Goal: Task Accomplishment & Management: Manage account settings

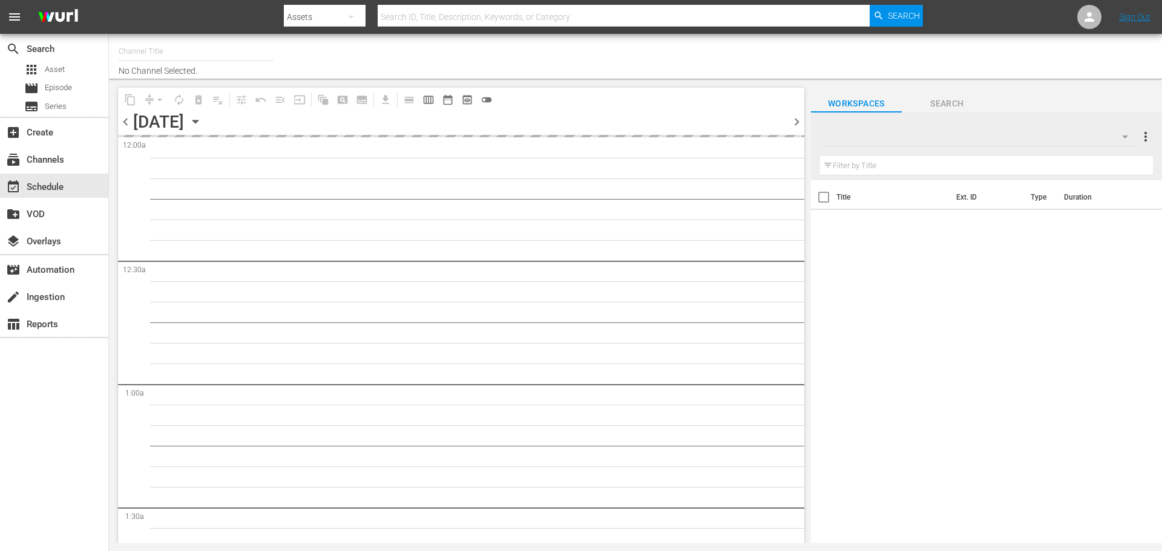
type input "Sony One Shark Tank MX (1000)"
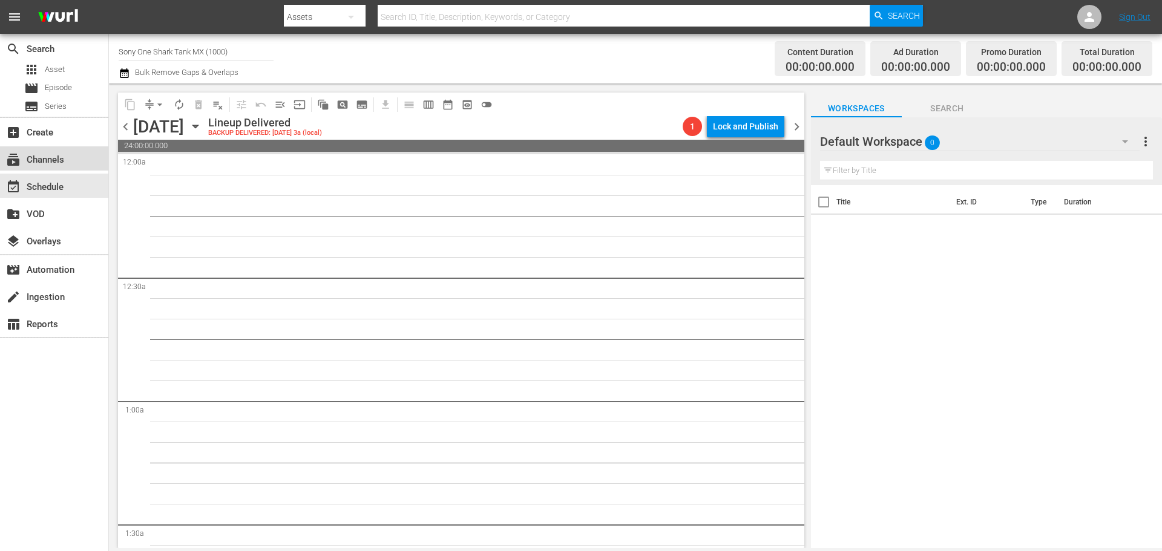
click at [53, 156] on div "subscriptions Channels" at bounding box center [34, 157] width 68 height 11
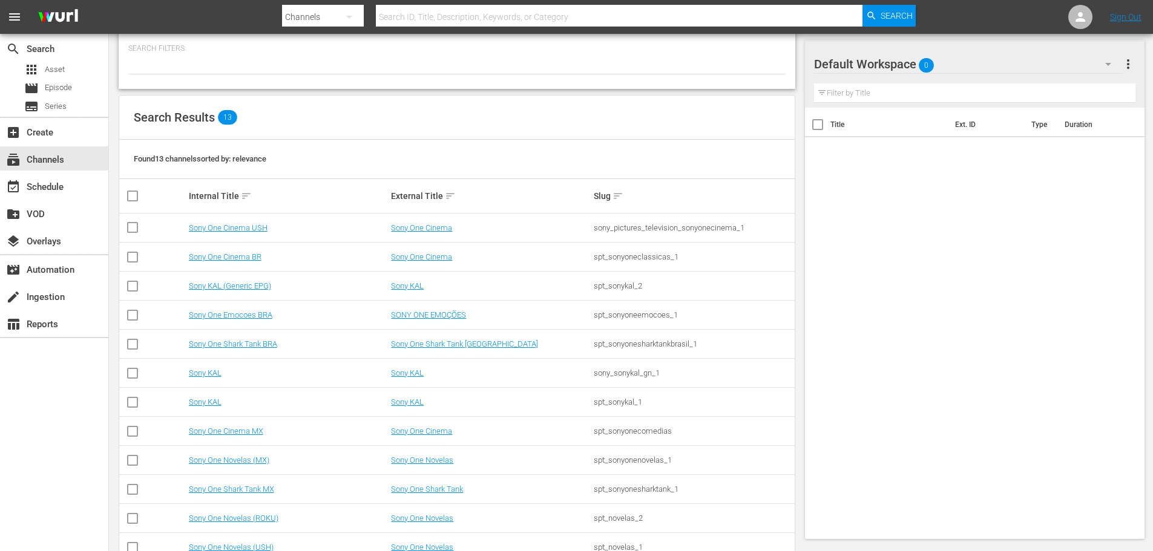
scroll to position [123, 0]
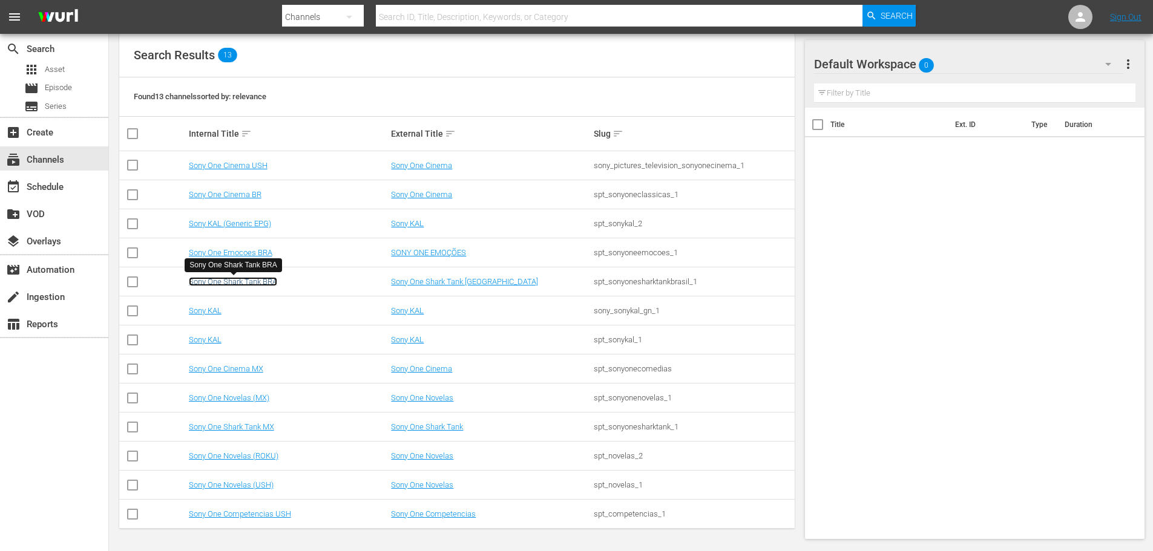
click at [261, 282] on link "Sony One Shark Tank BRA" at bounding box center [233, 281] width 88 height 9
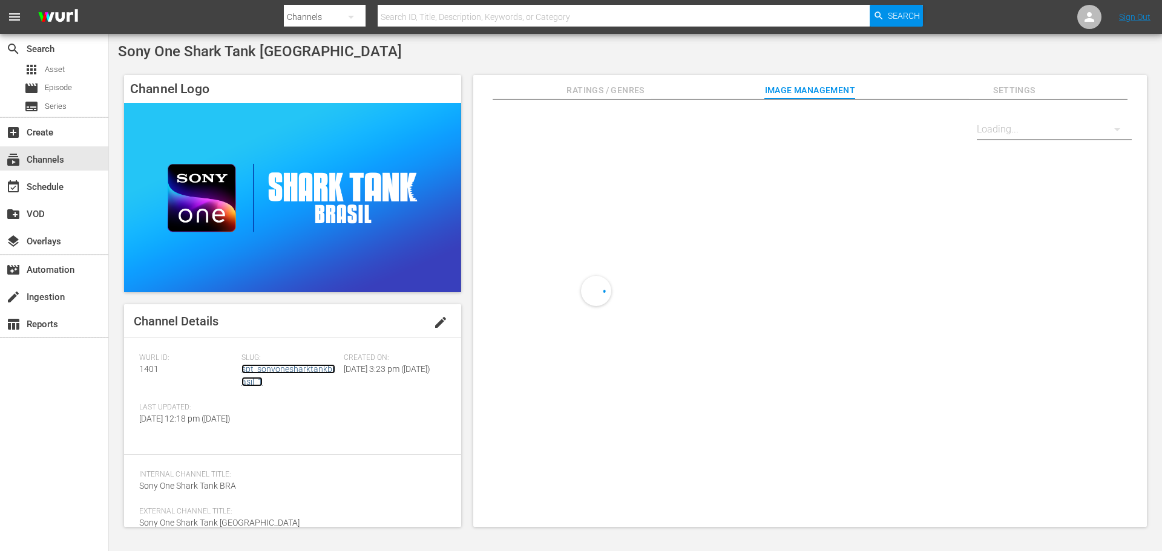
click at [302, 367] on link "spt_sonyonesharktankbrasil_1" at bounding box center [288, 375] width 94 height 22
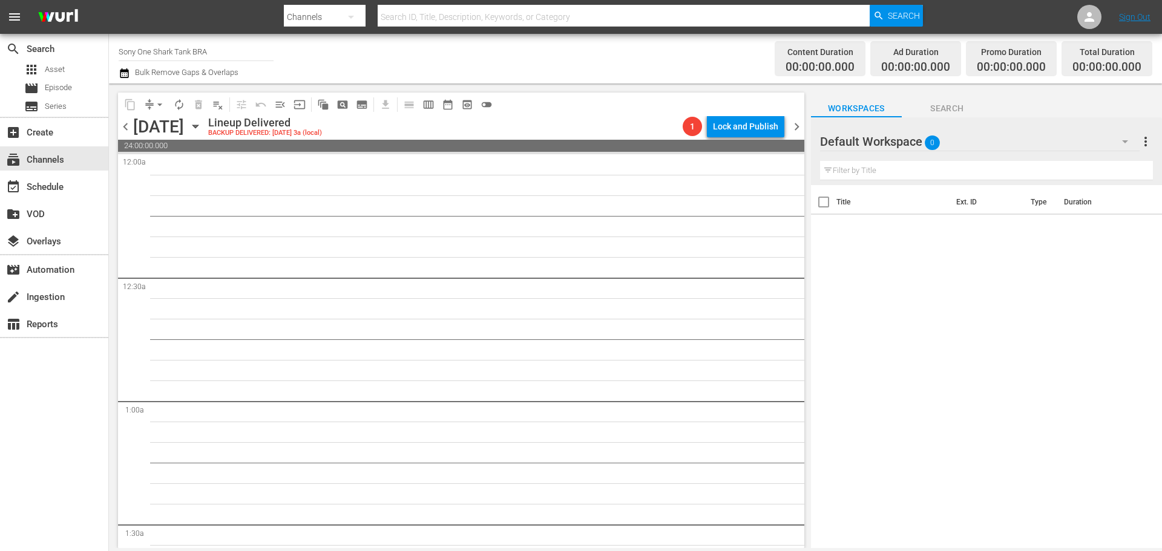
click at [121, 71] on icon "button" at bounding box center [124, 73] width 8 height 10
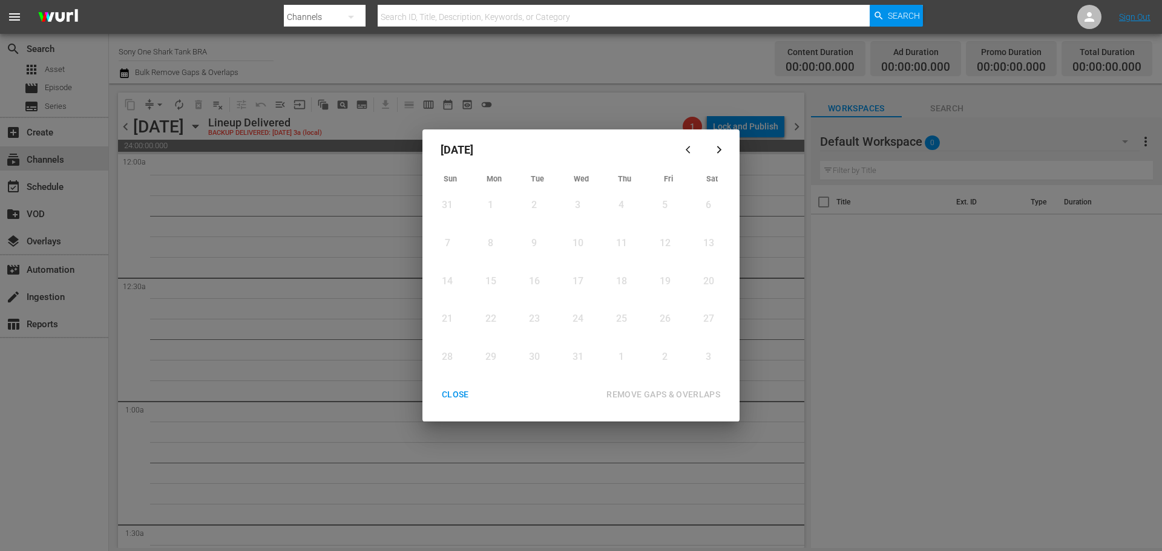
click at [477, 149] on div "January 2024" at bounding box center [551, 150] width 247 height 29
click at [509, 76] on div "January 2024 Sun Mon Tue Wed Thu Fri Sat 31 View Lineup 1 View Lineup 2 View Li…" at bounding box center [581, 275] width 1162 height 551
click at [450, 367] on div "CLOSE" at bounding box center [455, 394] width 47 height 15
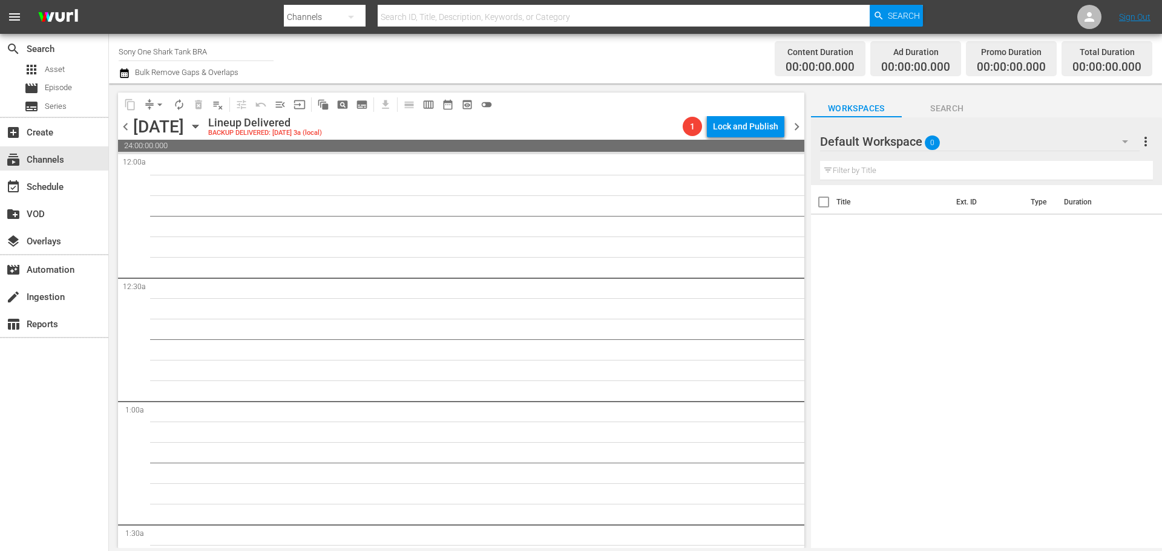
click at [184, 117] on div "Friday, January 5th" at bounding box center [158, 127] width 51 height 20
click at [202, 128] on icon "button" at bounding box center [195, 126] width 13 height 13
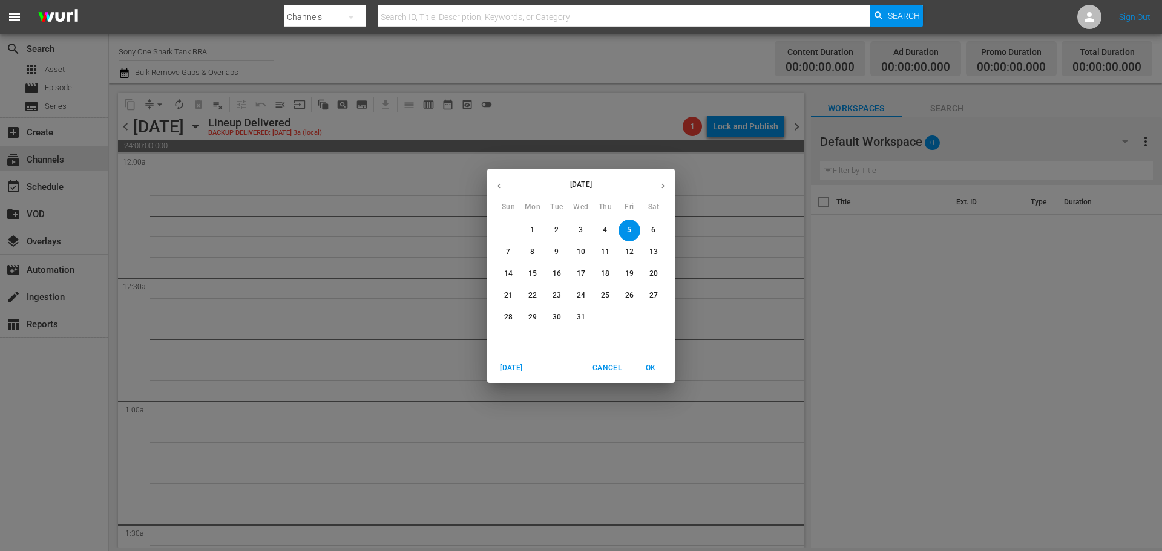
click at [580, 185] on p "January 2024" at bounding box center [581, 184] width 140 height 11
click at [669, 183] on button "button" at bounding box center [663, 186] width 24 height 24
click at [594, 182] on p "February 2024" at bounding box center [581, 184] width 140 height 11
click at [558, 183] on p "February 2024" at bounding box center [581, 184] width 140 height 11
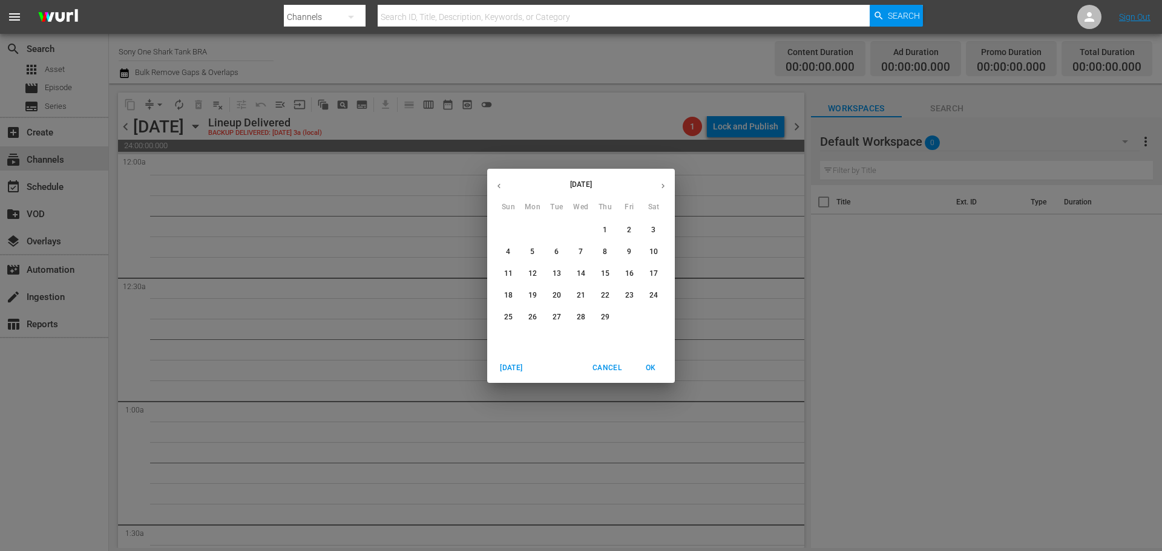
click at [507, 367] on button "[DATE]" at bounding box center [511, 368] width 39 height 20
click at [654, 366] on span "OK" at bounding box center [650, 368] width 29 height 13
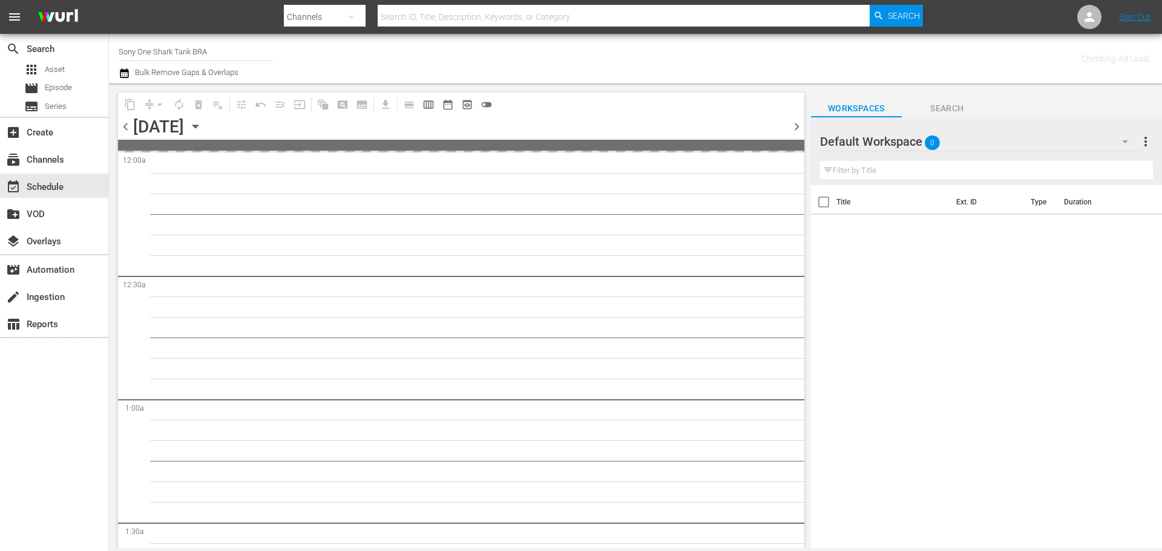
click at [436, 61] on div "Channel Title Sony One Shark Tank BRA Bulk Remove Gaps & Overlaps" at bounding box center [401, 59] width 564 height 44
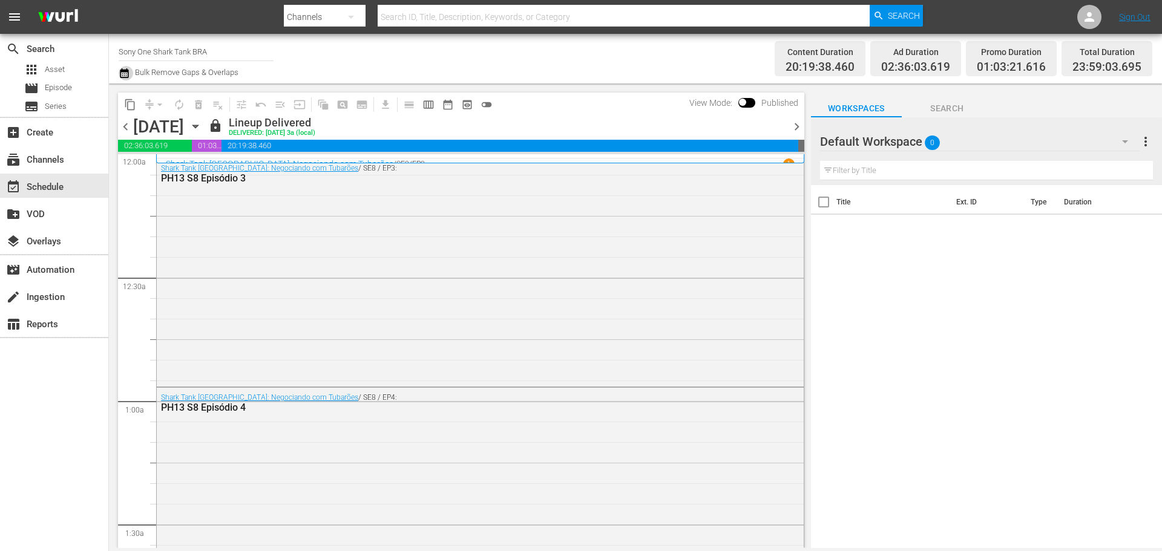
click at [129, 70] on icon "button" at bounding box center [124, 73] width 11 height 15
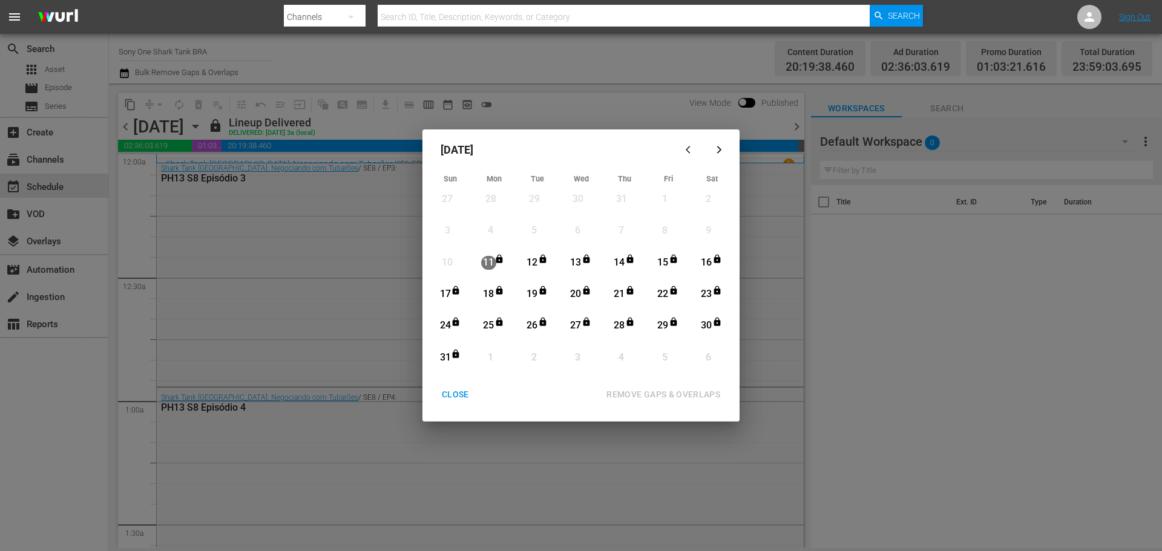
click at [456, 367] on div "CLOSE" at bounding box center [455, 394] width 47 height 15
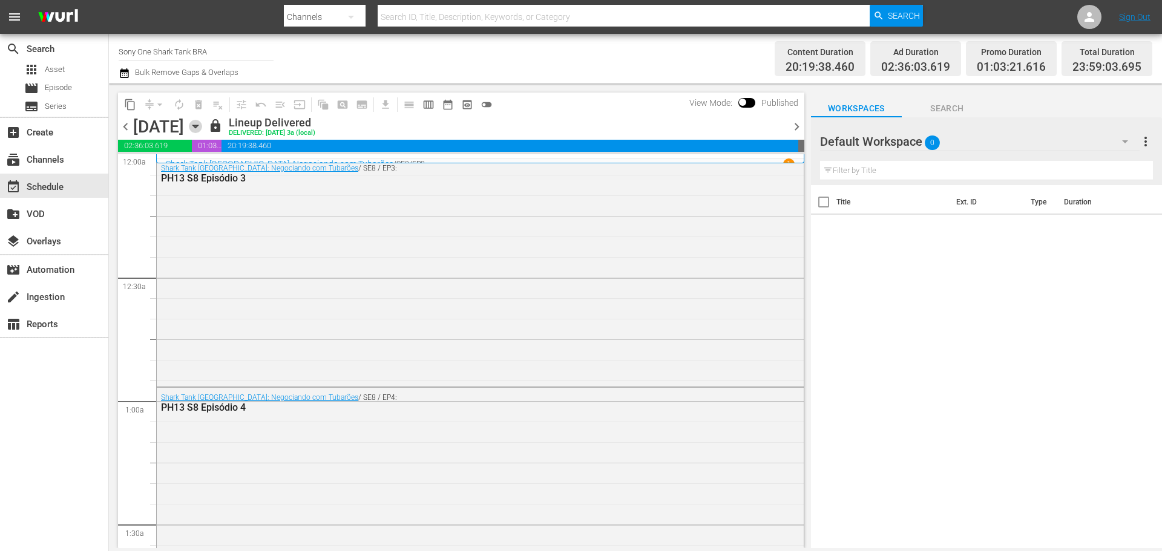
click at [198, 126] on icon "button" at bounding box center [194, 126] width 5 height 3
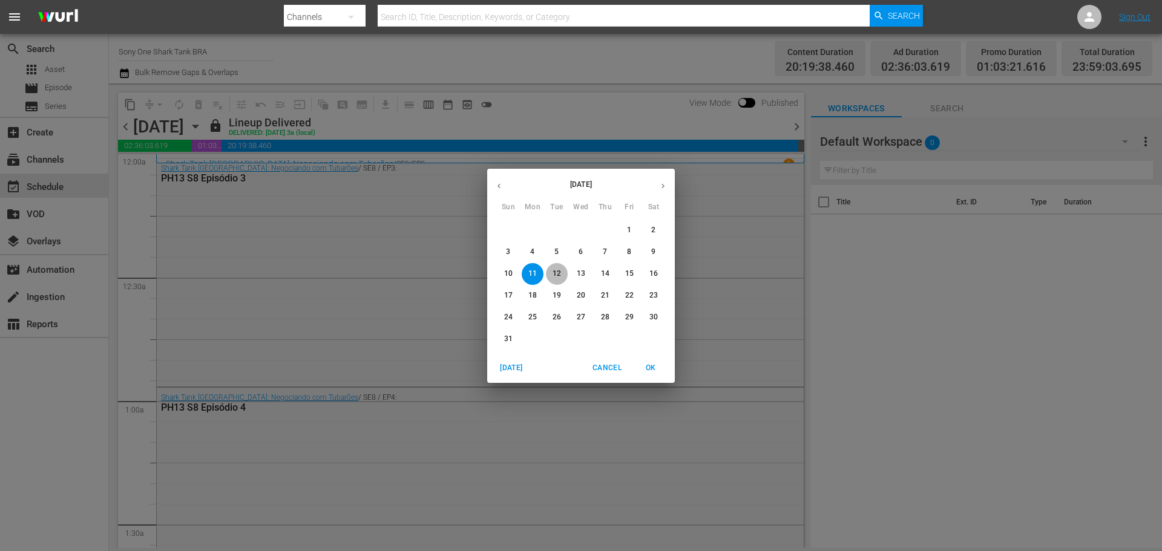
click at [555, 280] on button "12" at bounding box center [557, 274] width 22 height 22
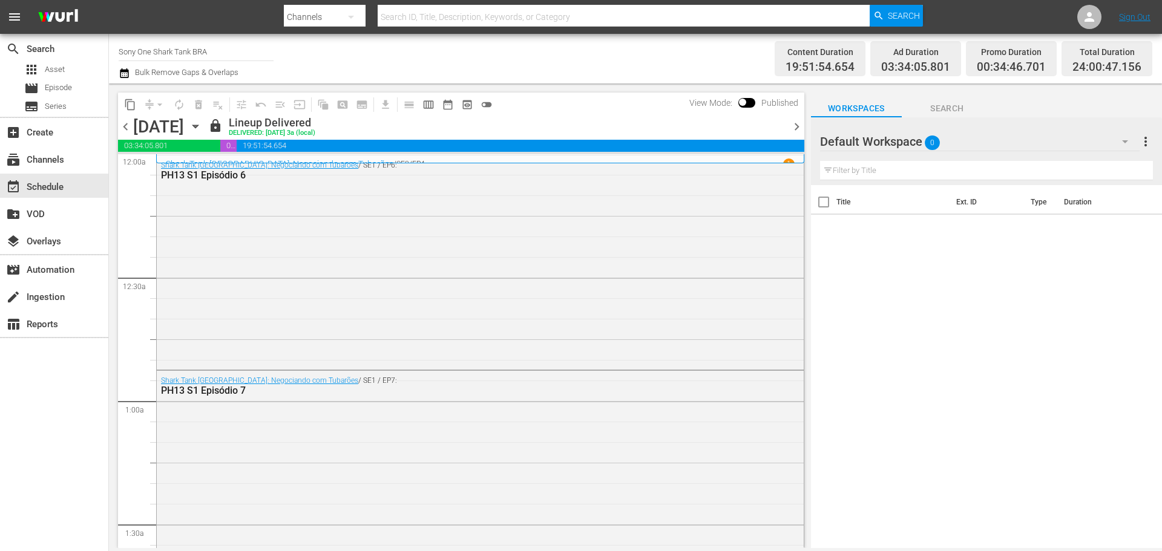
click at [198, 126] on icon "button" at bounding box center [194, 126] width 5 height 3
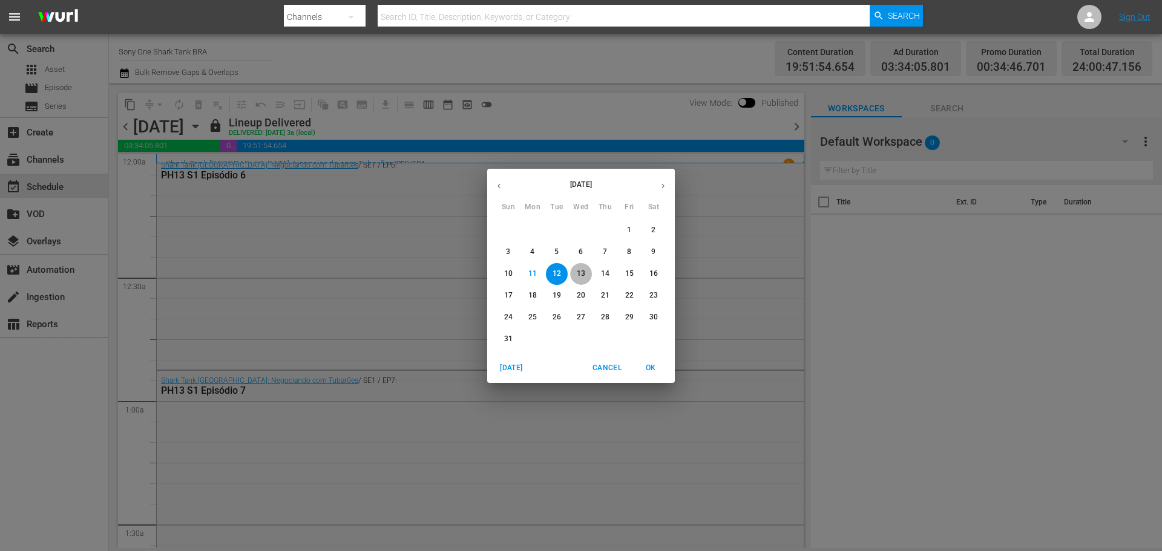
click at [585, 275] on p "13" at bounding box center [581, 274] width 8 height 10
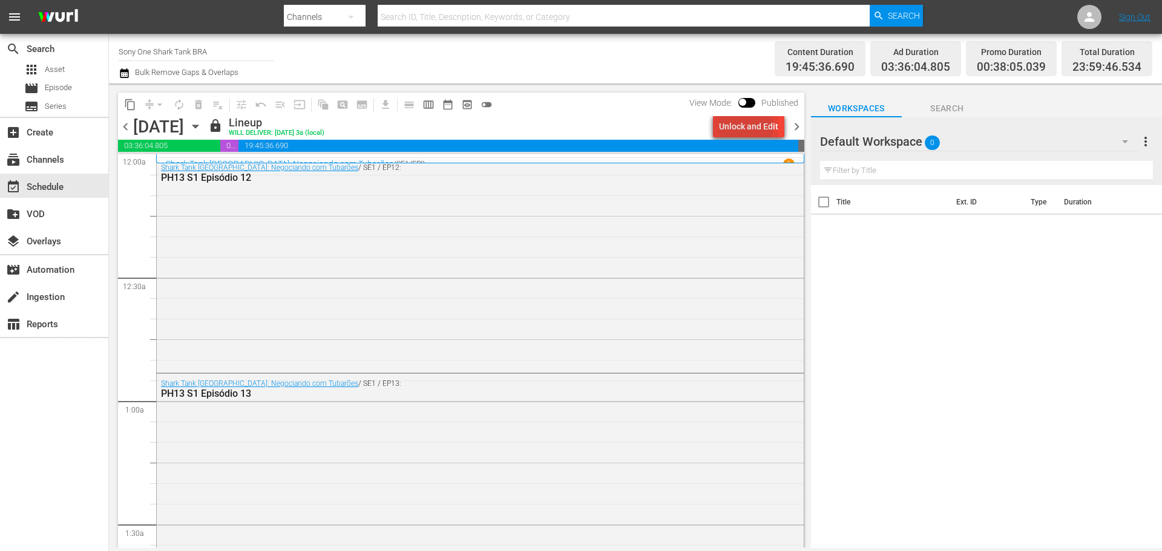
click at [748, 126] on div "Unlock and Edit" at bounding box center [748, 127] width 59 height 22
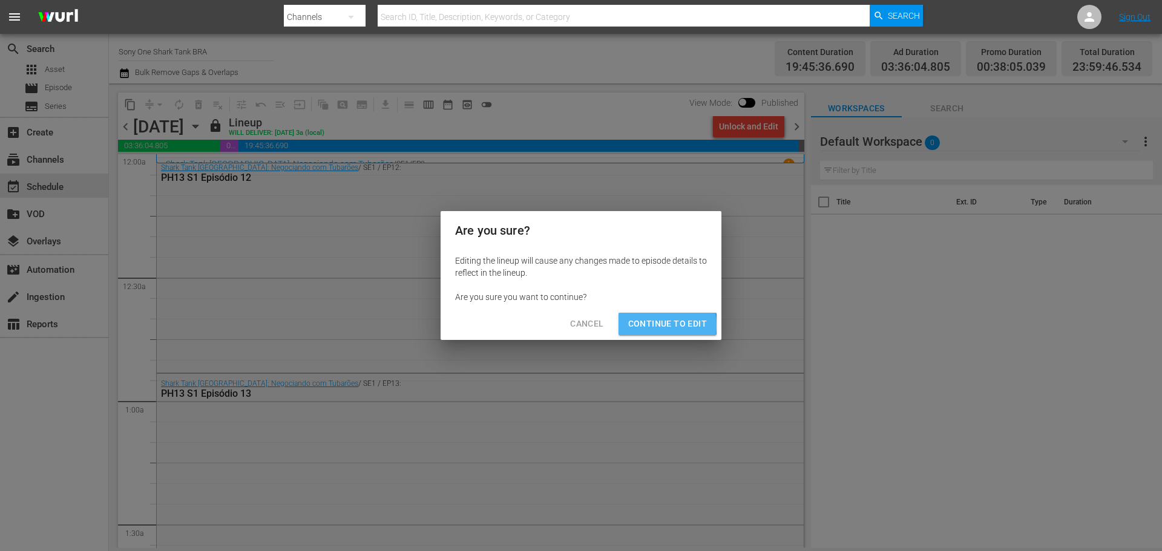
click at [634, 326] on span "Continue to Edit" at bounding box center [667, 323] width 79 height 15
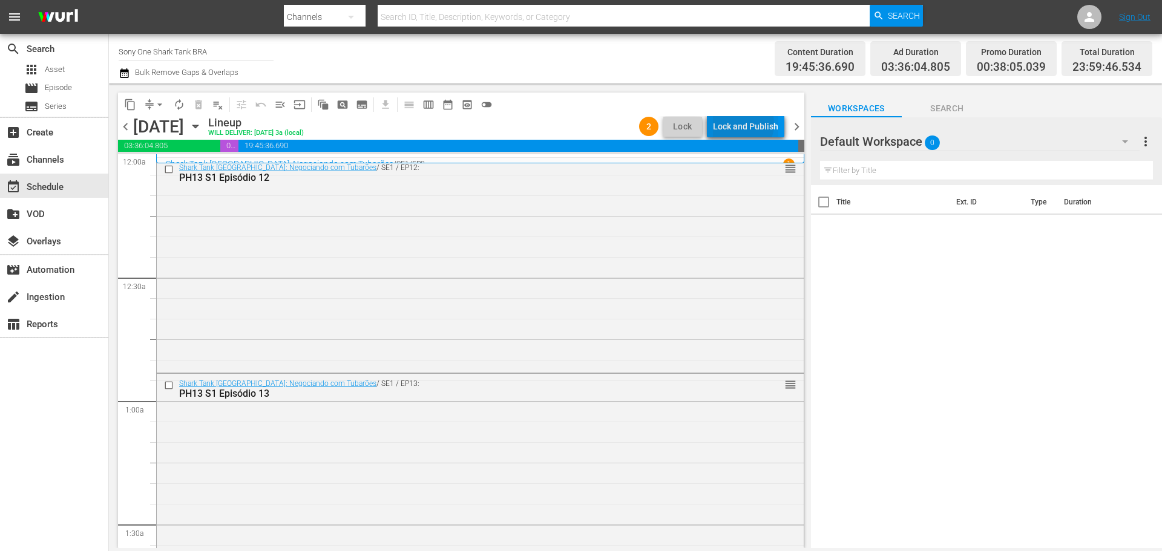
click at [742, 124] on div "Lock and Publish" at bounding box center [745, 127] width 65 height 22
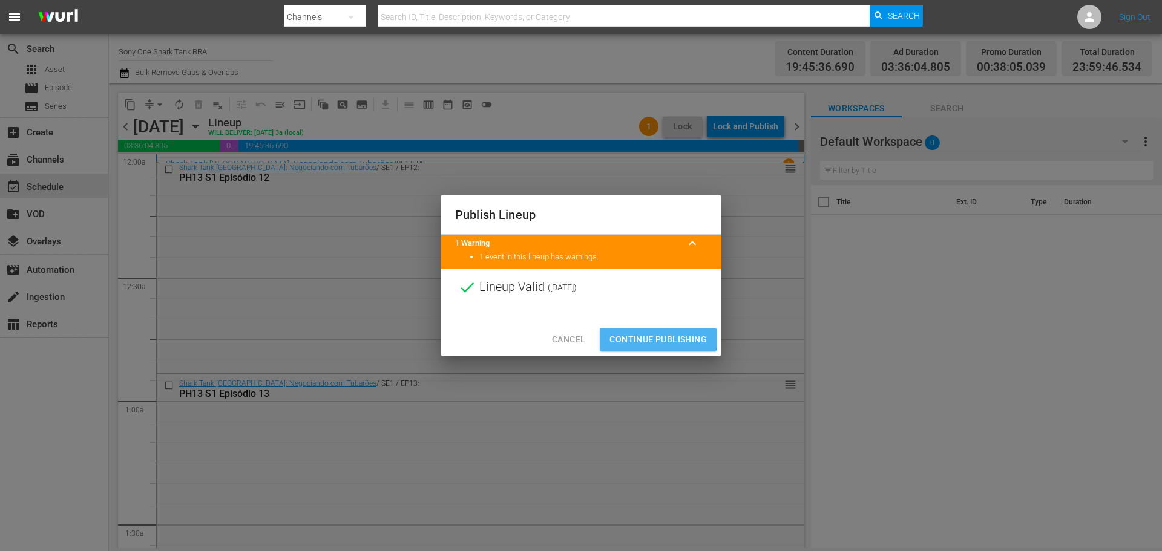
click at [632, 337] on span "Continue Publishing" at bounding box center [657, 339] width 97 height 15
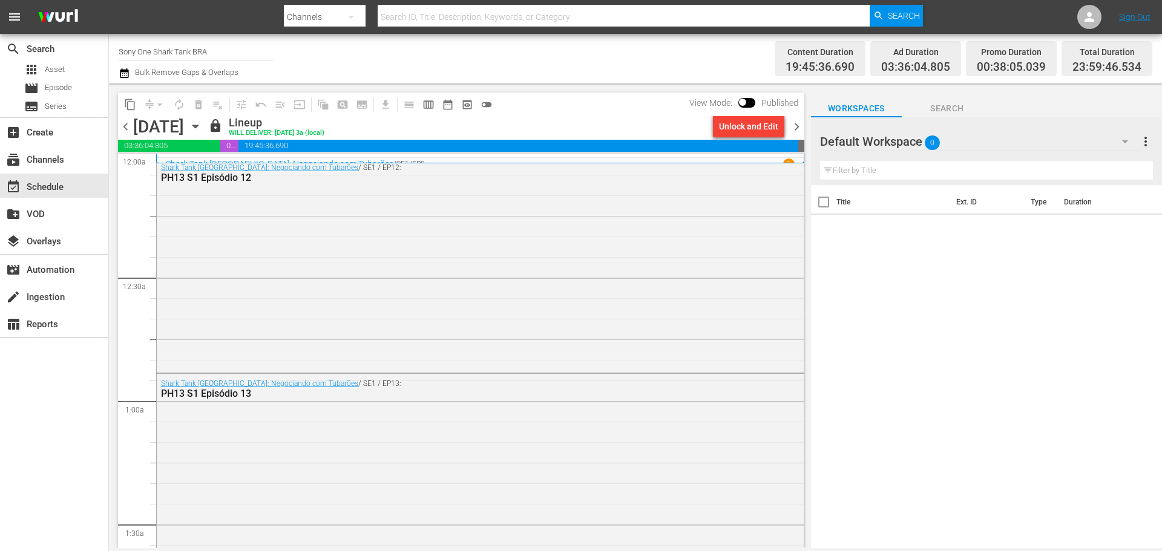
click at [774, 125] on span "chevron_right" at bounding box center [796, 126] width 15 height 15
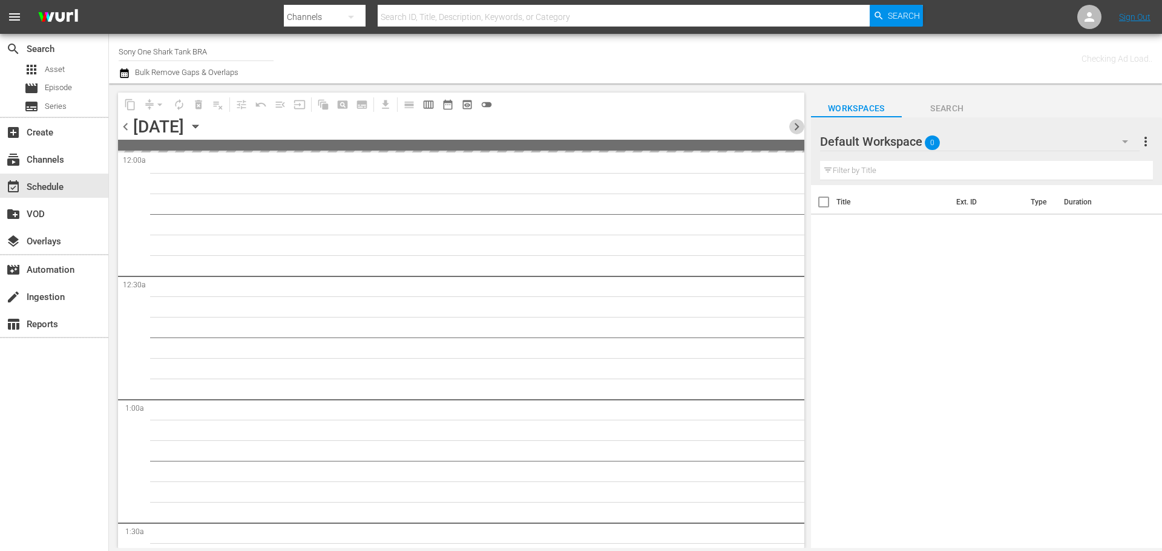
click at [774, 125] on span "chevron_right" at bounding box center [796, 126] width 15 height 15
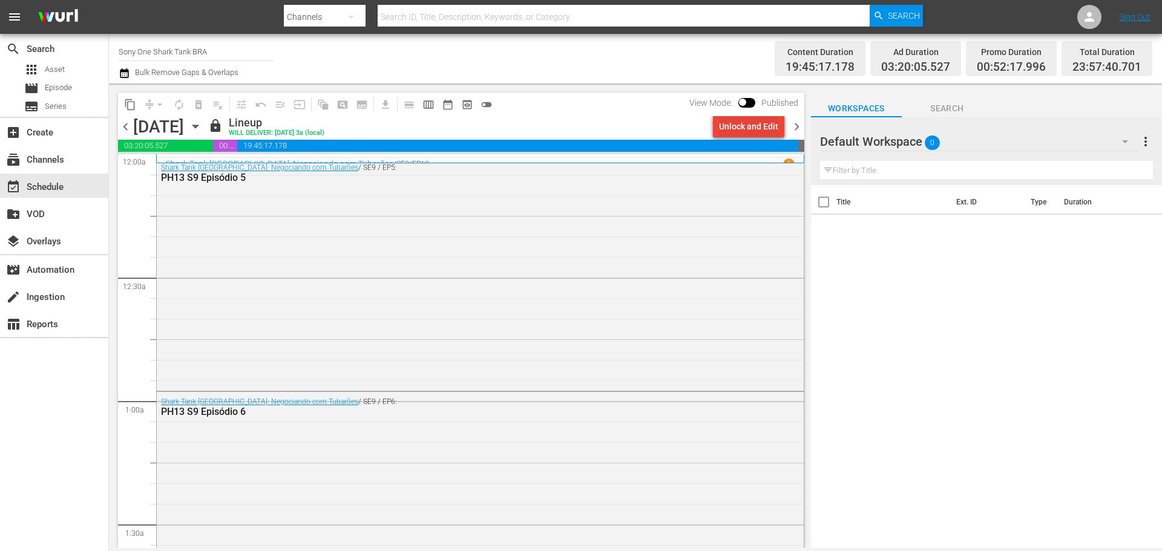
click at [755, 132] on div "Unlock and Edit" at bounding box center [748, 127] width 59 height 22
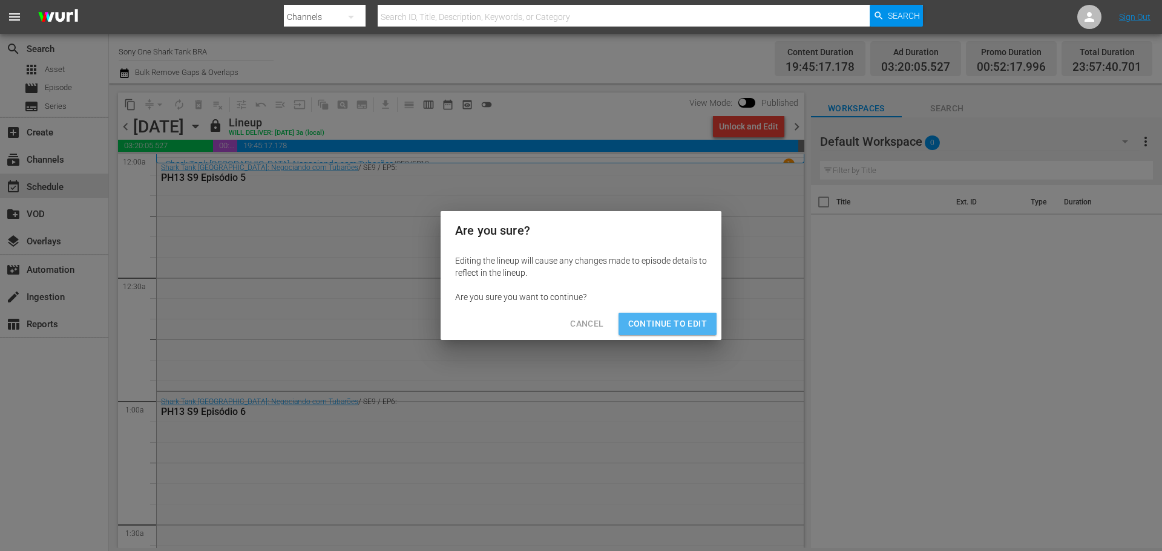
click at [658, 332] on button "Continue to Edit" at bounding box center [667, 324] width 98 height 22
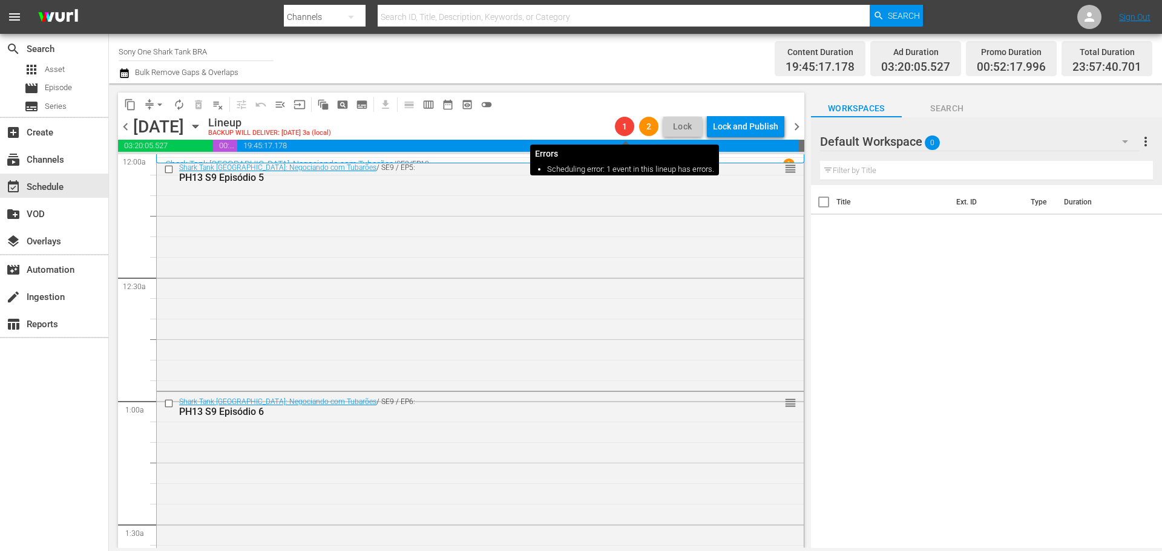
click at [622, 126] on span "1" at bounding box center [624, 127] width 19 height 10
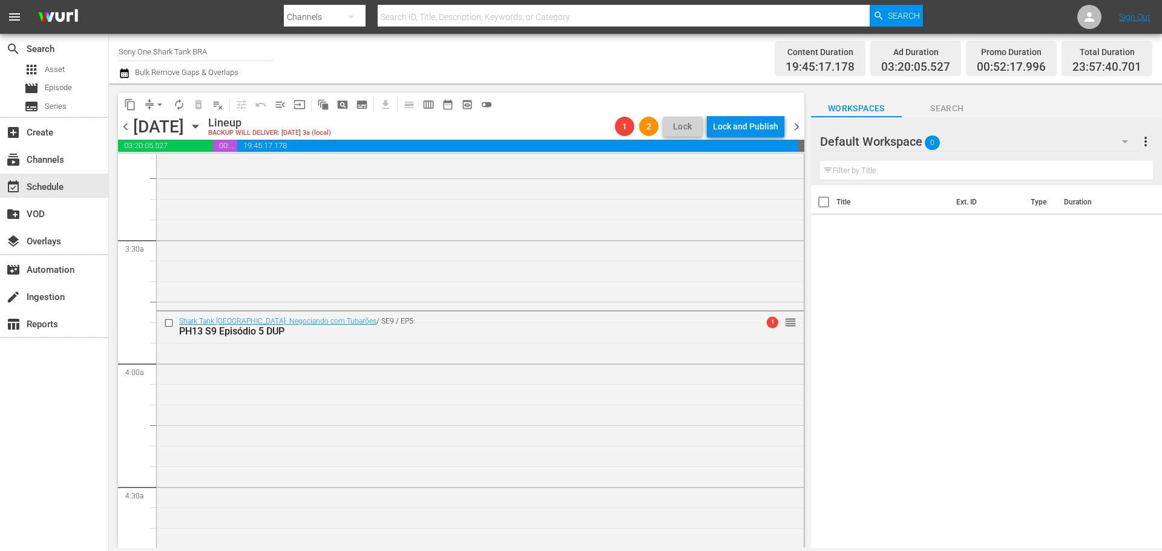
scroll to position [1055, 0]
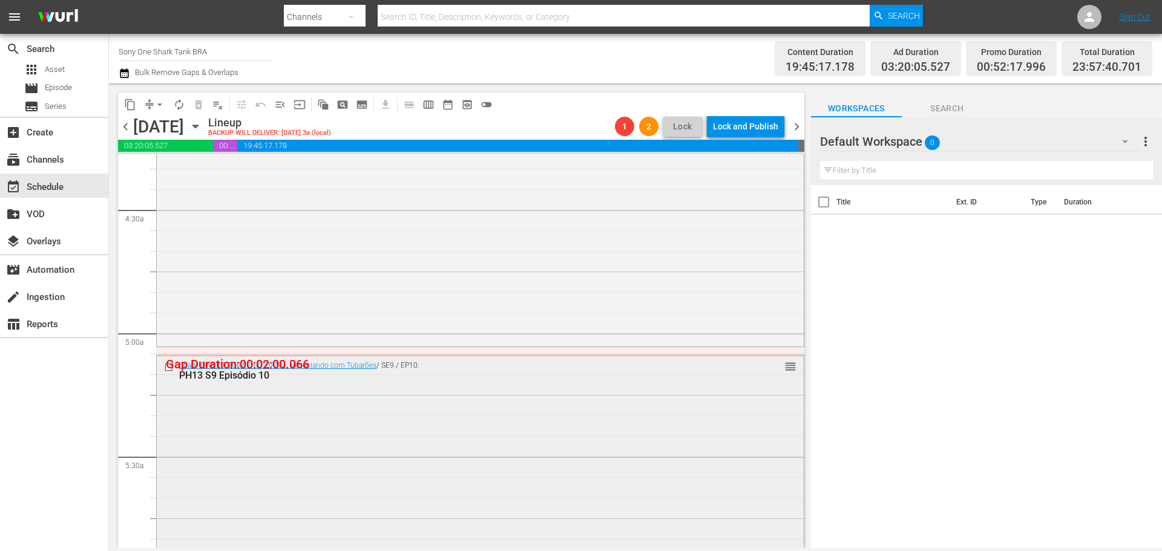
click at [496, 367] on div "PH13 S9 Episódio 10" at bounding box center [457, 375] width 557 height 11
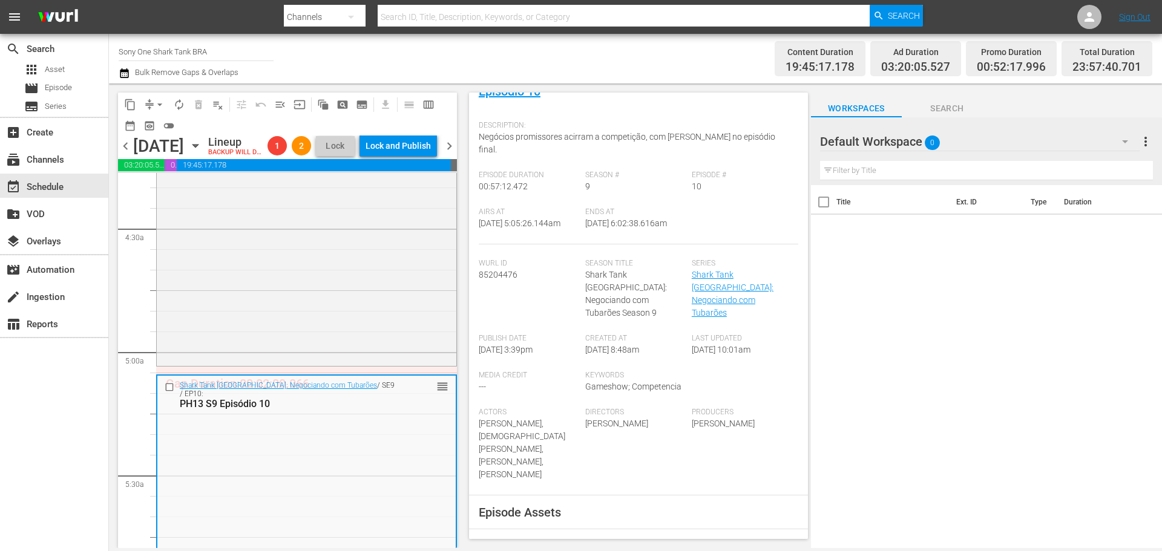
scroll to position [0, 0]
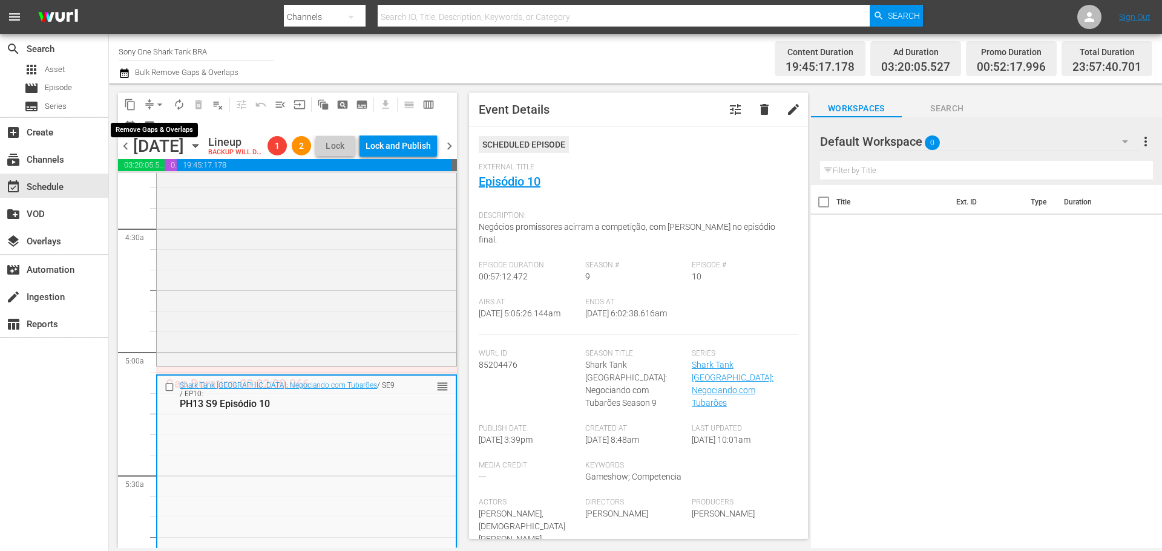
click at [161, 106] on span "arrow_drop_down" at bounding box center [160, 105] width 12 height 12
click at [499, 61] on div "Channel Title Sony One Shark Tank BRA Bulk Remove Gaps & Overlaps" at bounding box center [401, 59] width 564 height 44
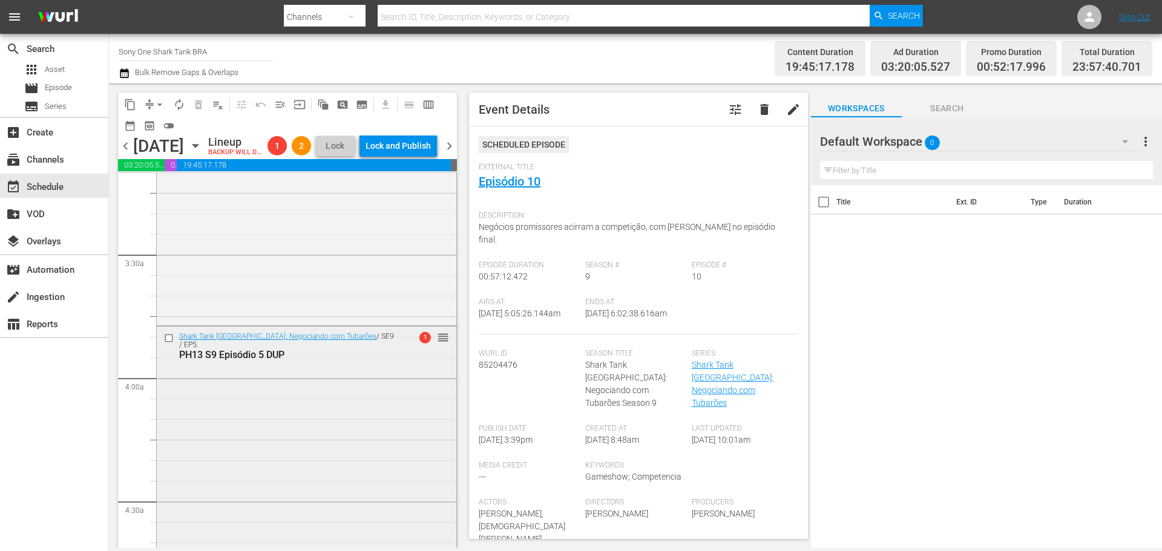
scroll to position [847, 0]
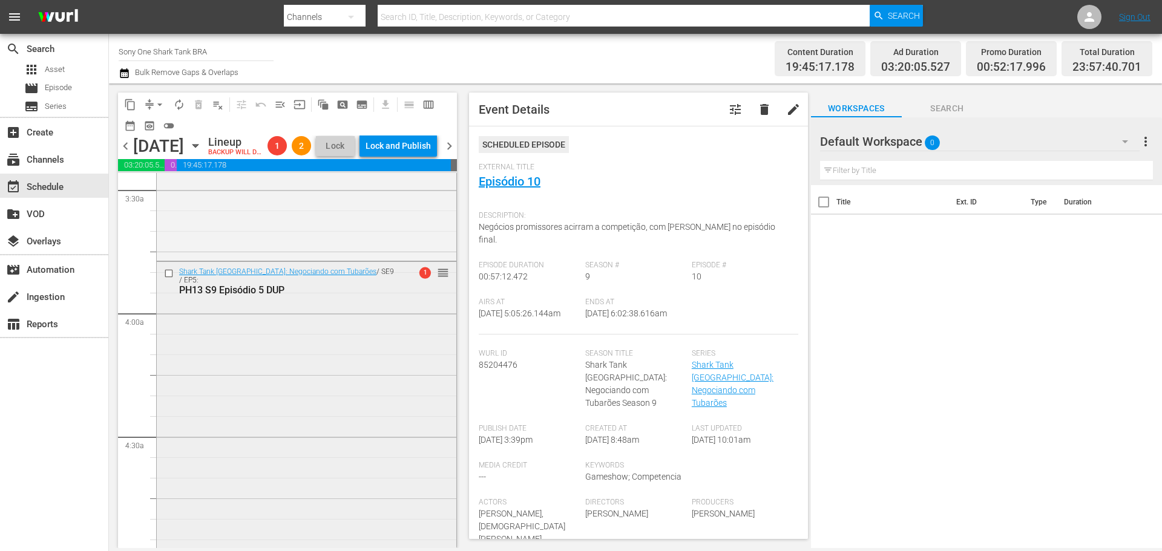
click at [419, 278] on span "1" at bounding box center [424, 272] width 11 height 11
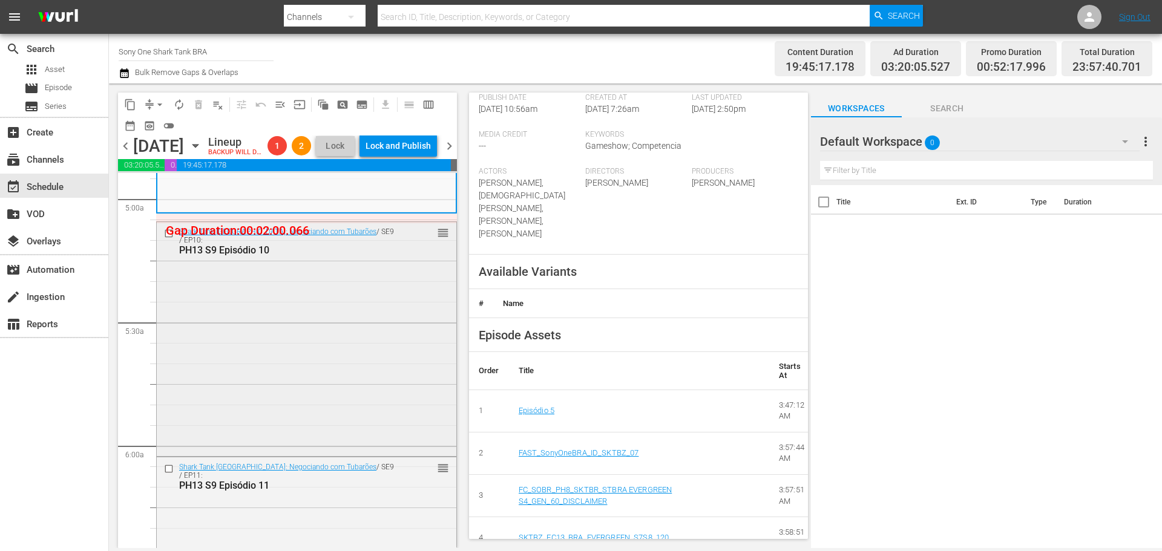
scroll to position [1210, 0]
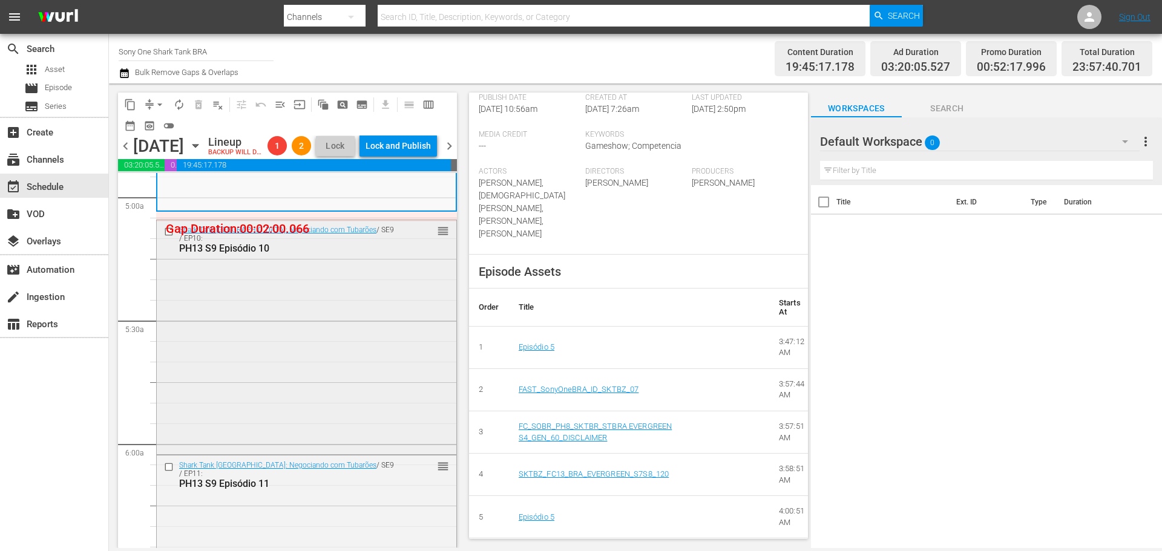
click at [315, 295] on div "Shark Tank Brasil: Negociando com Tubarões / SE9 / EP10: PH13 S9 Episódio 10 re…" at bounding box center [307, 336] width 300 height 232
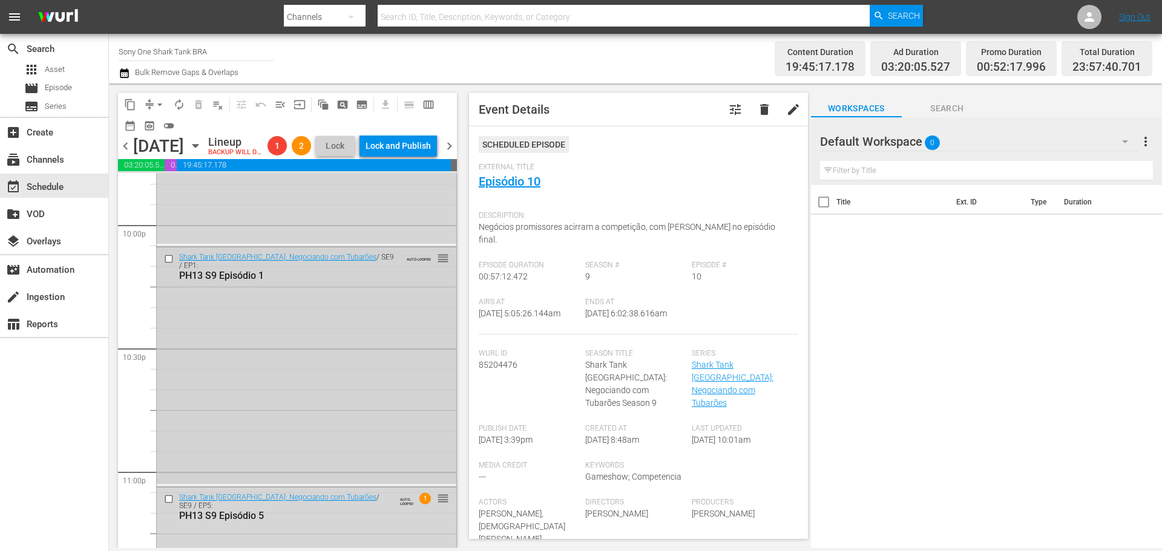
scroll to position [5572, 0]
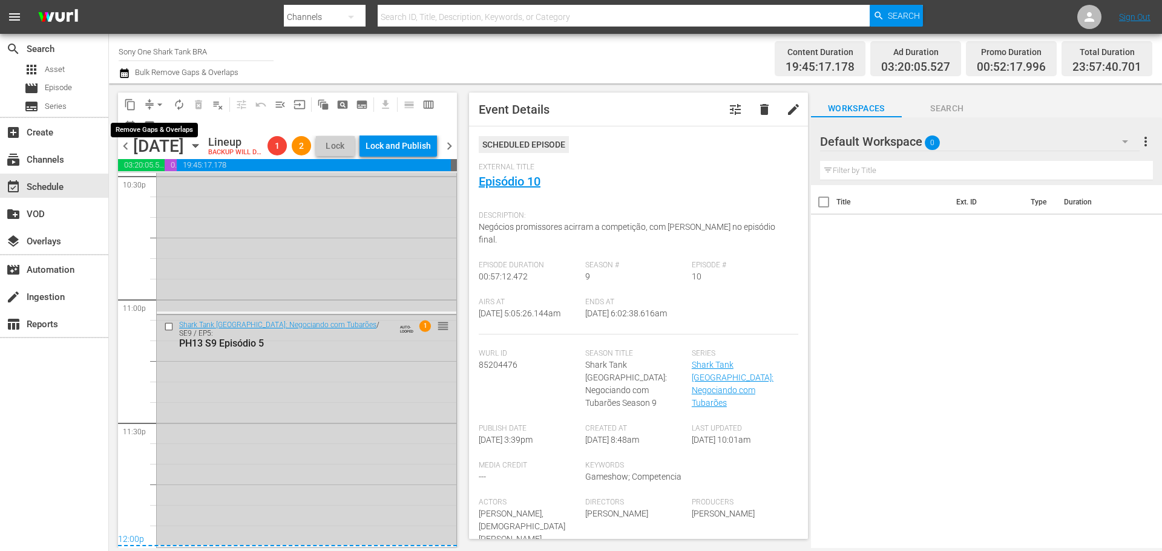
click at [160, 106] on span "arrow_drop_down" at bounding box center [160, 105] width 12 height 12
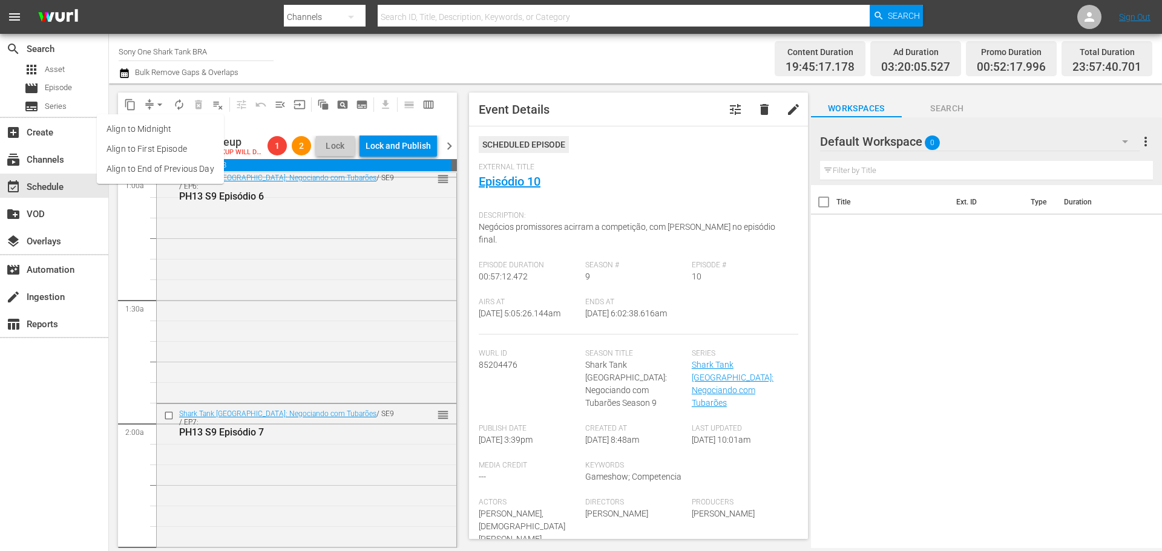
scroll to position [0, 0]
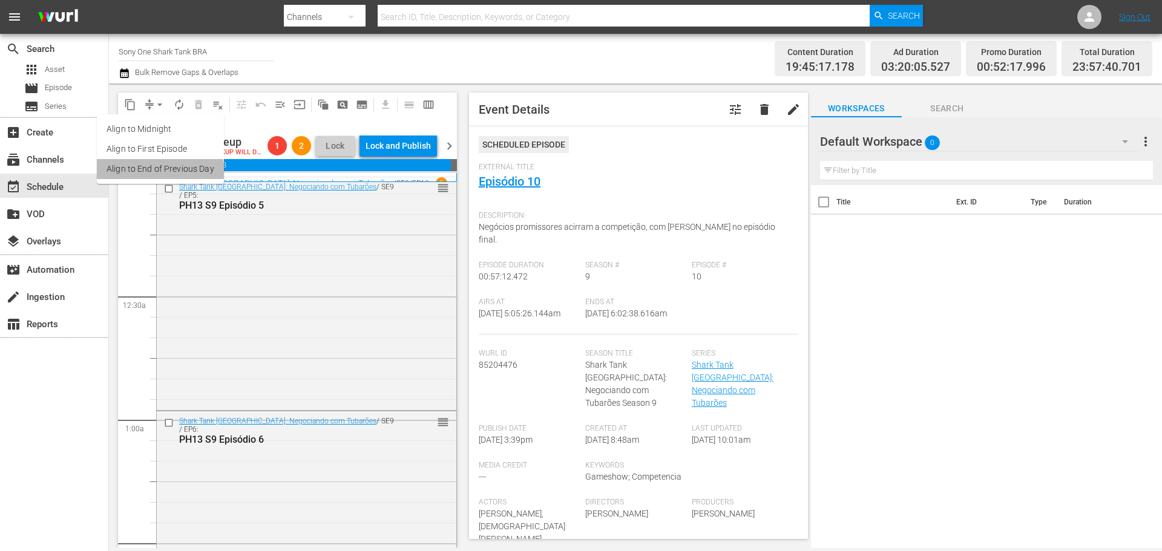
click at [156, 173] on li "Align to End of Previous Day" at bounding box center [160, 169] width 127 height 20
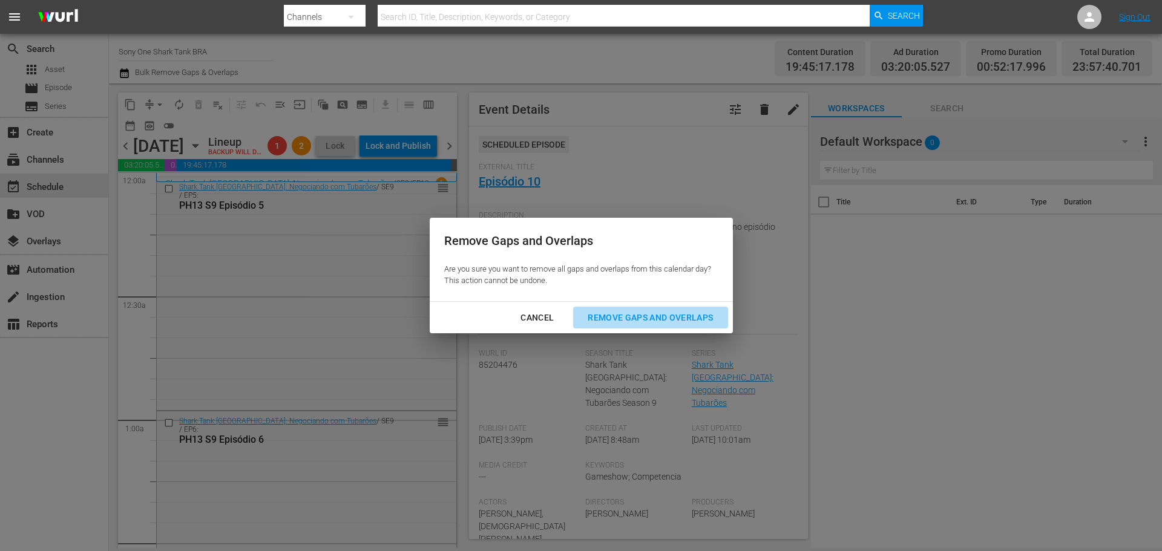
click at [615, 320] on div "Remove Gaps and Overlaps" at bounding box center [650, 317] width 145 height 15
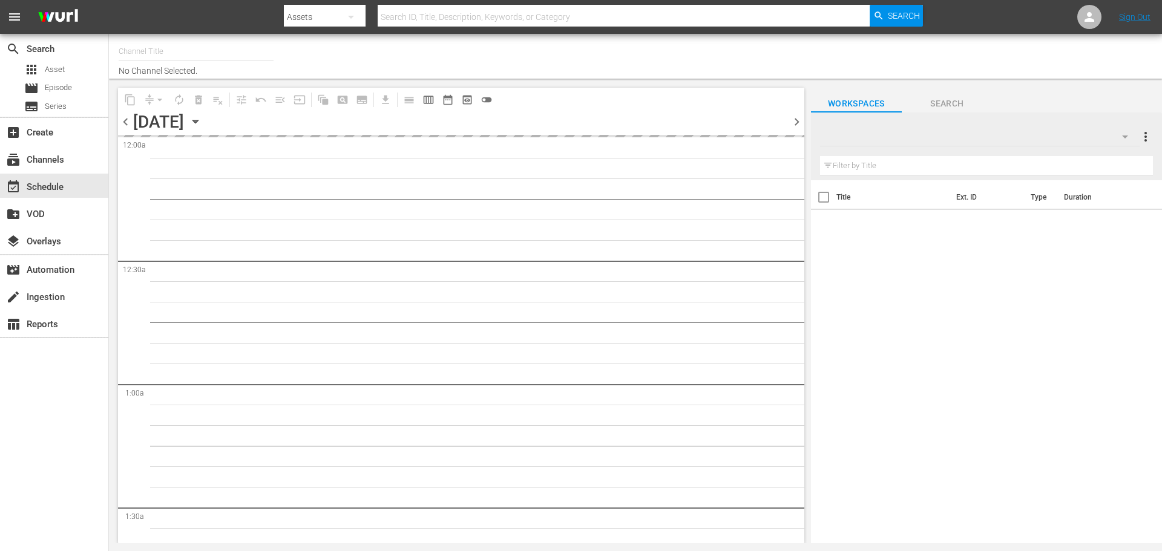
type input "Sony One Shark Tank BRA (1401)"
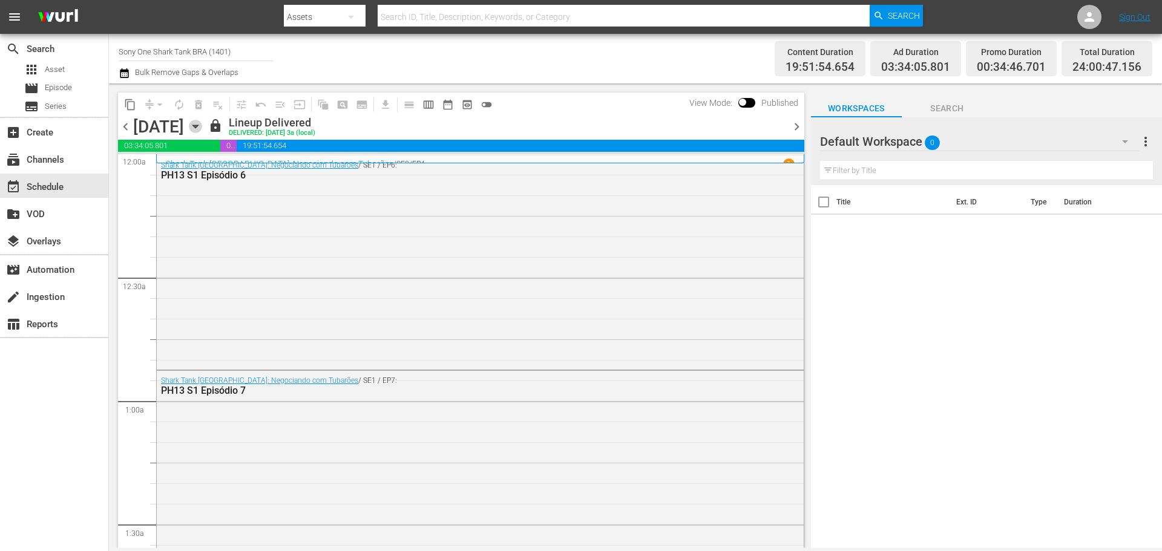
click at [202, 128] on icon "button" at bounding box center [195, 126] width 13 height 13
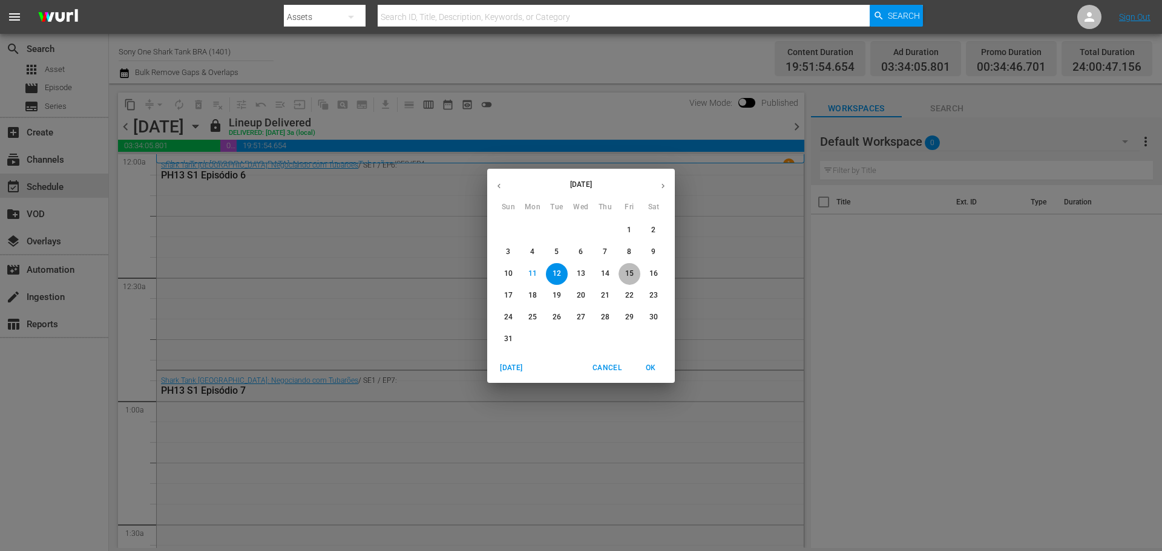
click at [632, 274] on p "15" at bounding box center [629, 274] width 8 height 10
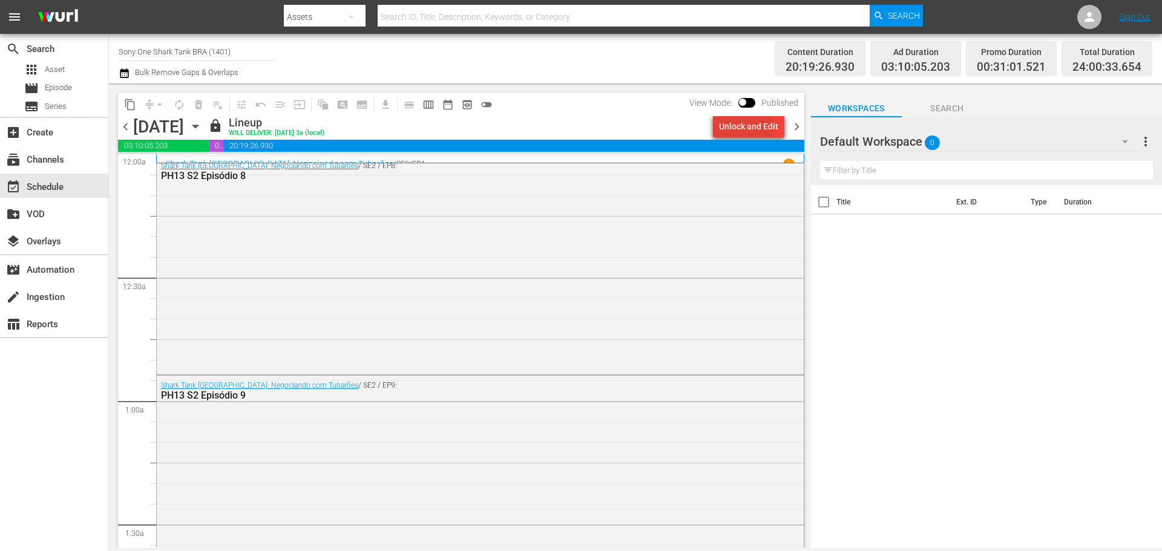
click at [735, 128] on div "Unlock and Edit" at bounding box center [748, 127] width 59 height 22
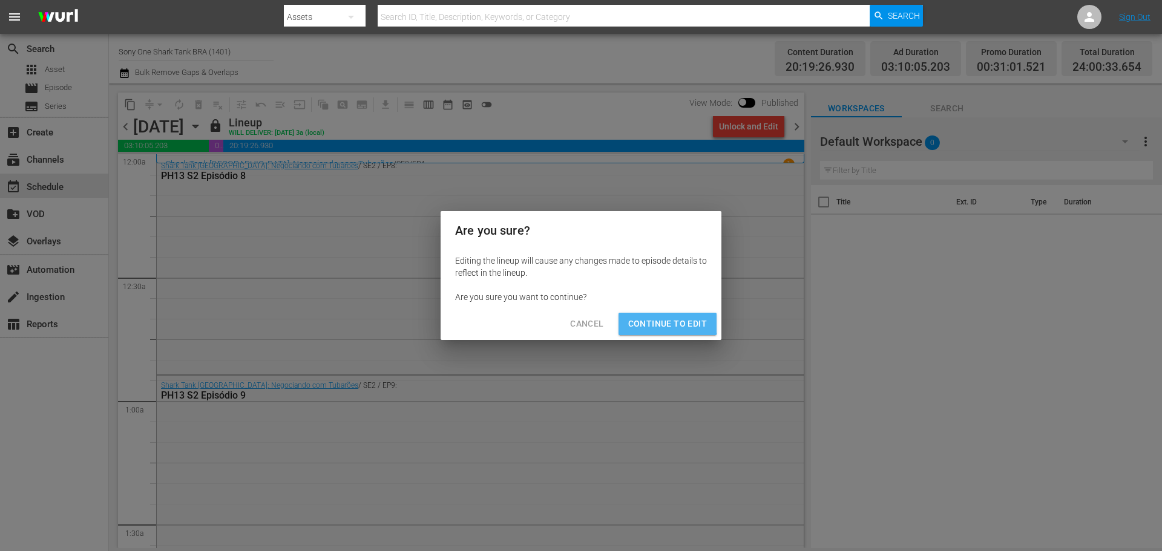
click at [666, 321] on span "Continue to Edit" at bounding box center [667, 323] width 79 height 15
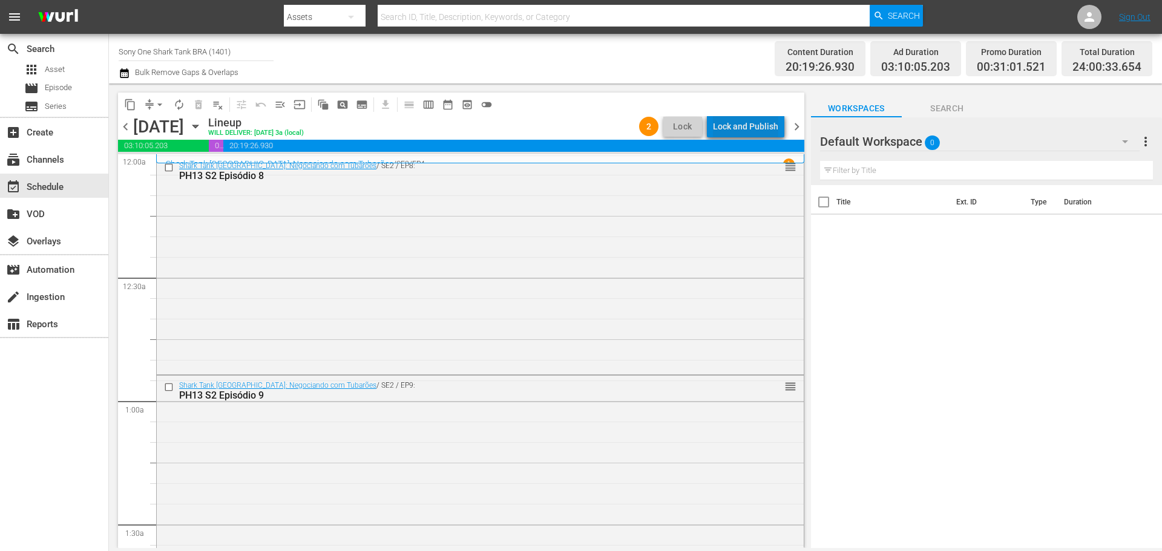
click at [754, 129] on div "Lock and Publish" at bounding box center [745, 127] width 65 height 22
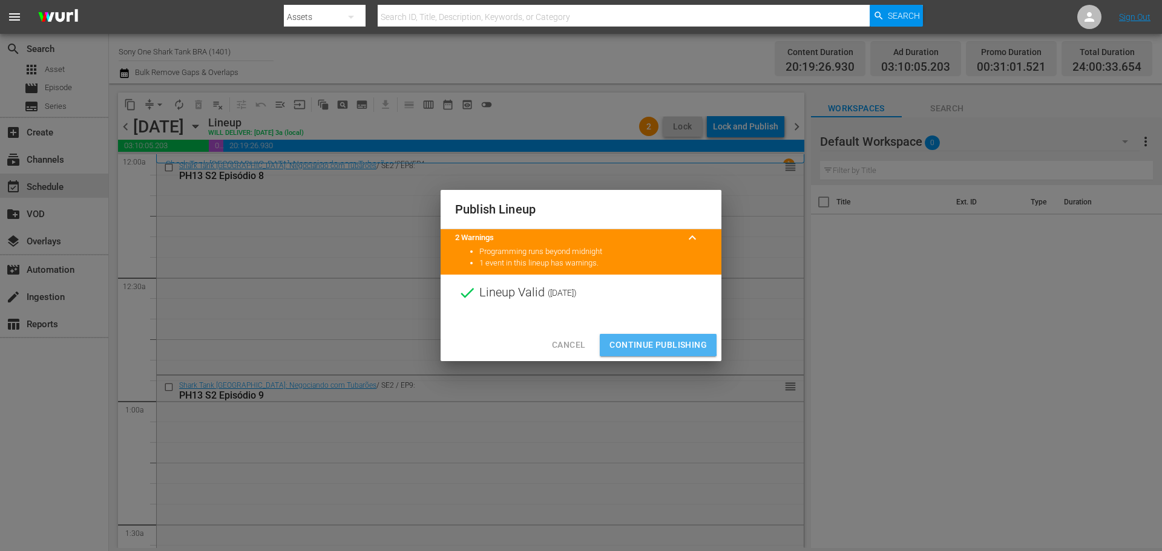
click at [646, 344] on span "Continue Publishing" at bounding box center [657, 345] width 97 height 15
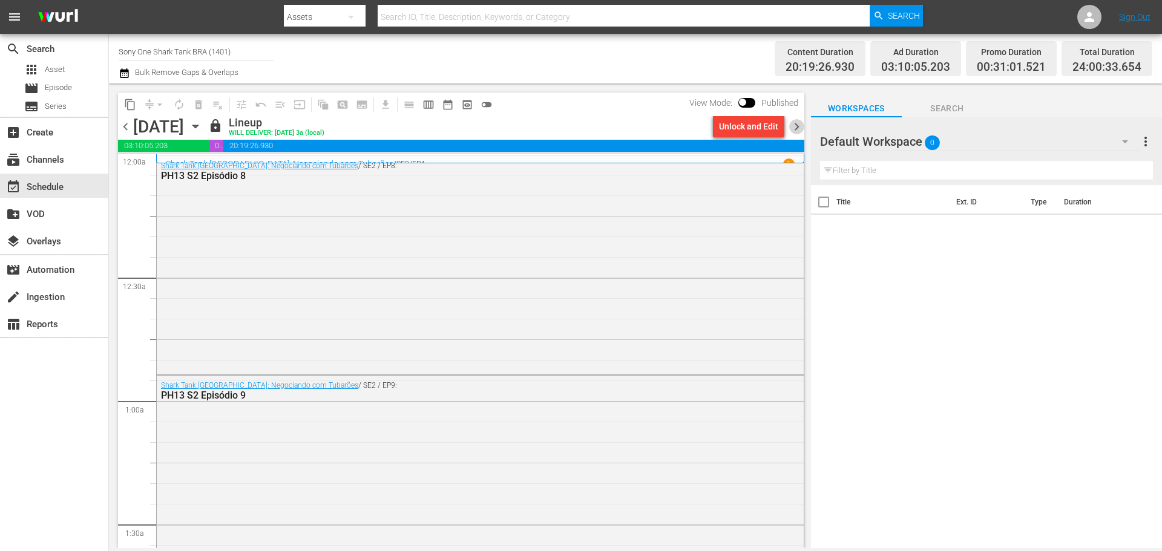
click at [793, 126] on span "chevron_right" at bounding box center [796, 126] width 15 height 15
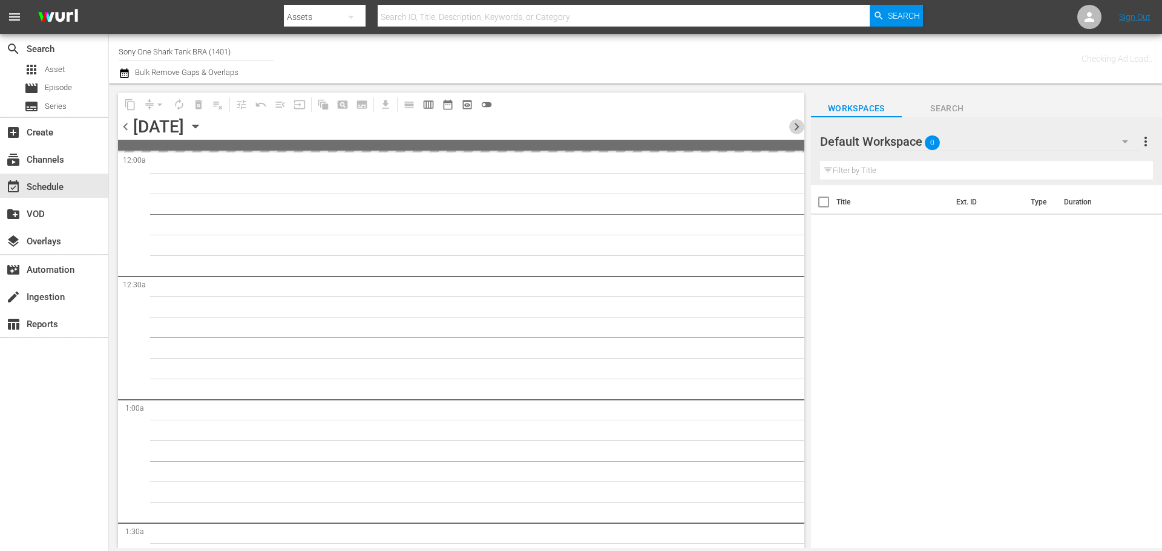
click at [793, 126] on span "chevron_right" at bounding box center [796, 126] width 15 height 15
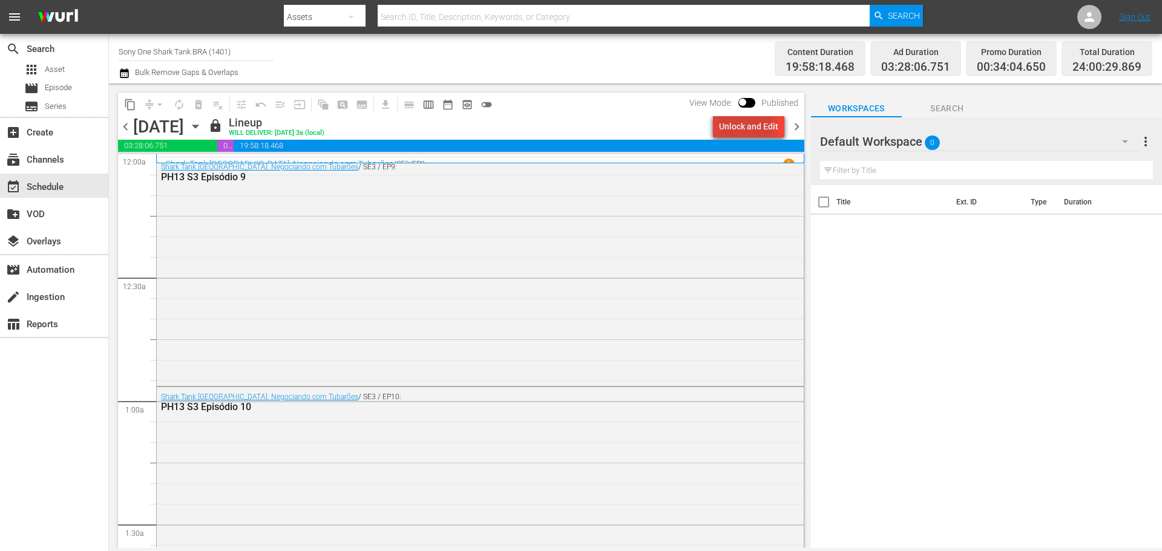
click at [733, 127] on div "Unlock and Edit" at bounding box center [748, 127] width 59 height 22
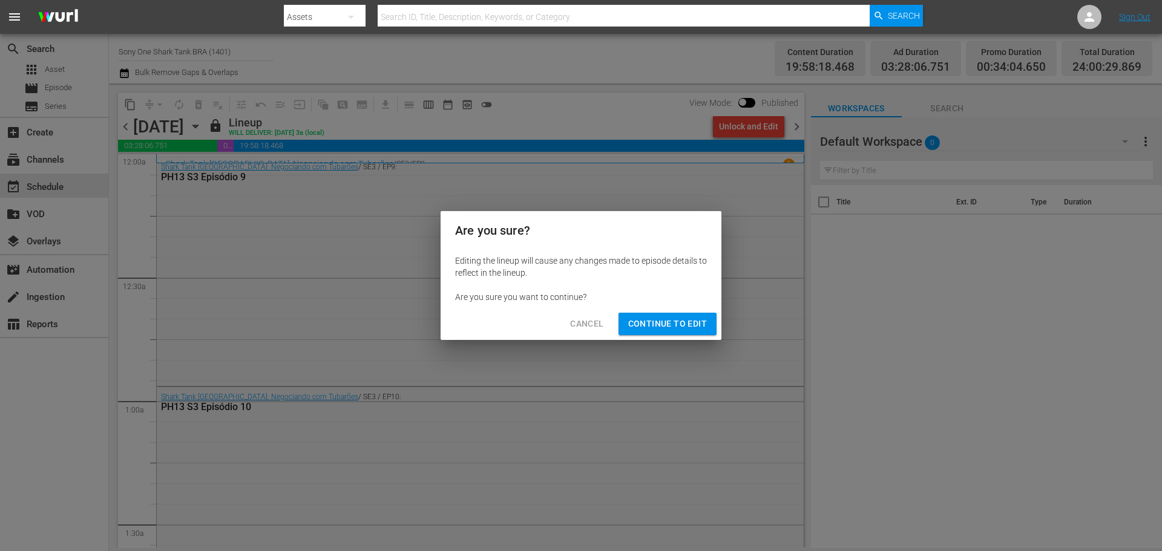
click at [650, 321] on span "Continue to Edit" at bounding box center [667, 323] width 79 height 15
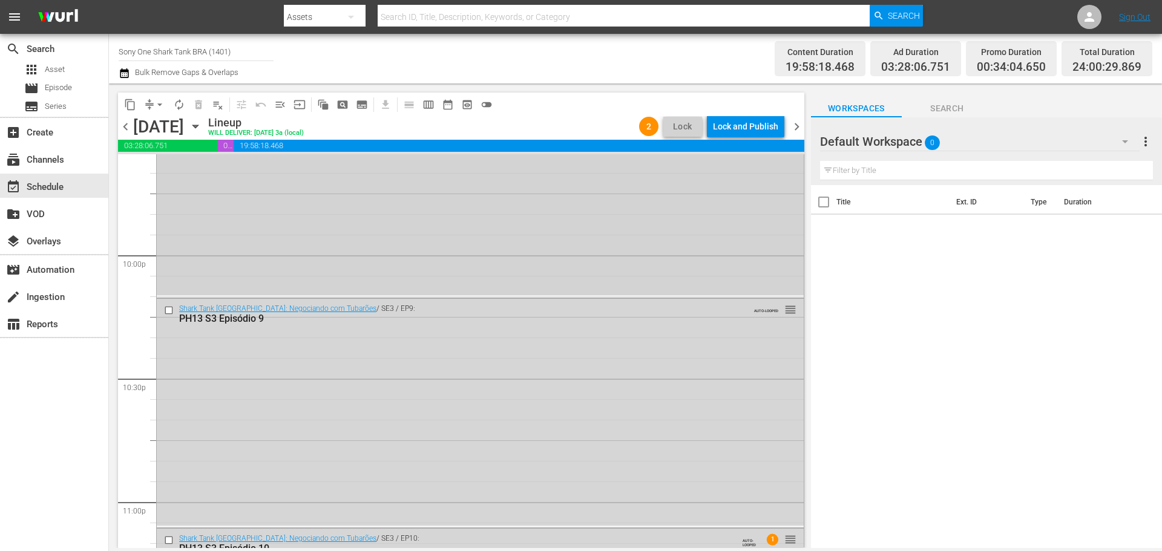
scroll to position [5535, 0]
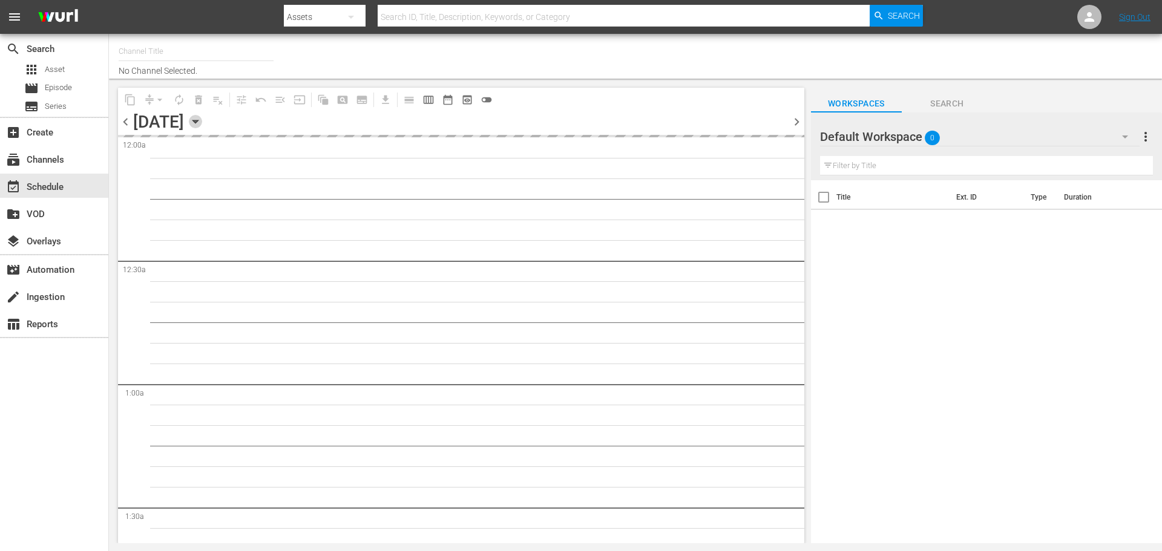
click at [202, 125] on icon "button" at bounding box center [195, 121] width 13 height 13
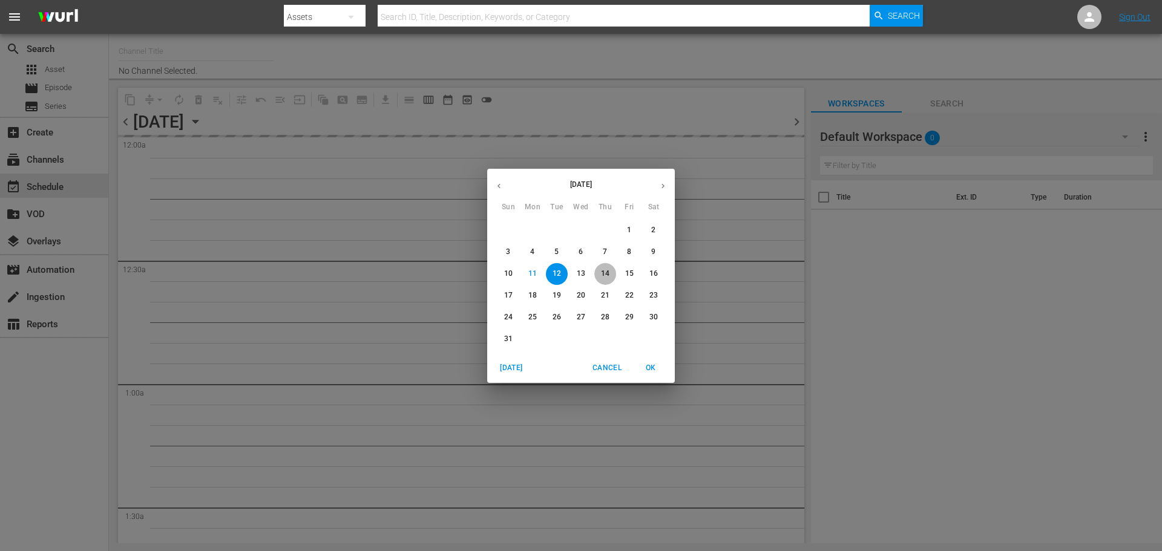
click at [609, 274] on p "14" at bounding box center [605, 274] width 8 height 10
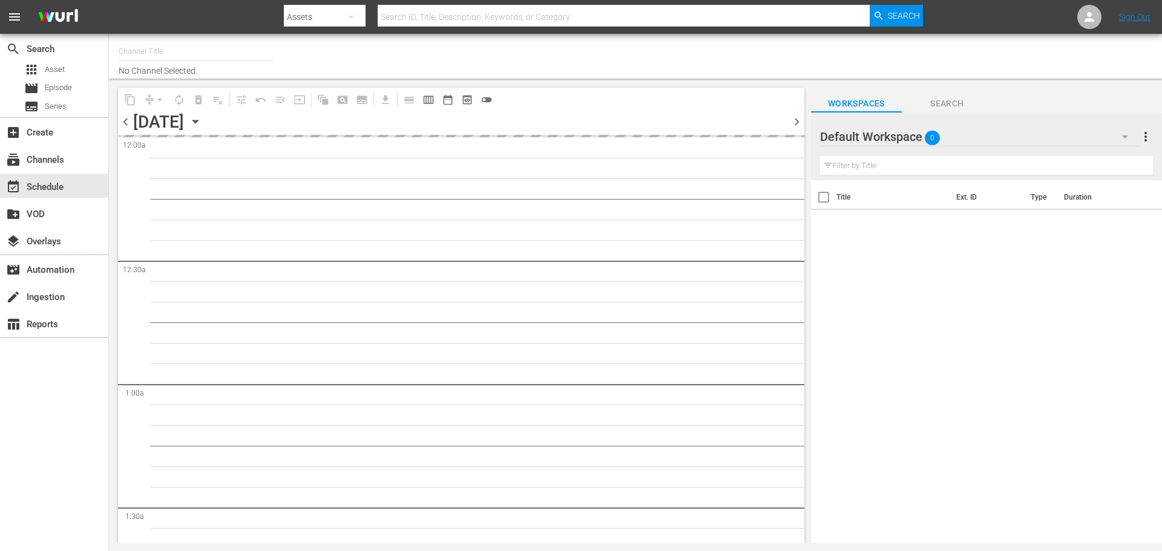
type input "Sony One Shark Tank BRA (1401)"
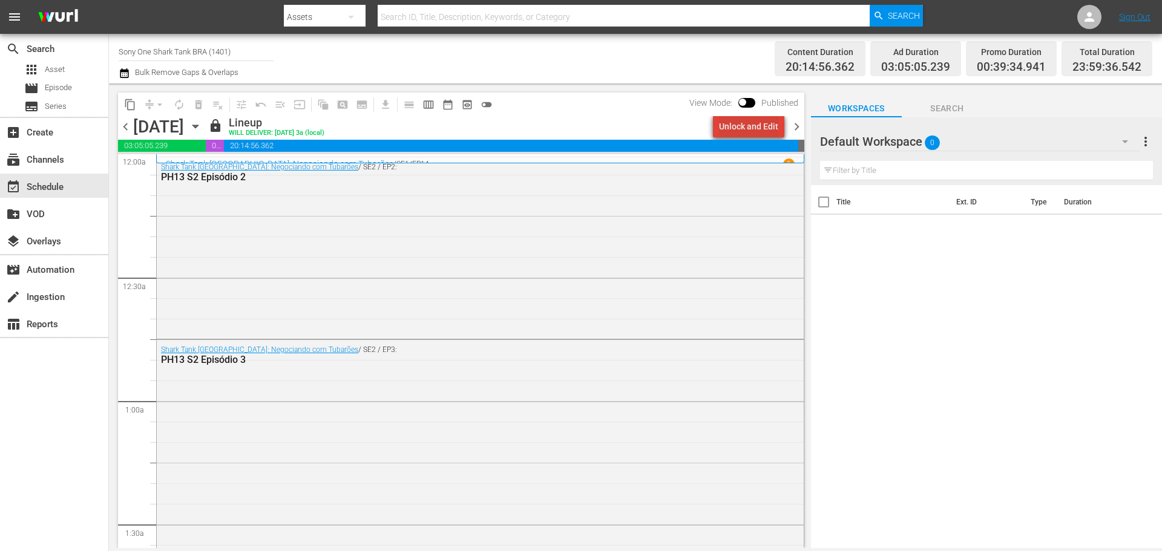
click at [759, 127] on div "Unlock and Edit" at bounding box center [748, 127] width 59 height 22
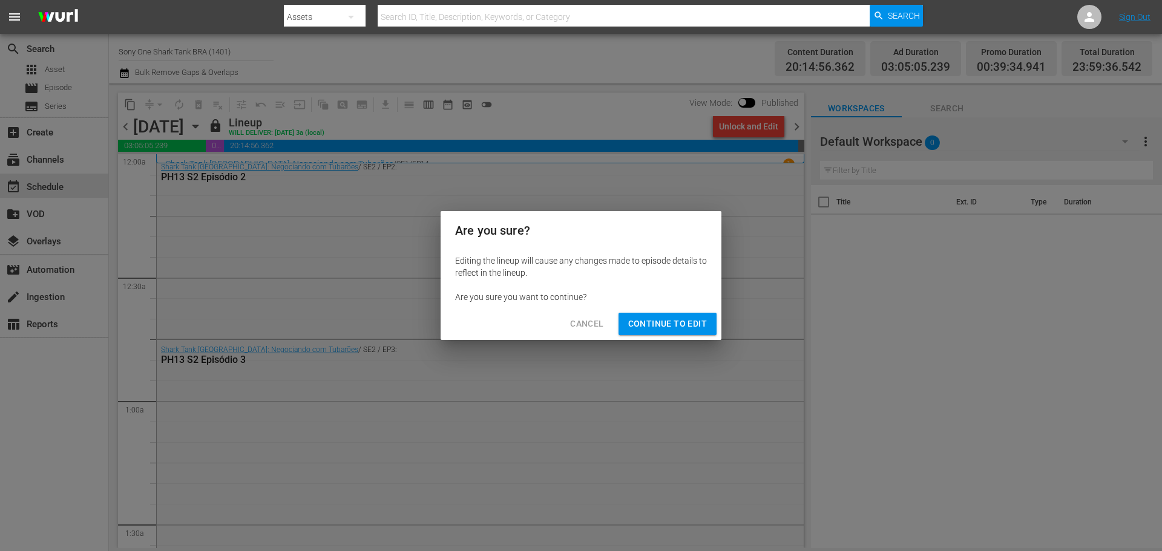
click at [672, 328] on span "Continue to Edit" at bounding box center [667, 323] width 79 height 15
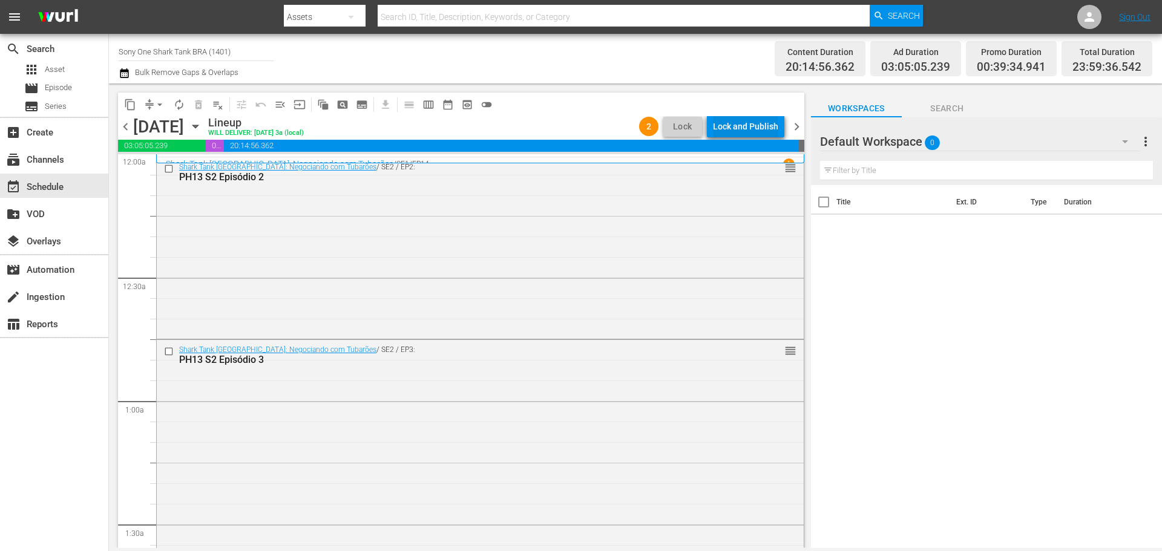
click at [742, 127] on div "Lock and Publish" at bounding box center [745, 127] width 65 height 22
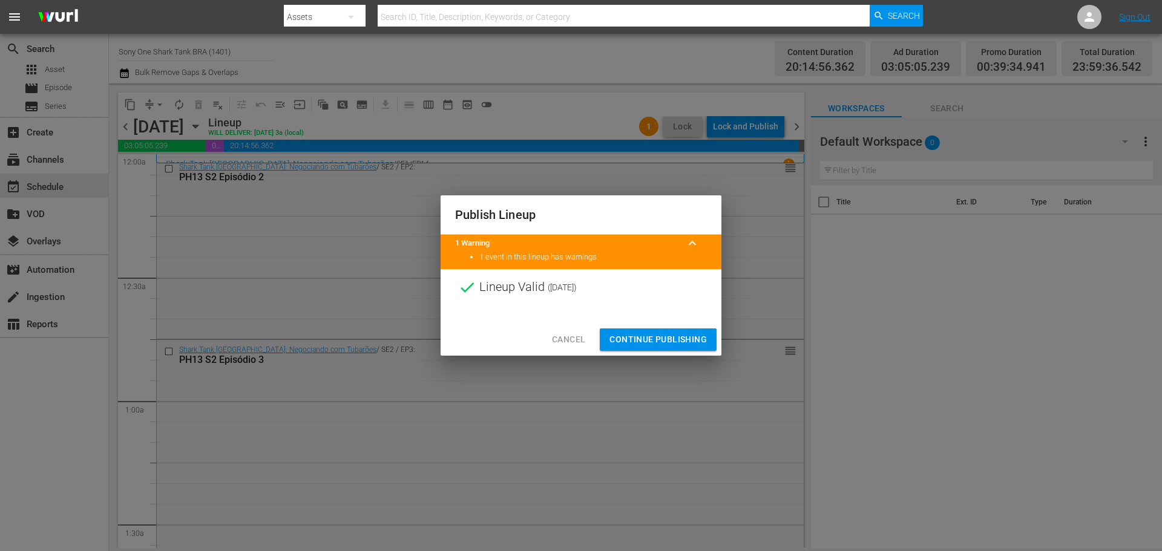
click at [652, 342] on span "Continue Publishing" at bounding box center [657, 339] width 97 height 15
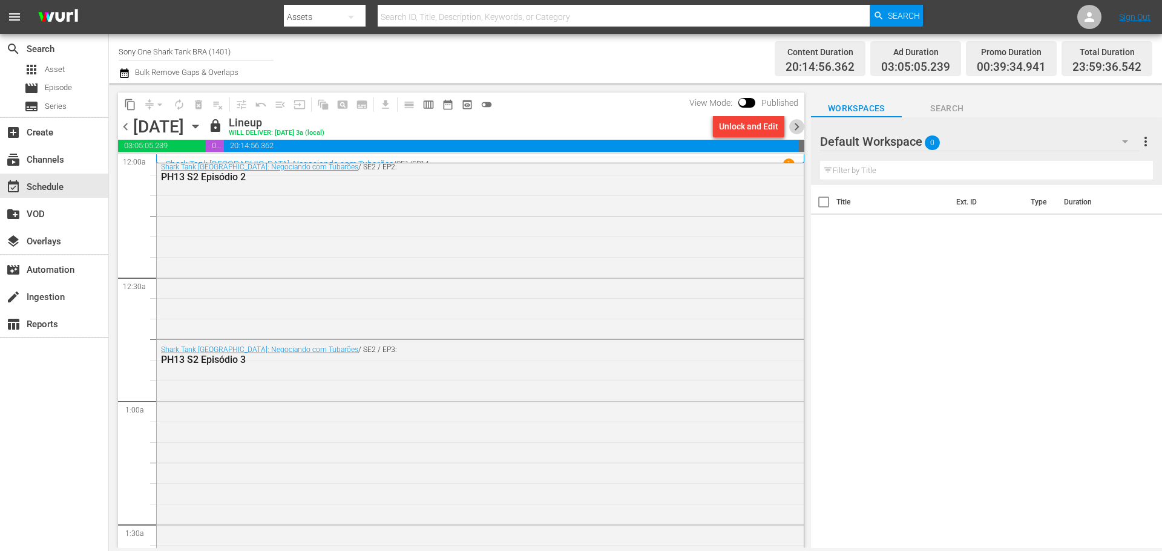
click at [798, 128] on span "chevron_right" at bounding box center [796, 126] width 15 height 15
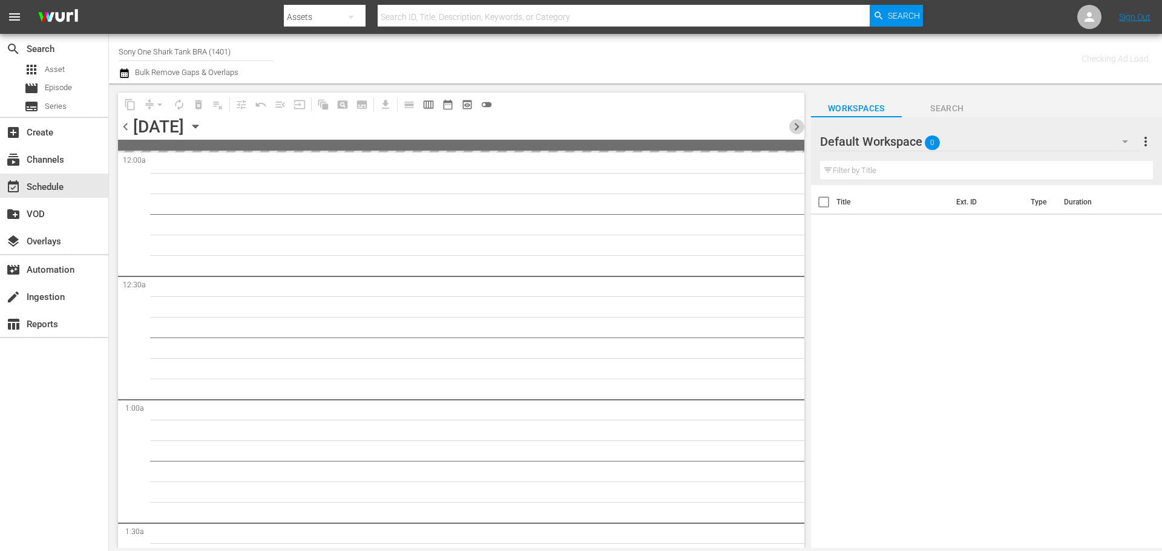
click at [798, 128] on span "chevron_right" at bounding box center [796, 126] width 15 height 15
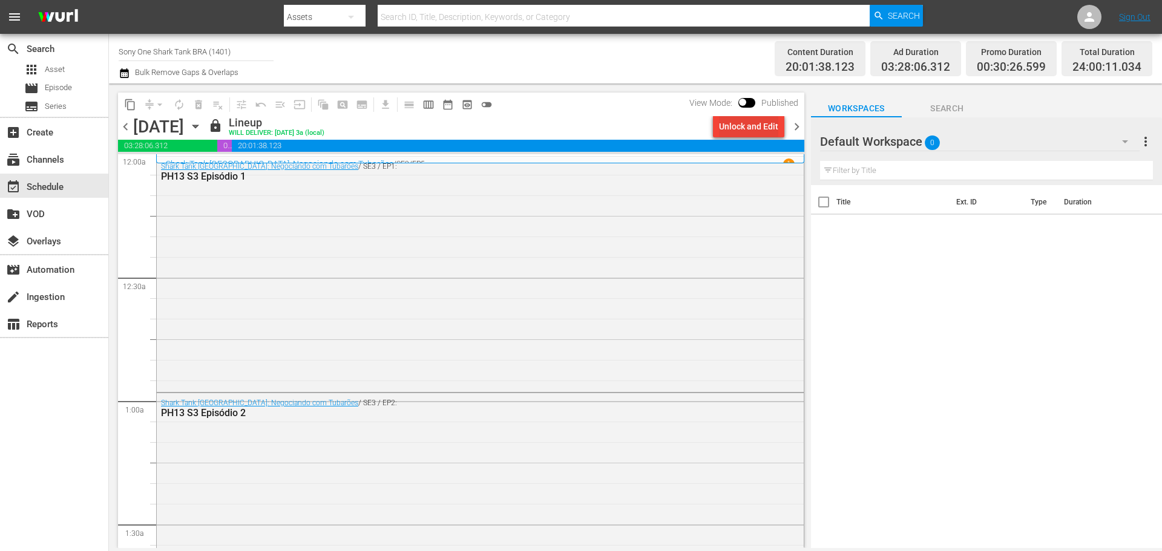
click at [766, 124] on div "Unlock and Edit" at bounding box center [748, 127] width 59 height 22
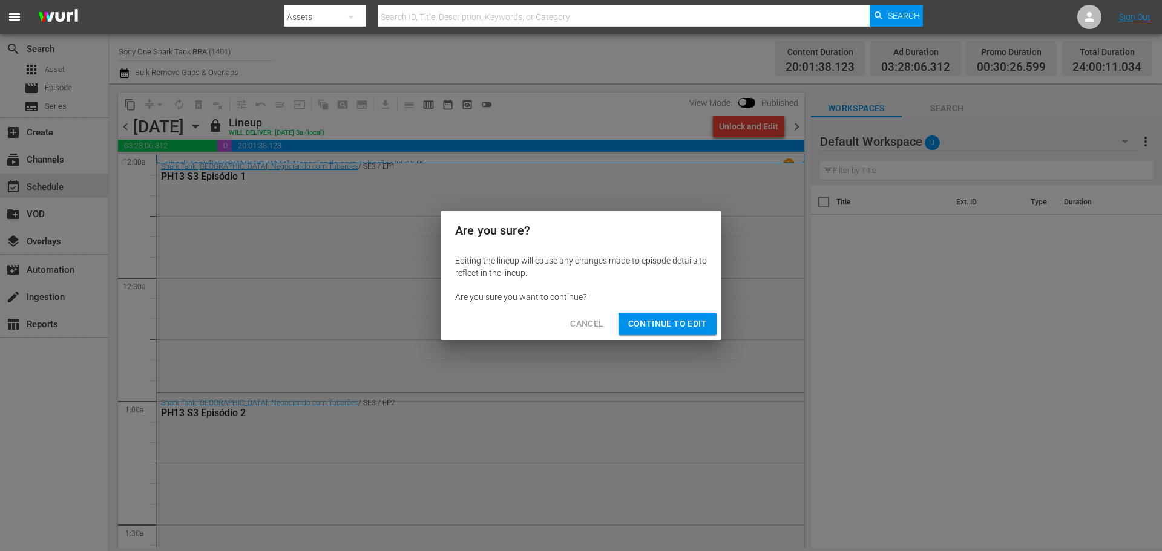
click at [638, 324] on span "Continue to Edit" at bounding box center [667, 323] width 79 height 15
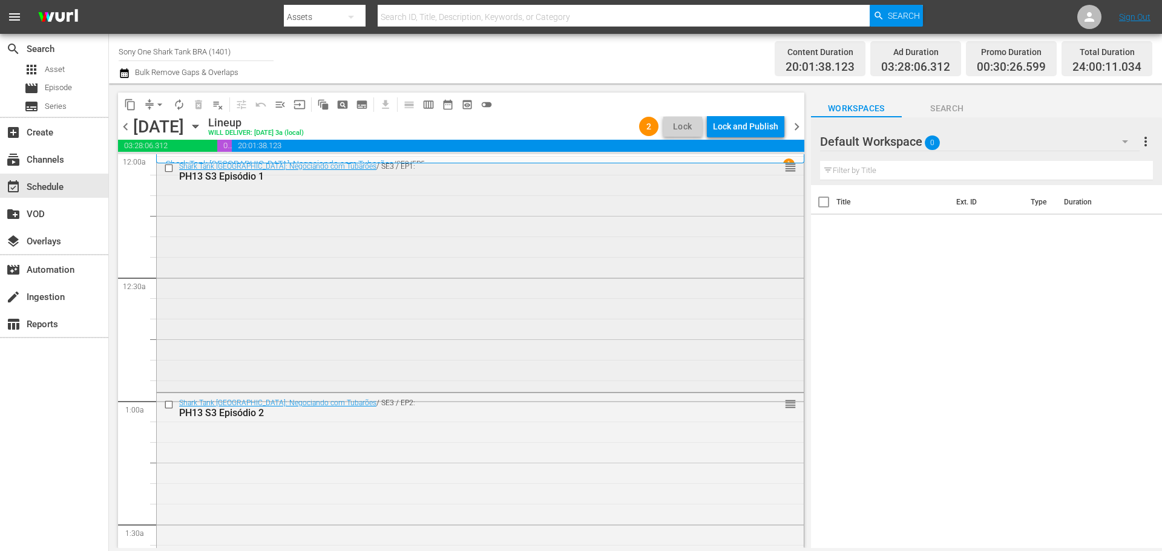
click at [159, 169] on div "Shark Tank Brasil: Negociando com Tubarões / SE3 / EP1: PH13 S3 Episódio 1 reor…" at bounding box center [480, 172] width 647 height 30
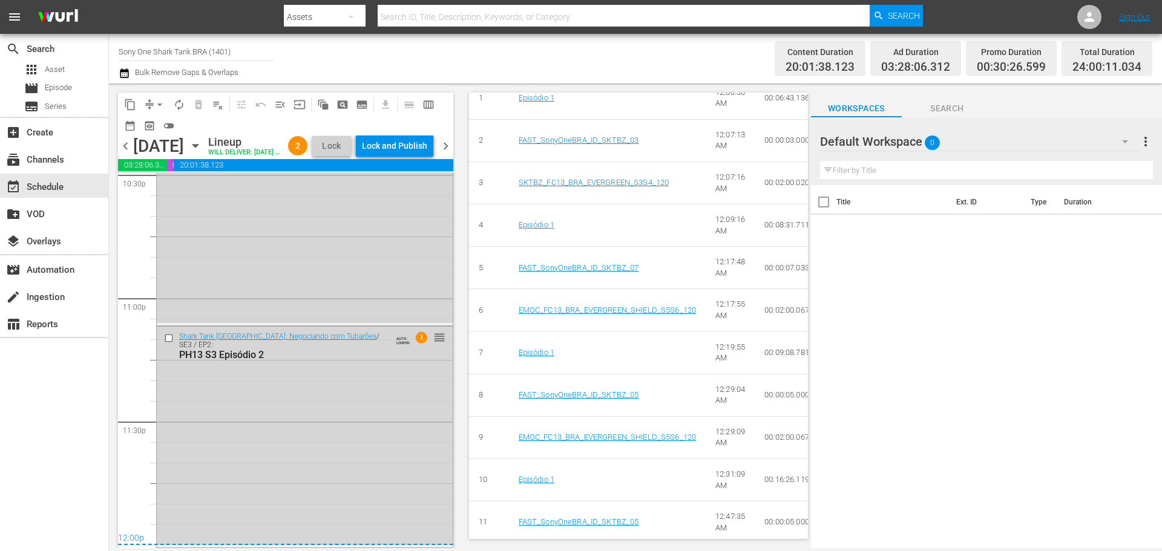
scroll to position [688, 0]
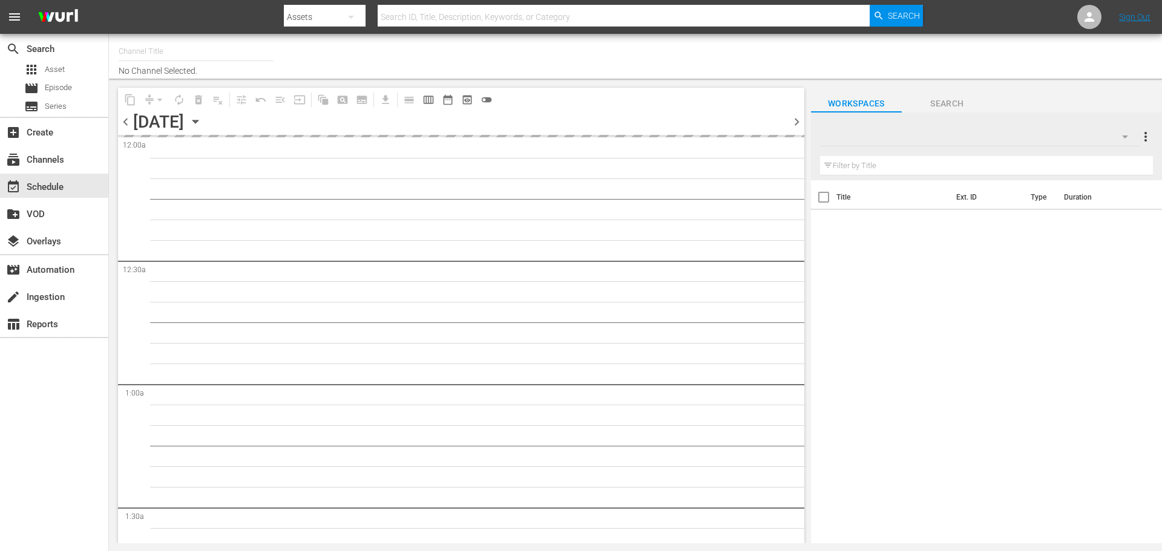
type input "Sony One Shark Tank BRA (1401)"
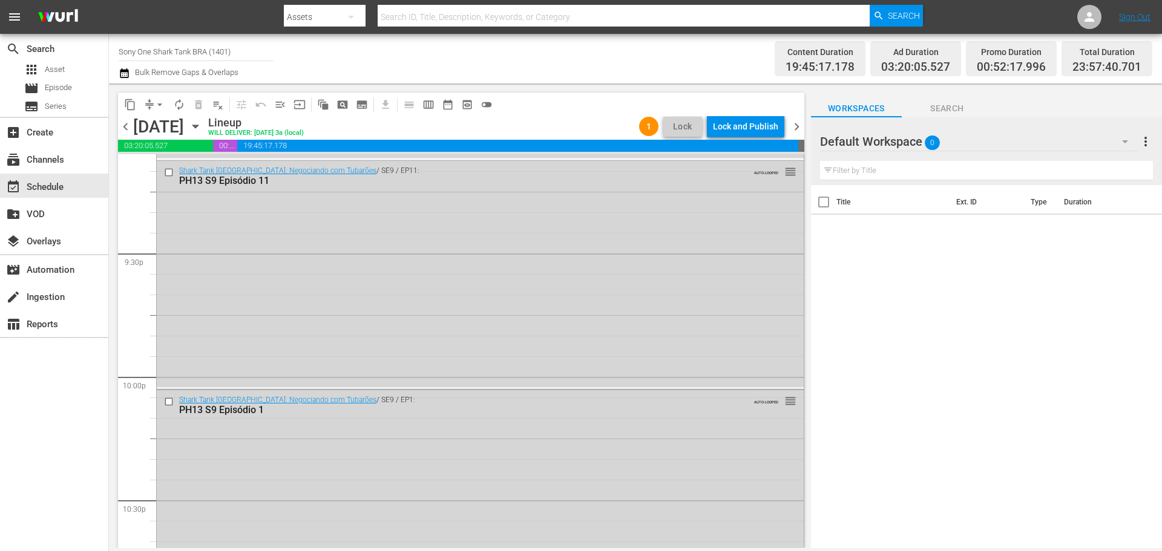
scroll to position [5531, 0]
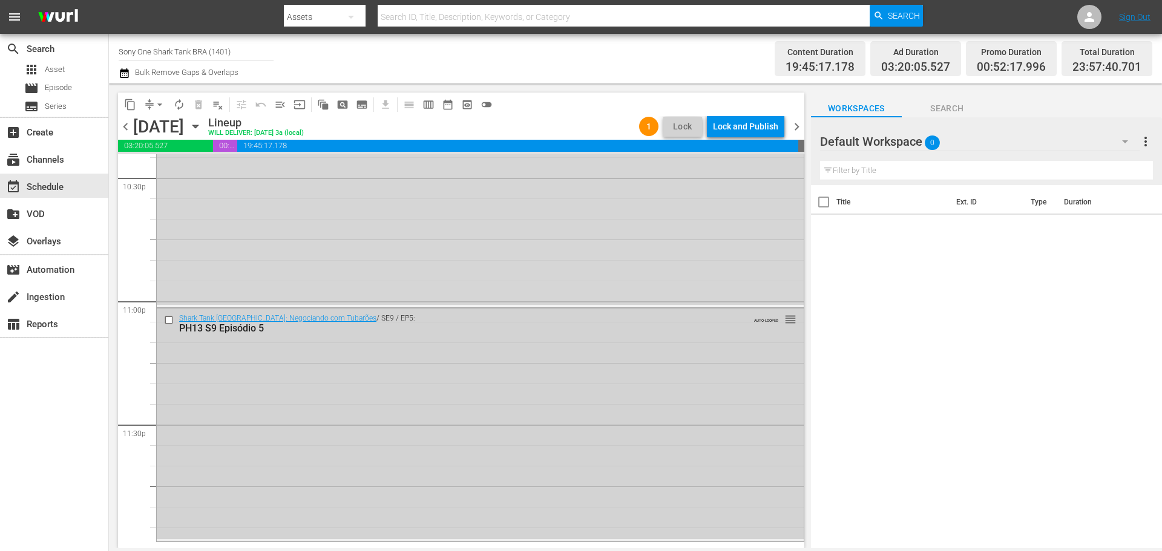
click at [348, 489] on div "Shark Tank Brasil: Negociando com Tubarões / SE9 / EP5: PH13 S9 Episódio 5 AUTO…" at bounding box center [480, 424] width 647 height 231
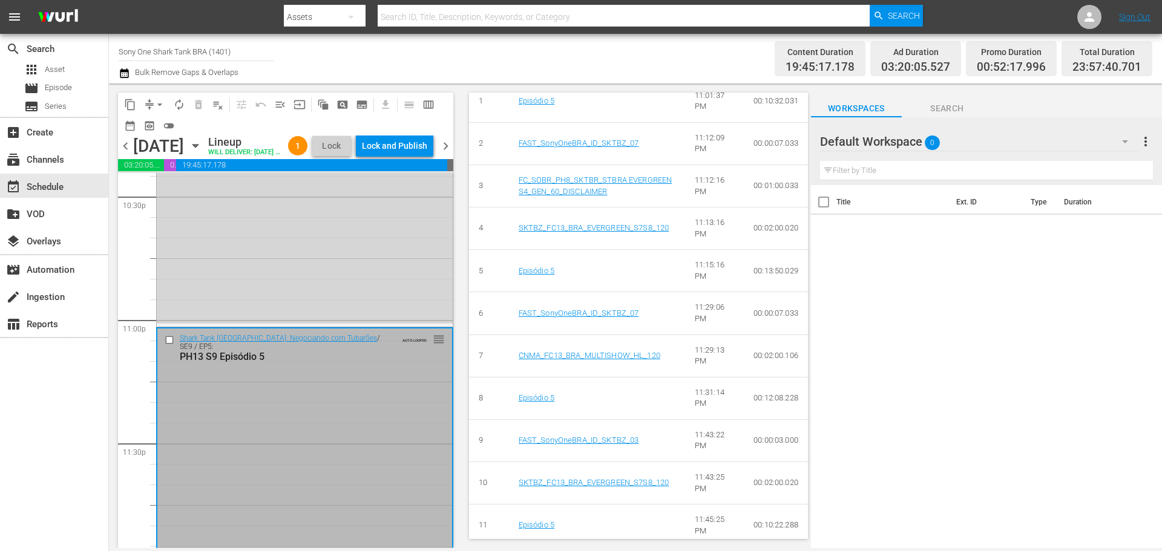
scroll to position [376, 0]
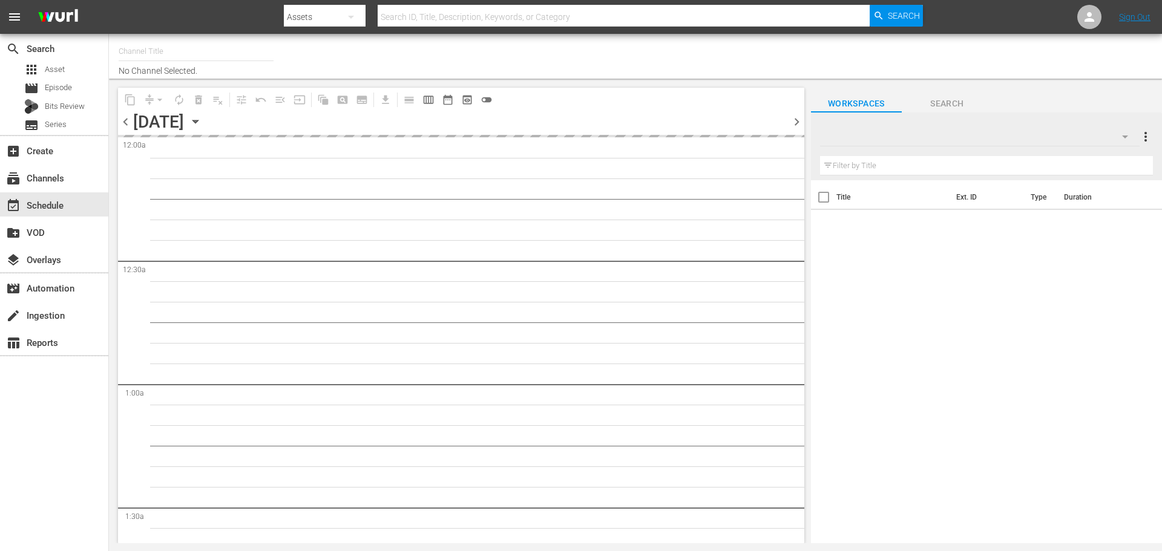
type input "Sony One Shark Tank BRA (1401)"
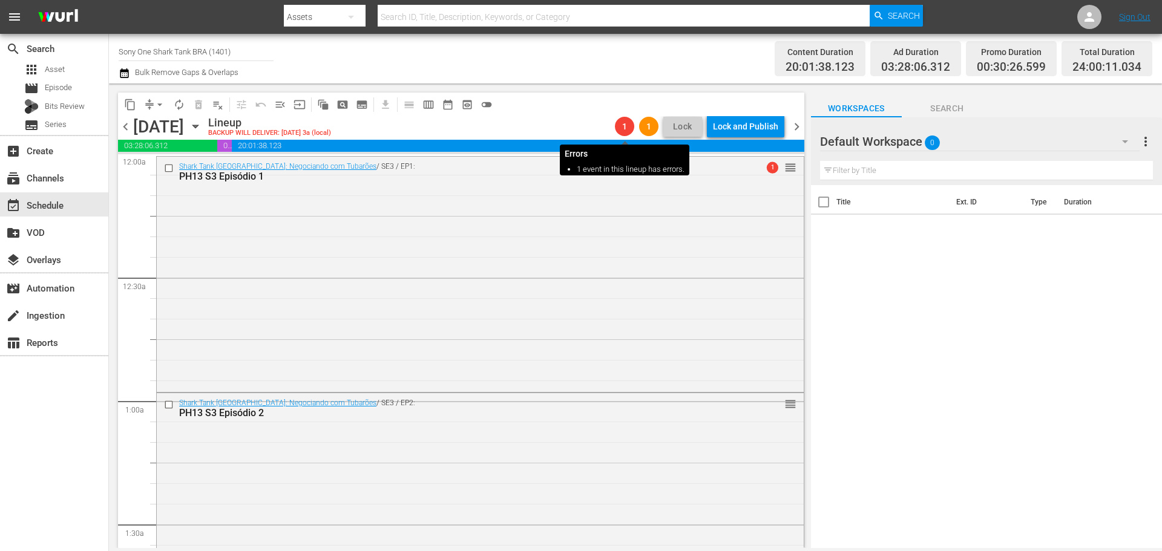
click at [626, 125] on span "1" at bounding box center [624, 127] width 19 height 10
click at [767, 169] on span "1" at bounding box center [772, 167] width 11 height 11
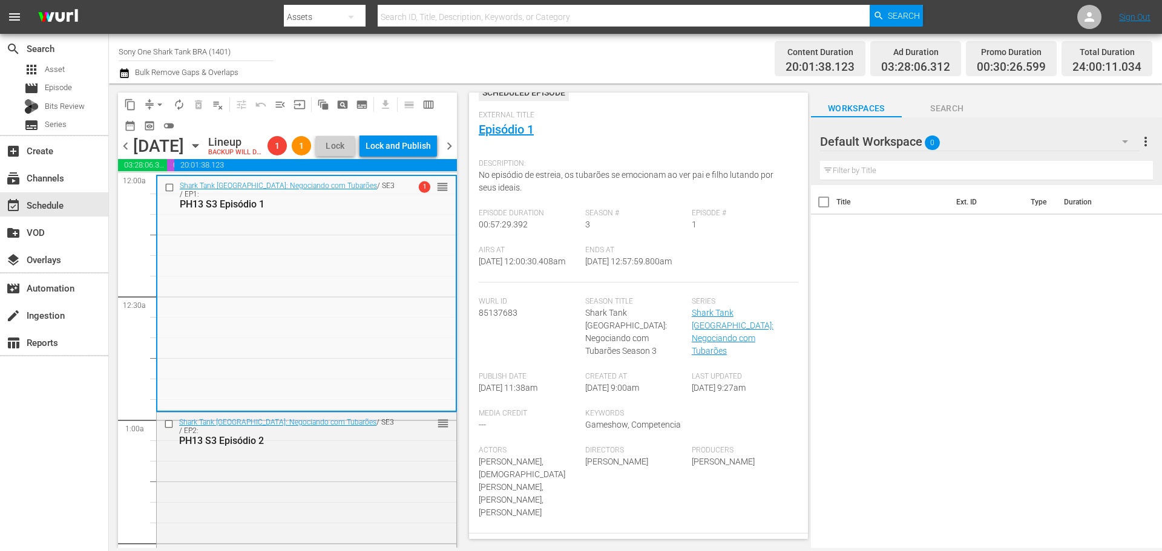
scroll to position [242, 0]
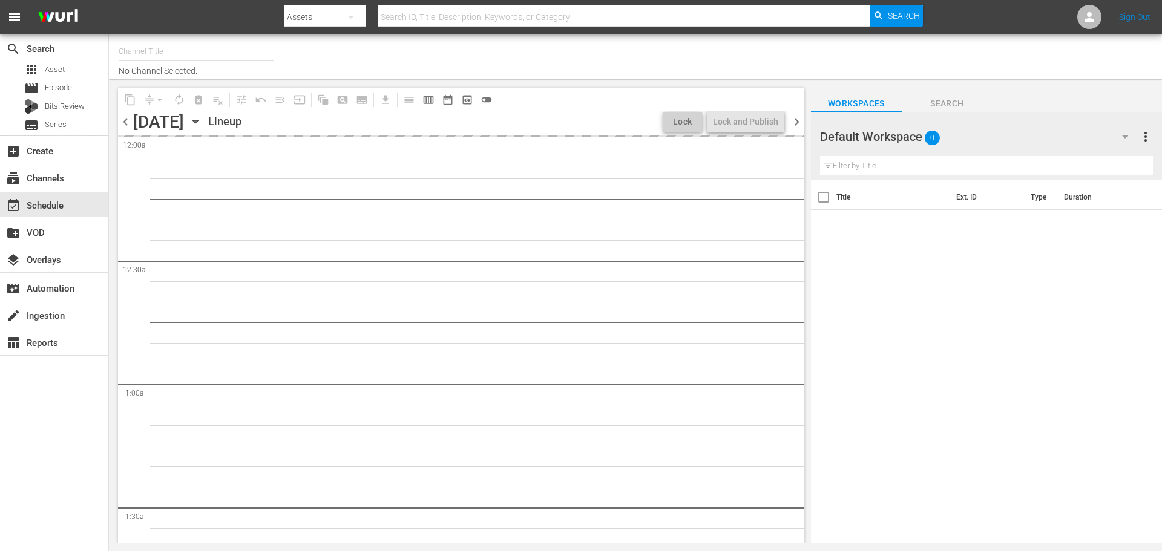
type input "Sony One Shark Tank BRA (1401)"
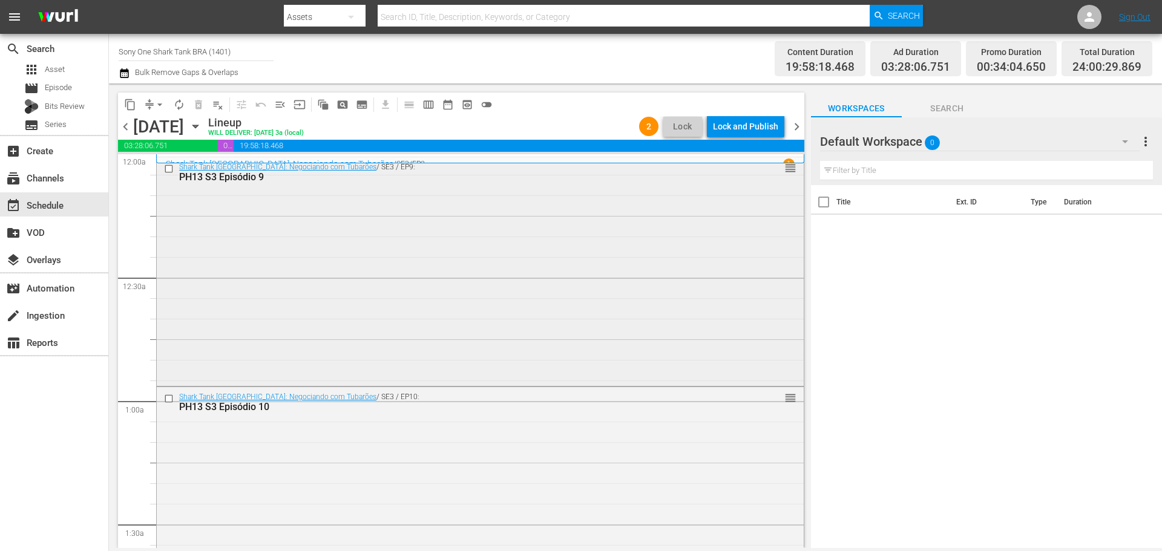
click at [441, 194] on div "Shark Tank [GEOGRAPHIC_DATA]: Negociando com Tubarões / SE3 / EP9: PH13 S3 Epis…" at bounding box center [480, 270] width 647 height 226
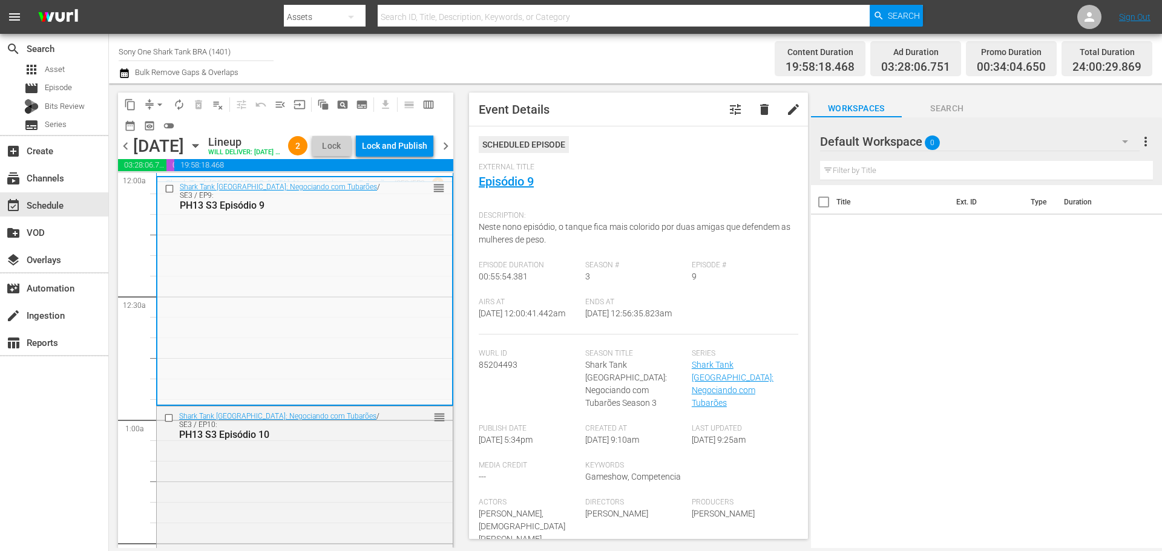
scroll to position [363, 0]
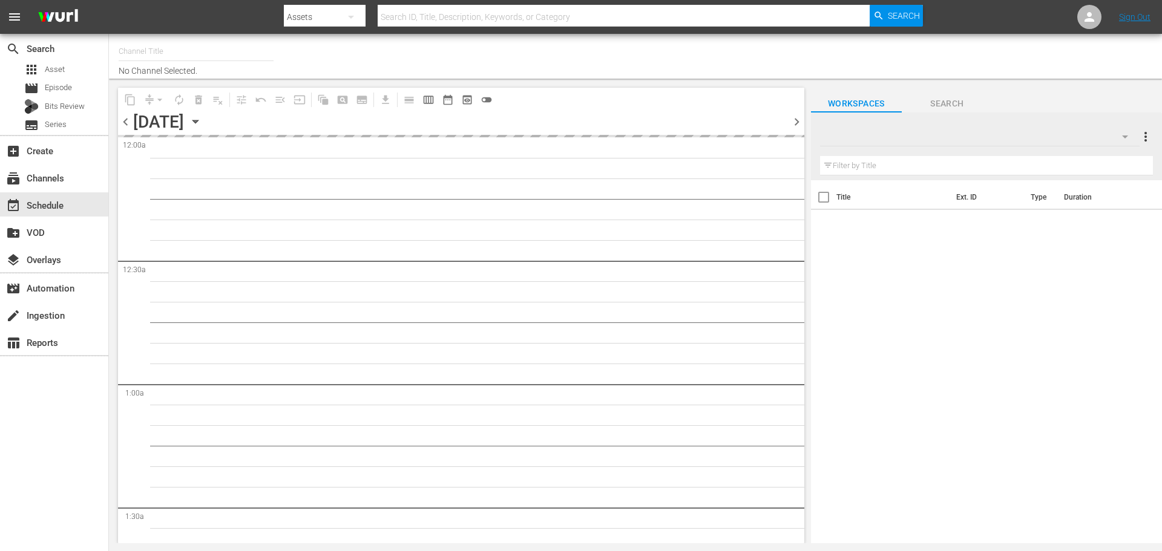
type input "Sony One Shark Tank BRA (1401)"
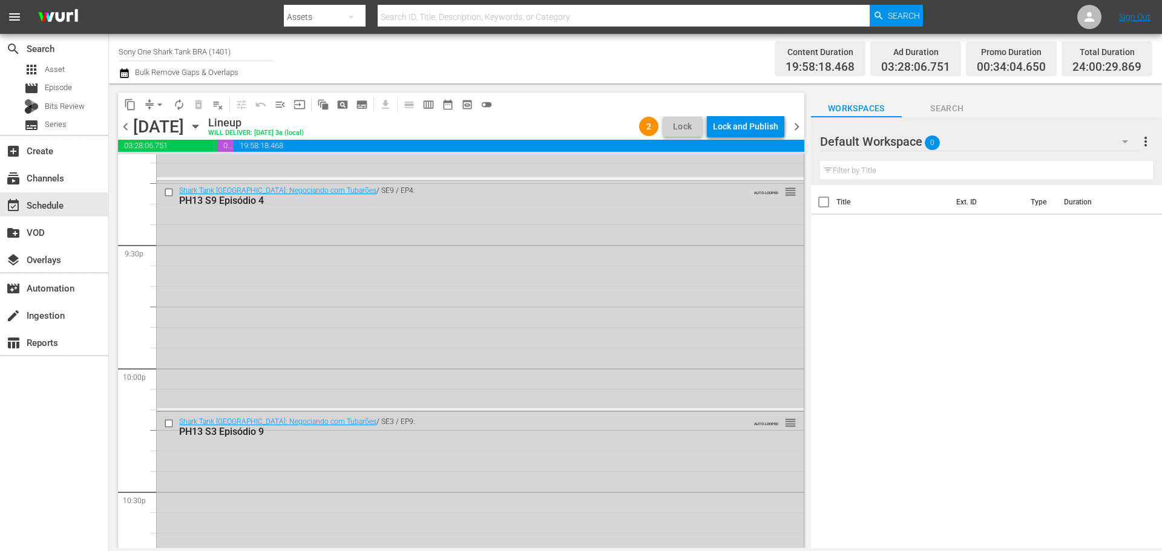
scroll to position [5535, 0]
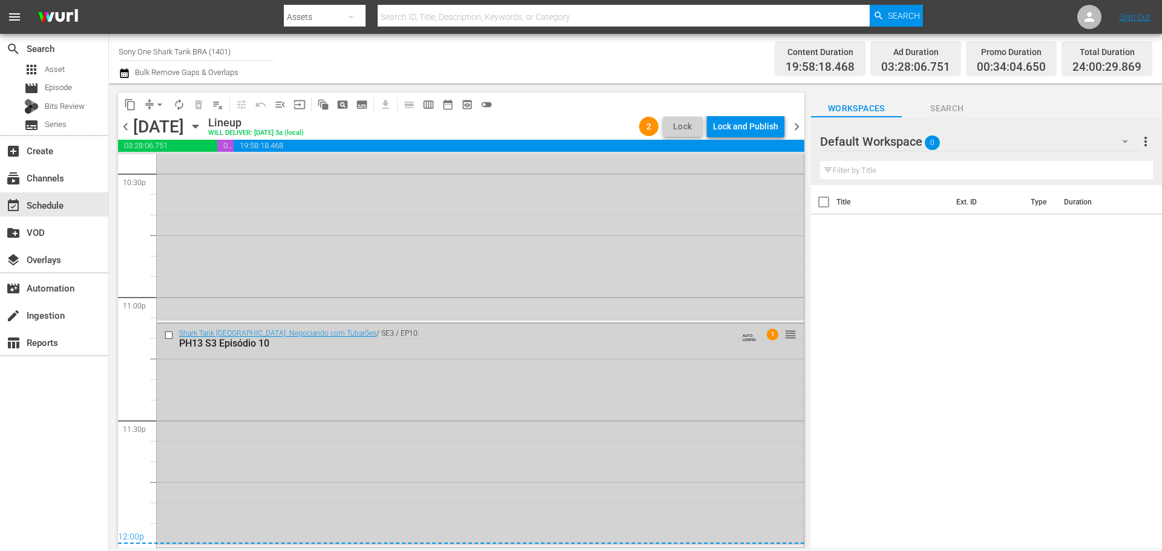
click at [276, 499] on div "Shark Tank [GEOGRAPHIC_DATA]: Negociando com Tubarões / SE3 / EP10: PH13 S3 Epi…" at bounding box center [480, 434] width 647 height 221
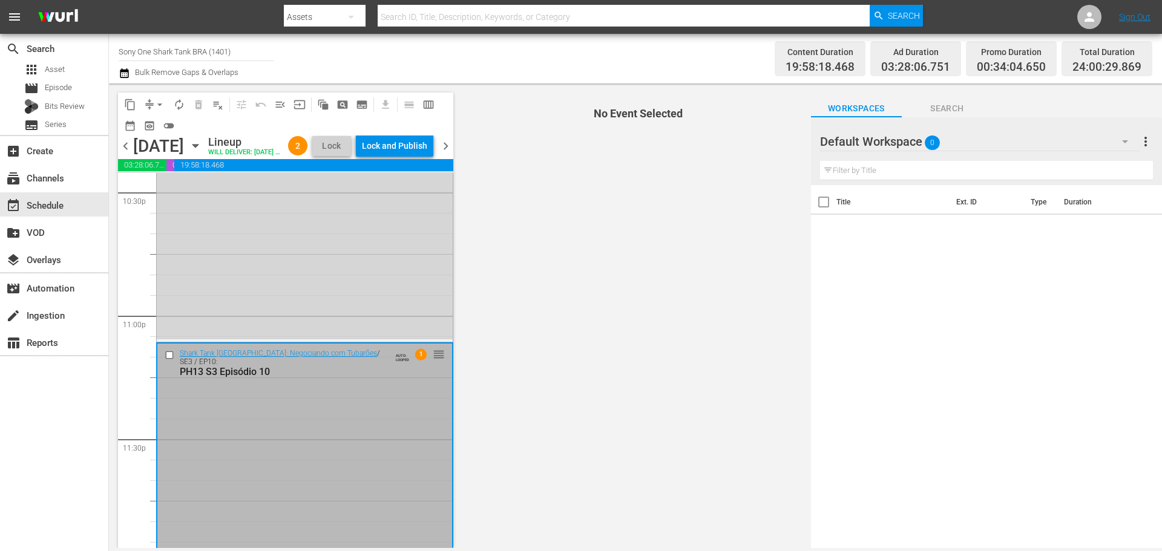
click at [202, 152] on icon "button" at bounding box center [195, 145] width 13 height 13
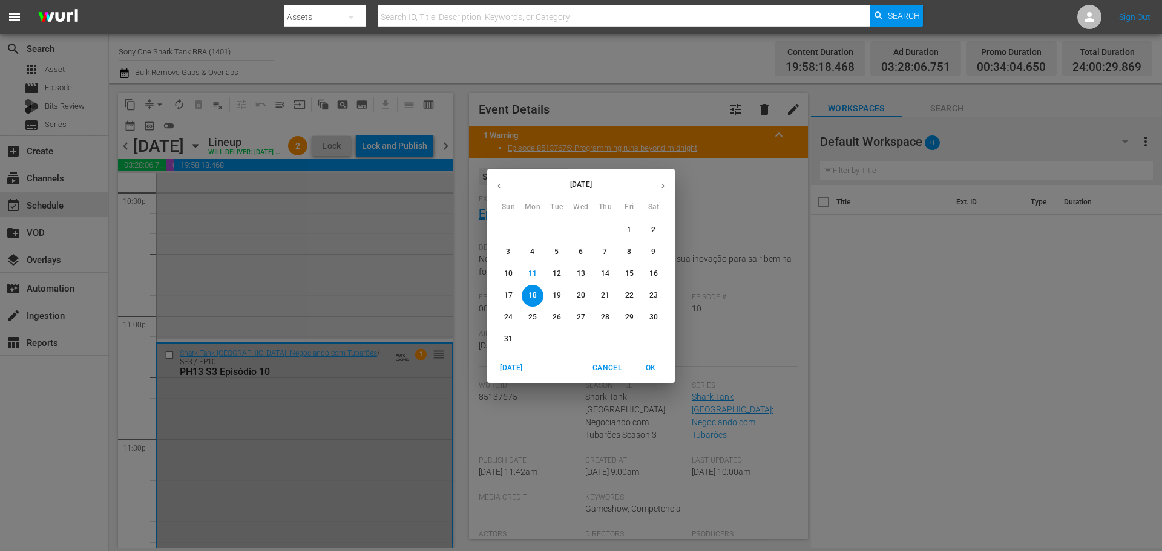
click at [607, 296] on p "21" at bounding box center [605, 295] width 8 height 10
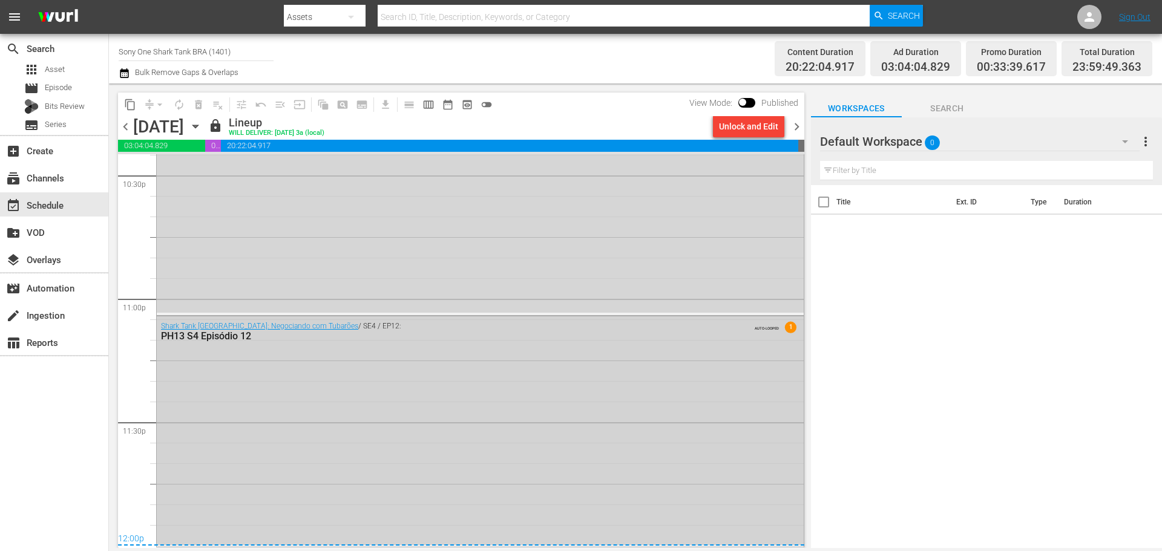
scroll to position [5533, 0]
click at [321, 399] on div "Shark Tank Brasil: Negociando com Tubarões / SE4 / EP12: PH13 S4 Episódio 12 AU…" at bounding box center [480, 431] width 647 height 229
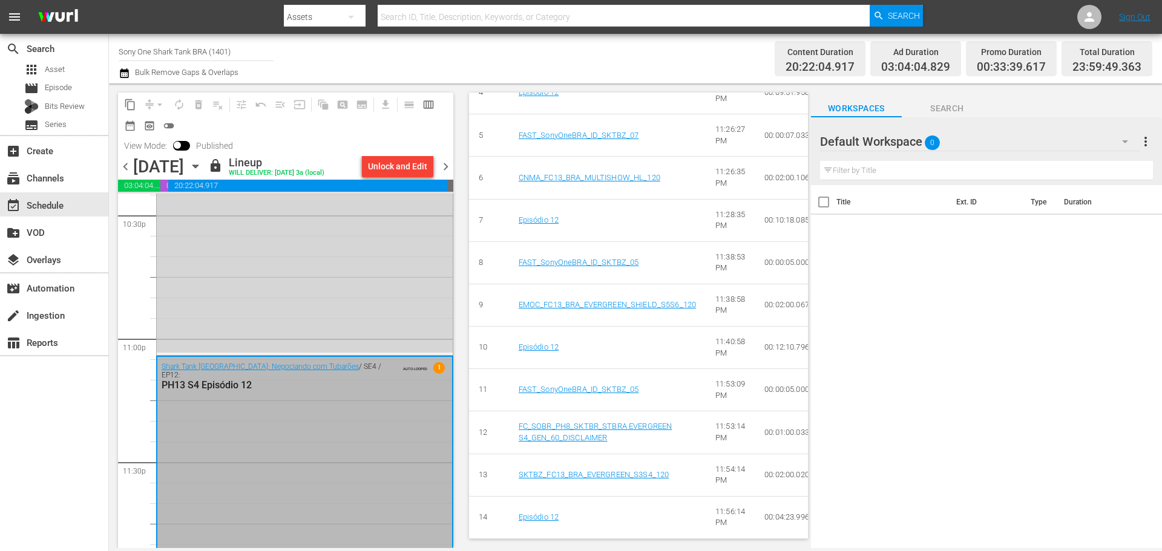
scroll to position [707, 0]
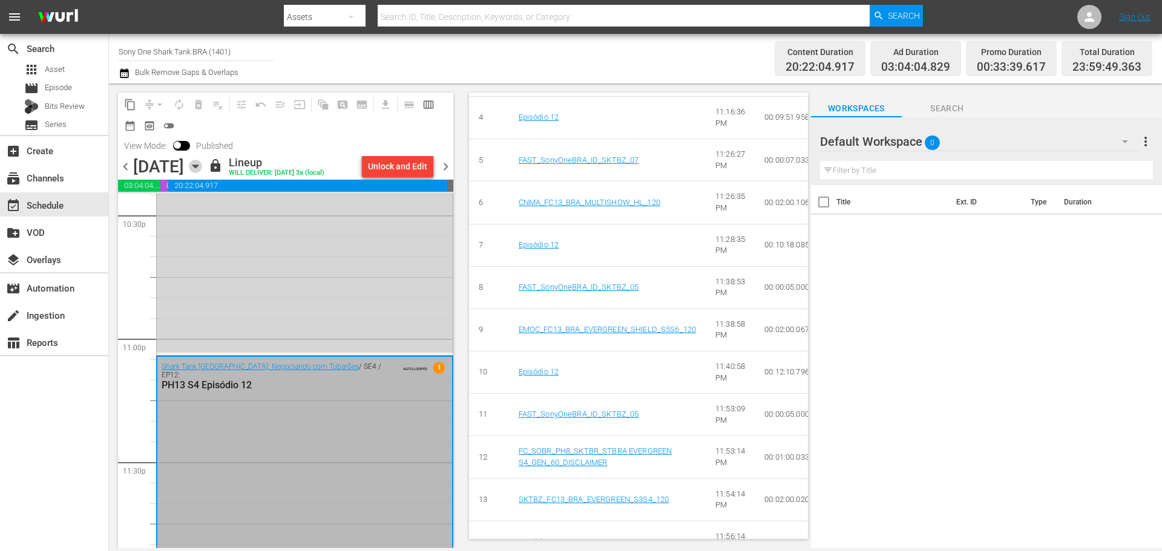
click at [202, 171] on icon "button" at bounding box center [195, 166] width 13 height 13
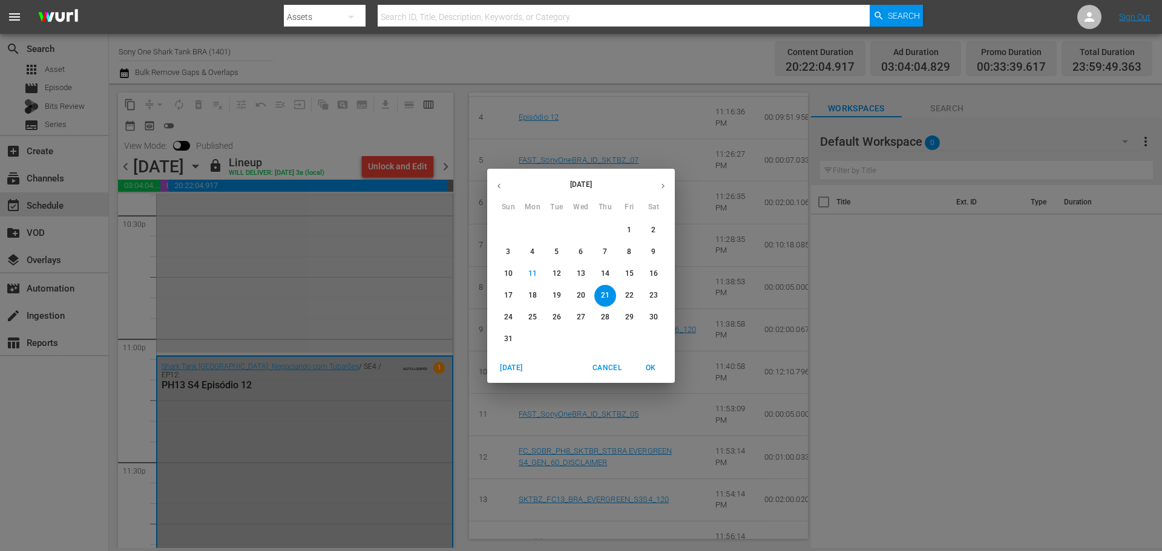
click at [532, 250] on p "4" at bounding box center [532, 252] width 4 height 10
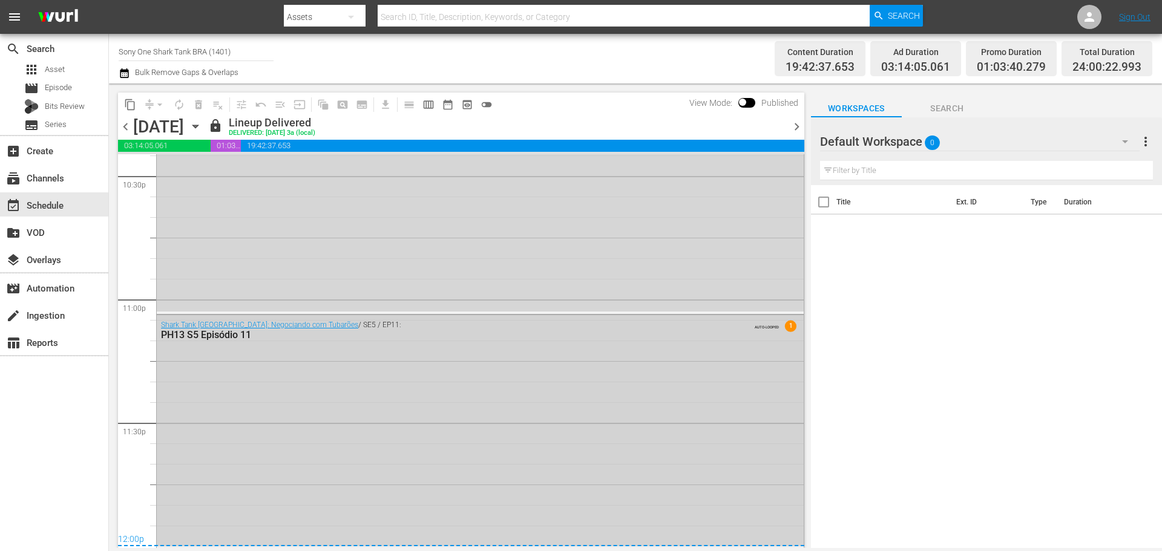
scroll to position [5534, 0]
click at [247, 460] on div "Shark Tank Brasil: Negociando com Tubarões / SE5 / EP11: PH13 S5 Episódio 11 AU…" at bounding box center [480, 430] width 647 height 232
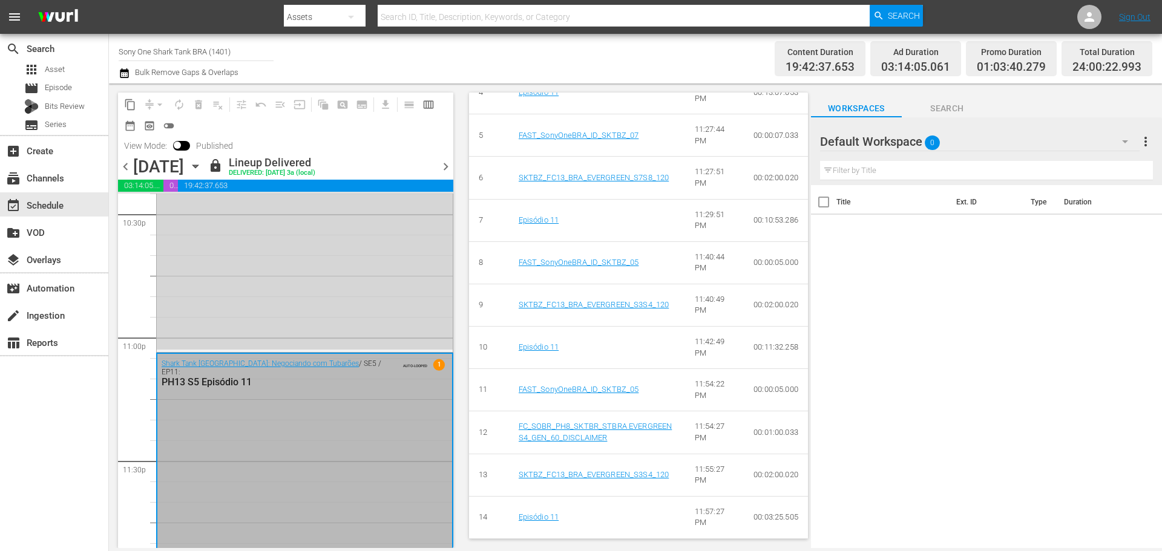
scroll to position [698, 0]
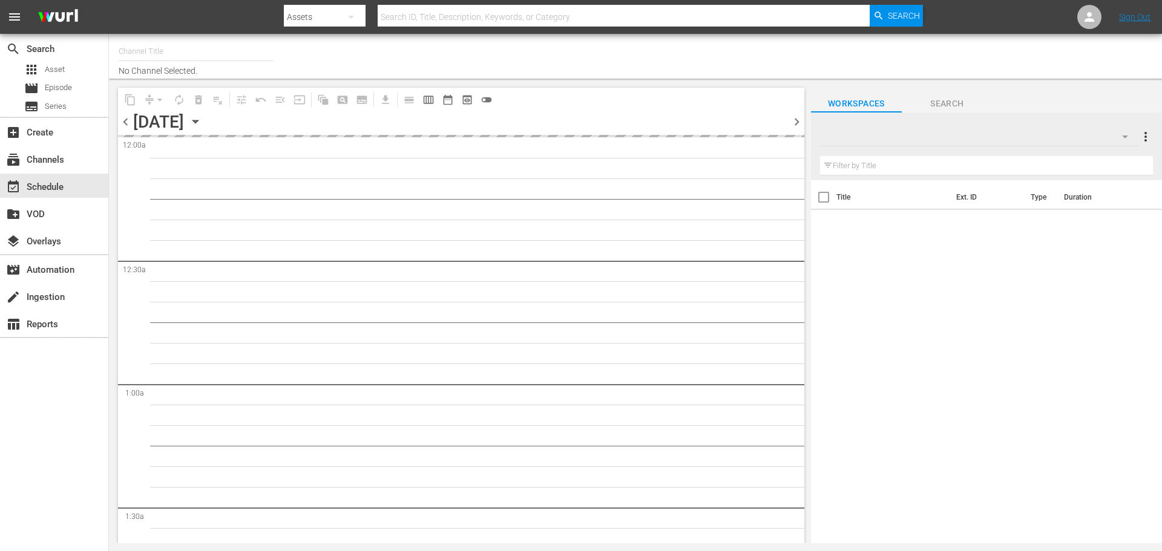
type input "Sony One Shark Tank BRA (1401)"
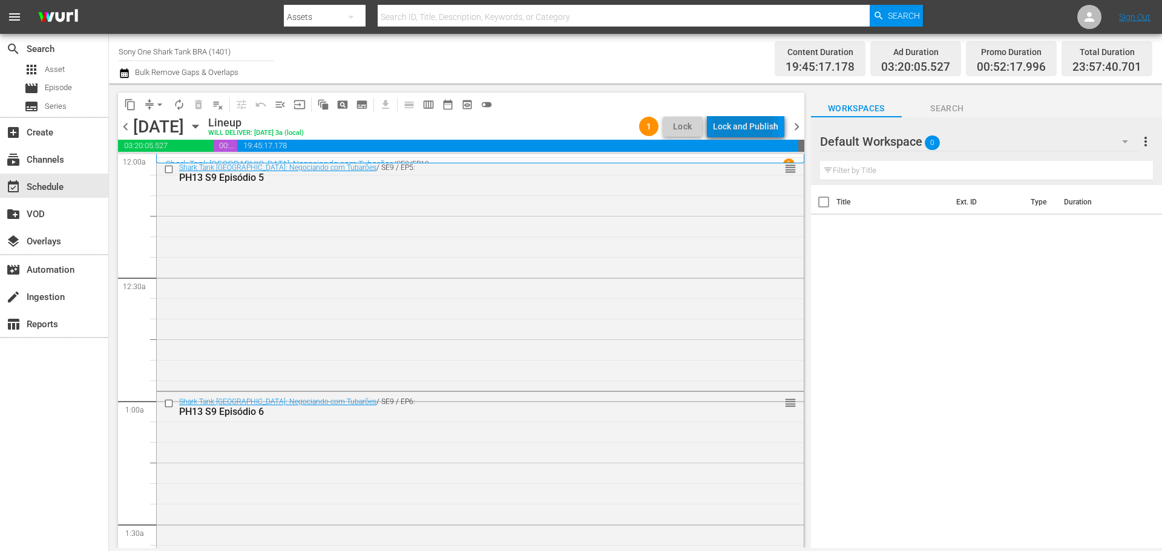
click at [735, 123] on div "Lock and Publish" at bounding box center [745, 127] width 65 height 22
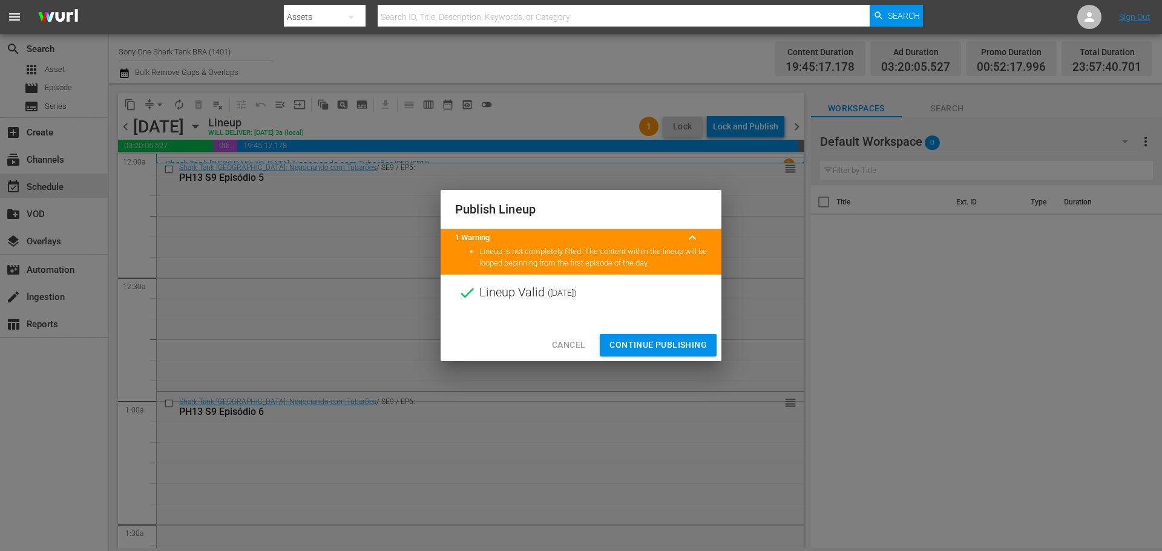
click at [663, 351] on span "Continue Publishing" at bounding box center [657, 345] width 97 height 15
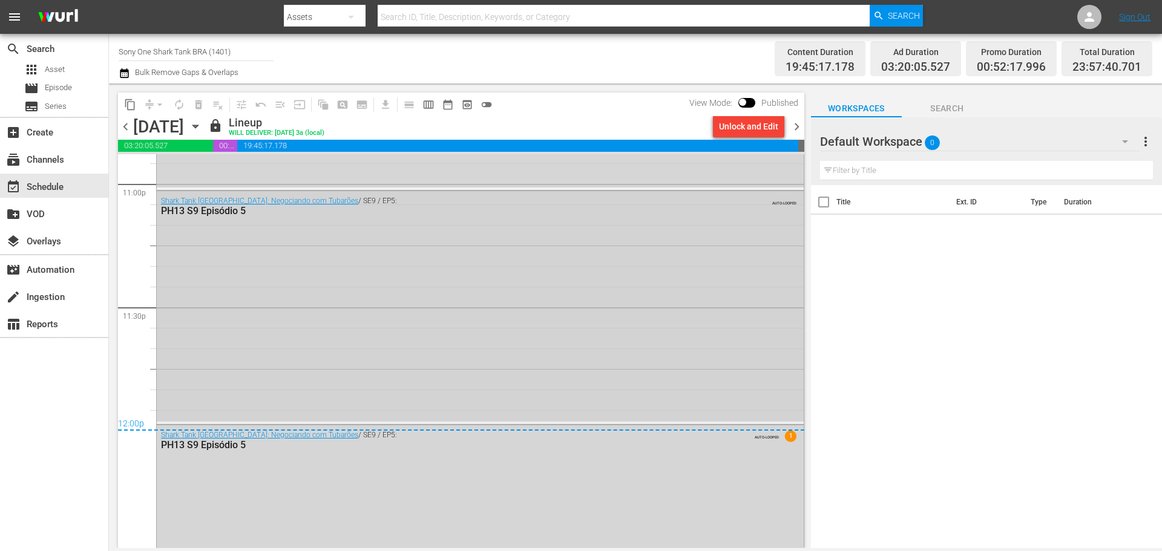
scroll to position [5759, 0]
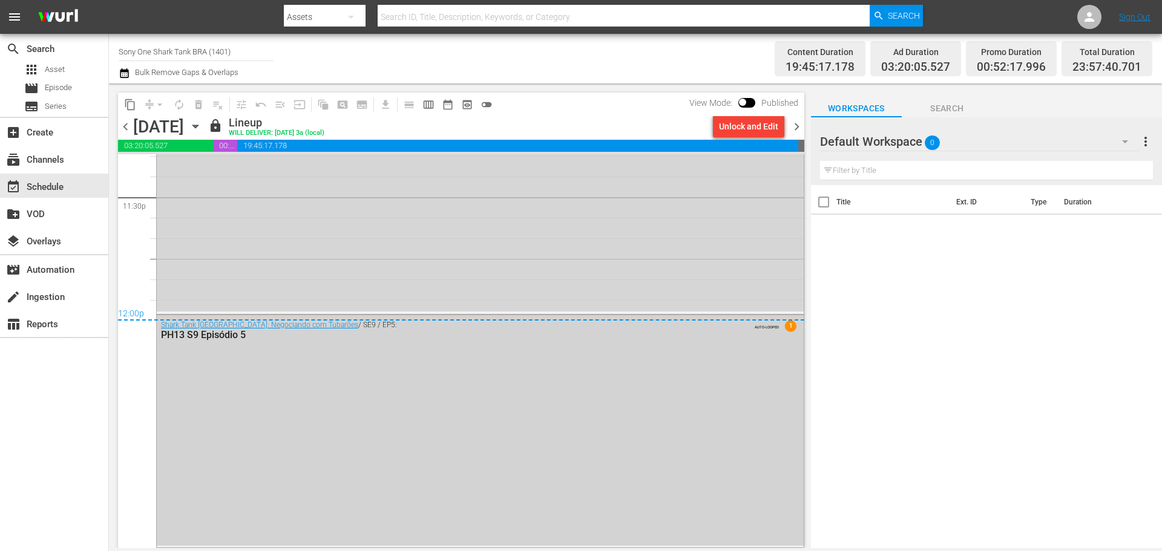
click at [672, 434] on div "Shark Tank Brasil: Negociando com Tubarões / SE9 / EP5: PH13 S9 Episódio 5 AUTO…" at bounding box center [480, 430] width 647 height 231
click at [280, 254] on div "Shark Tank Brasil: Negociando com Tubarões / SE9 / EP5: PH13 S9 Episódio 5 AUTO…" at bounding box center [480, 196] width 647 height 231
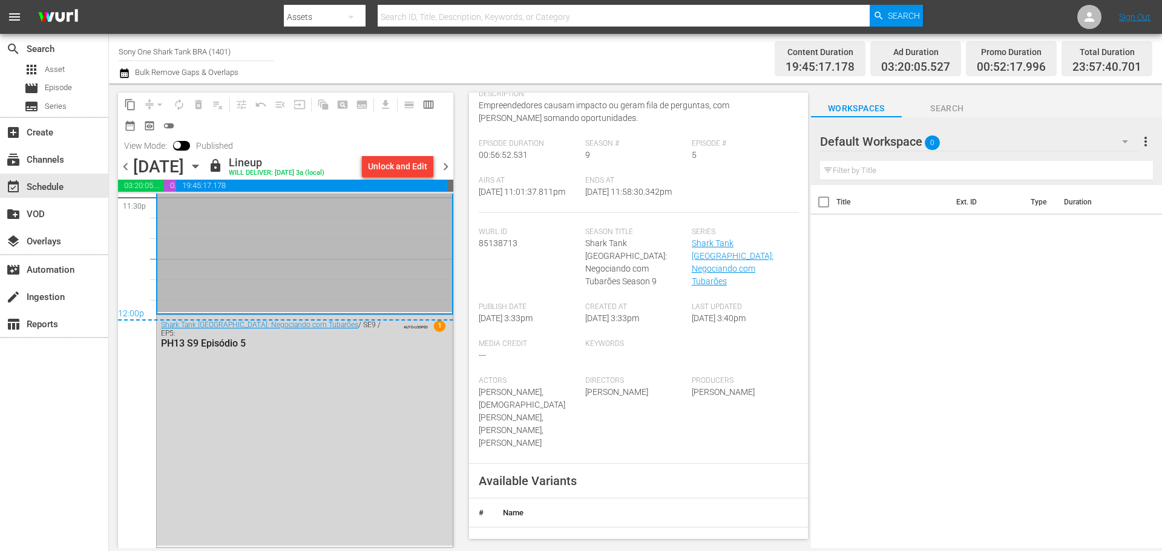
scroll to position [484, 0]
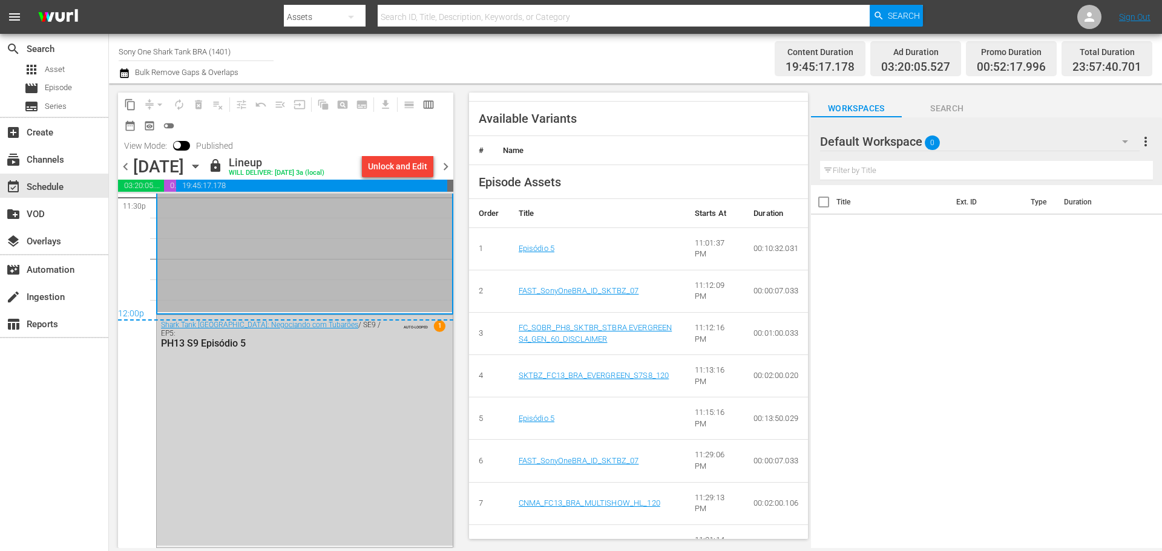
click at [335, 402] on div "Shark Tank Brasil: Negociando com Tubarões / SE9 / EP5: PH13 S9 Episódio 5 AUTO…" at bounding box center [305, 430] width 296 height 231
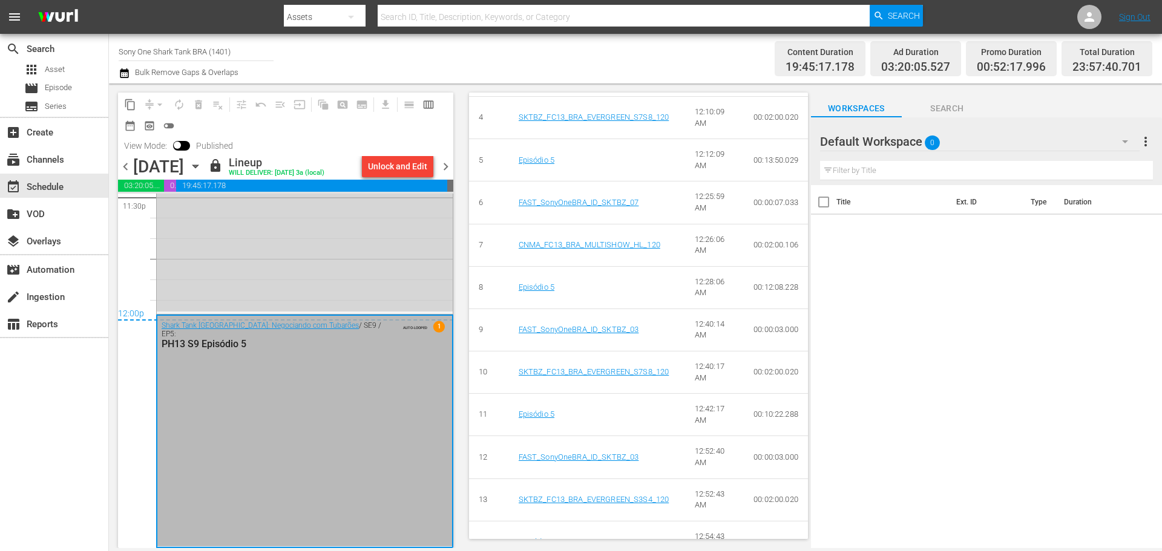
scroll to position [711, 0]
click at [714, 521] on td "12:54:43 AM" at bounding box center [714, 542] width 59 height 42
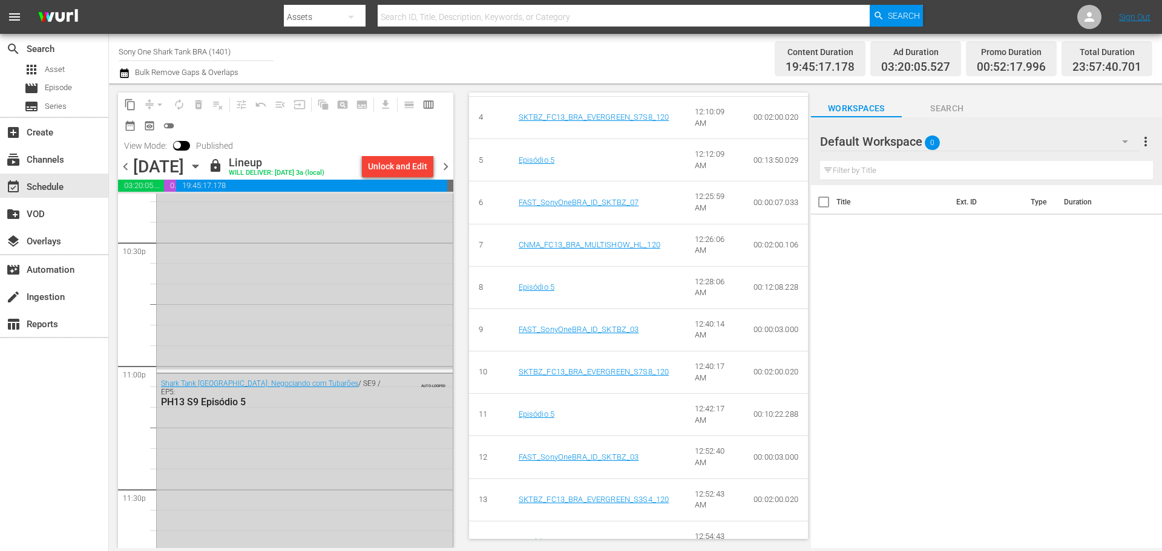
scroll to position [5495, 0]
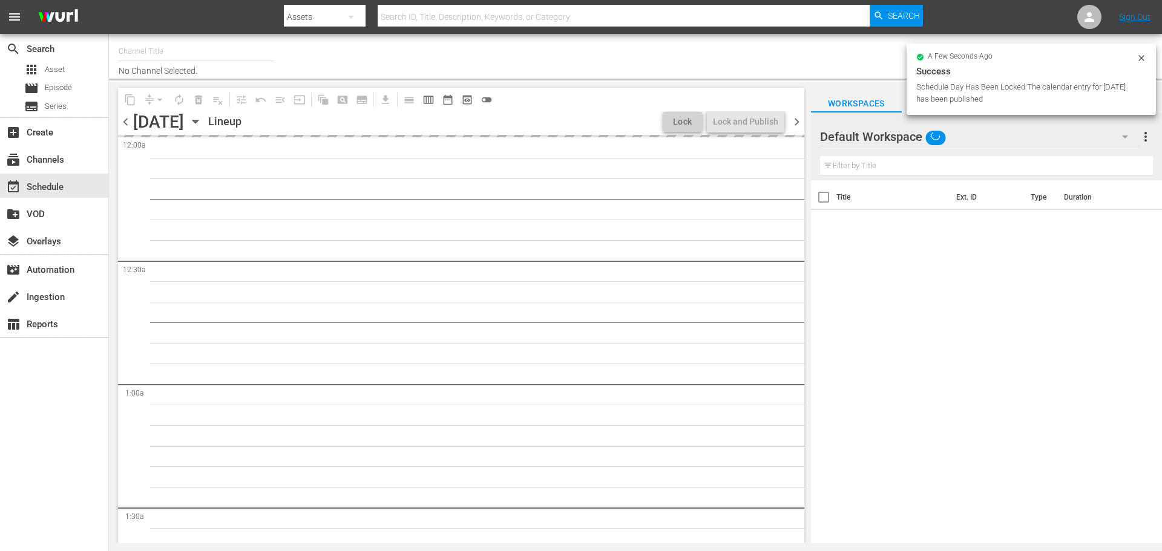
type input "Sony One Shark Tank BRA (1401)"
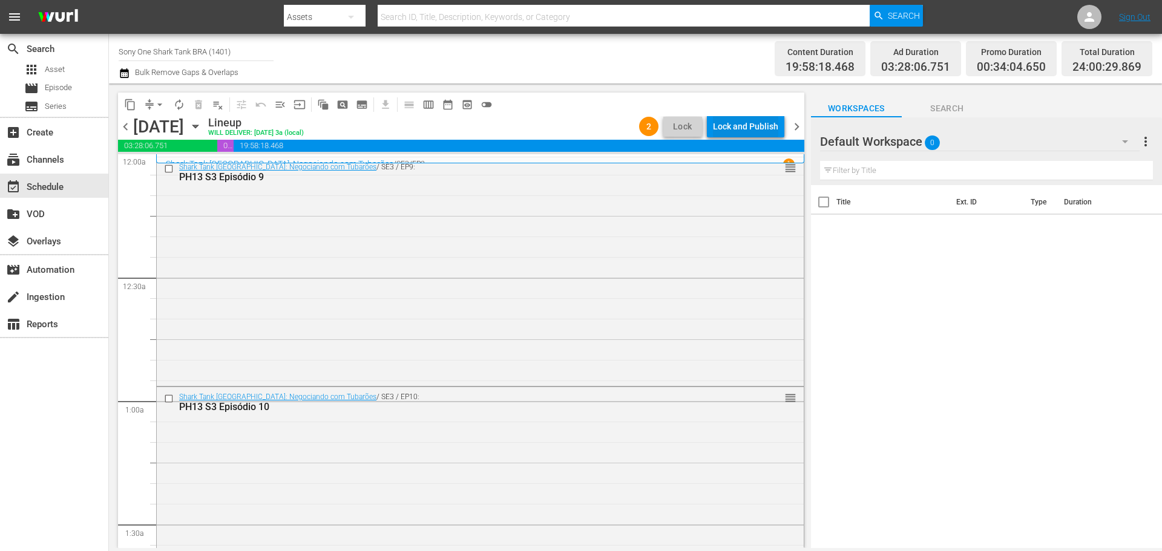
click at [741, 122] on div "Lock and Publish" at bounding box center [745, 127] width 65 height 22
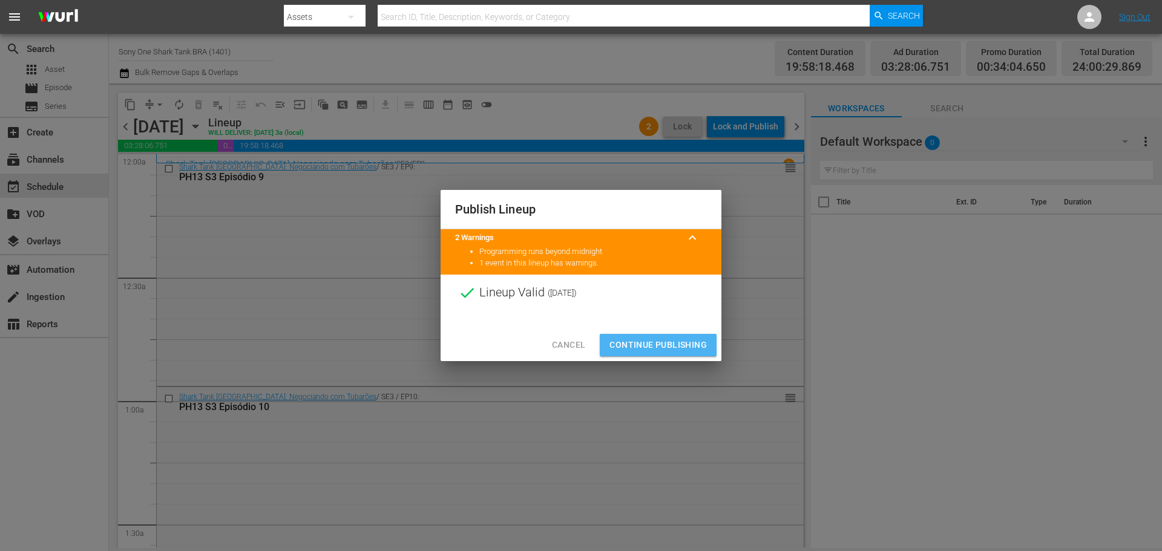
click at [663, 347] on span "Continue Publishing" at bounding box center [657, 345] width 97 height 15
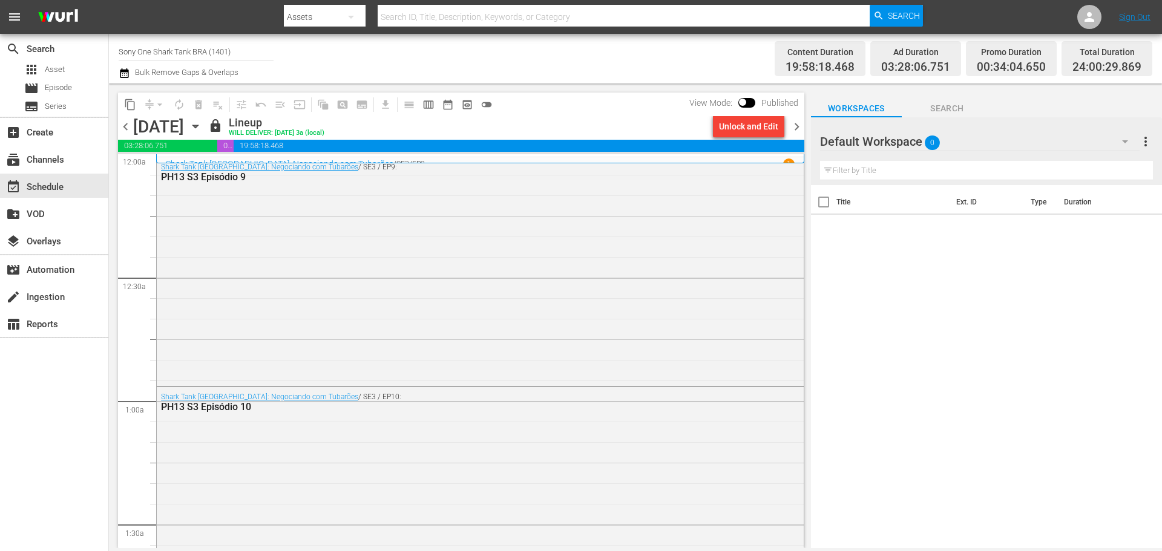
click at [798, 128] on span "chevron_right" at bounding box center [796, 126] width 15 height 15
click at [745, 129] on div "Unlock and Edit" at bounding box center [748, 127] width 59 height 22
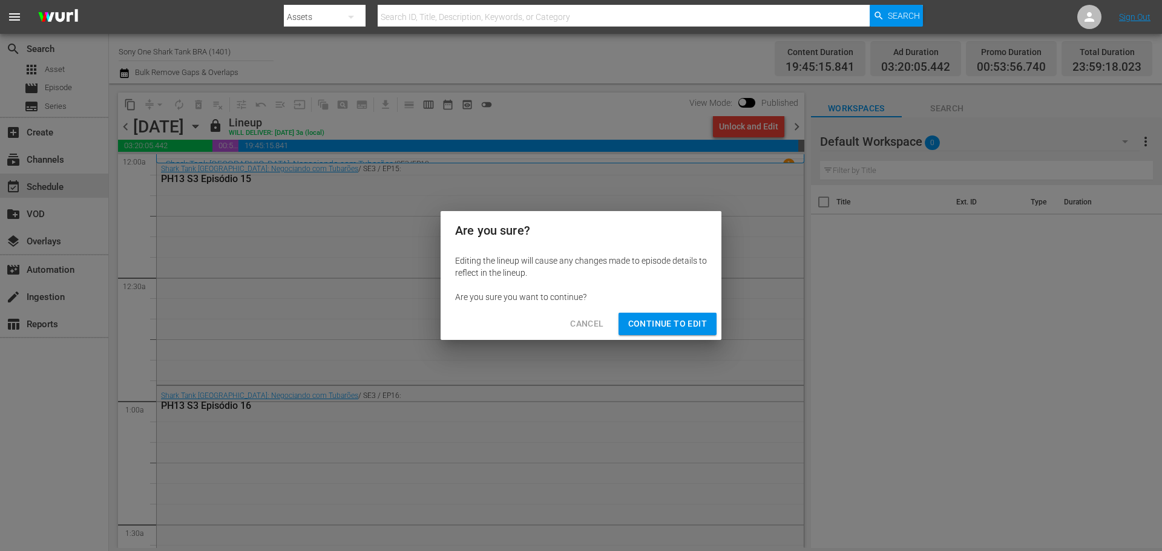
click at [655, 326] on span "Continue to Edit" at bounding box center [667, 323] width 79 height 15
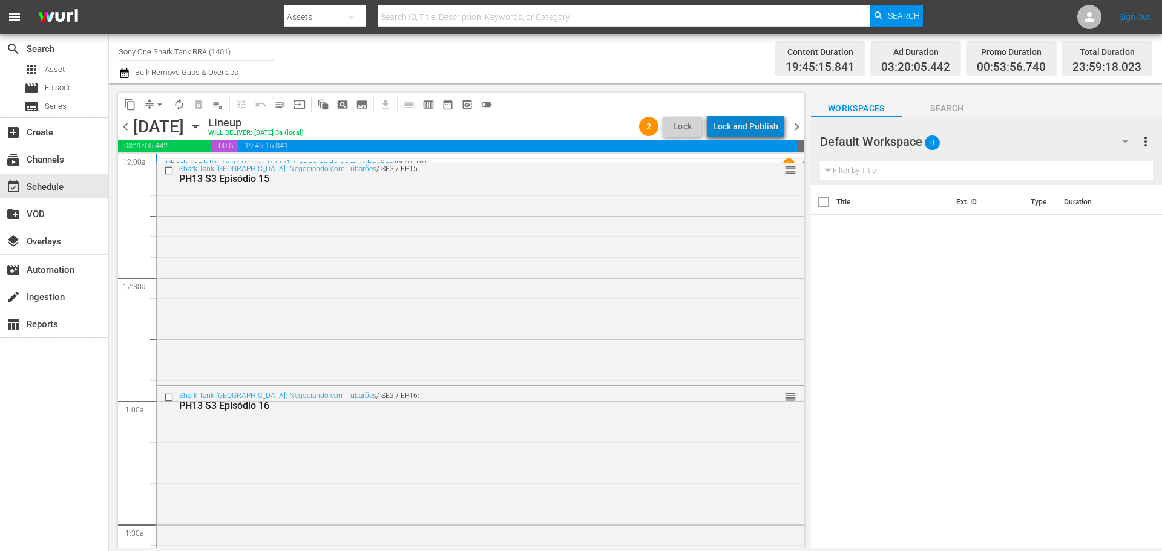
click at [756, 124] on div "Lock and Publish" at bounding box center [745, 127] width 65 height 22
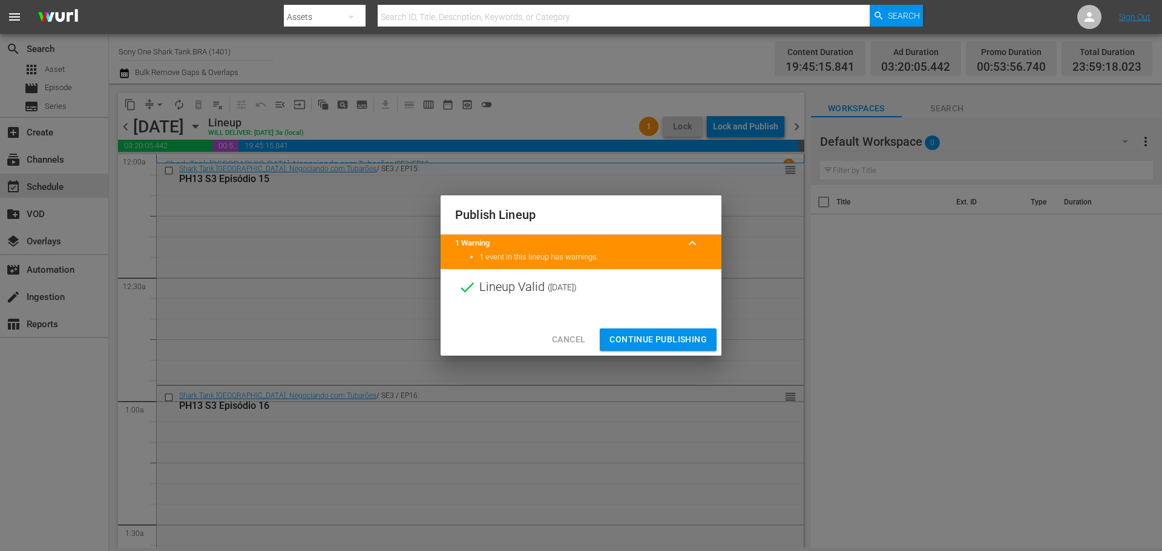
click at [627, 341] on span "Continue Publishing" at bounding box center [657, 339] width 97 height 15
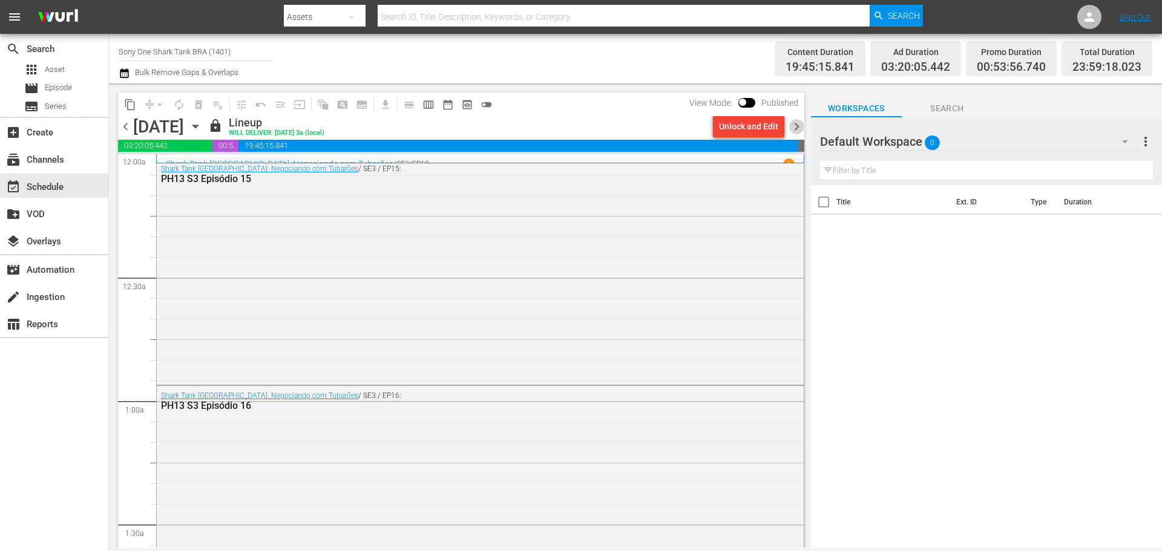
click at [795, 126] on span "chevron_right" at bounding box center [796, 126] width 15 height 15
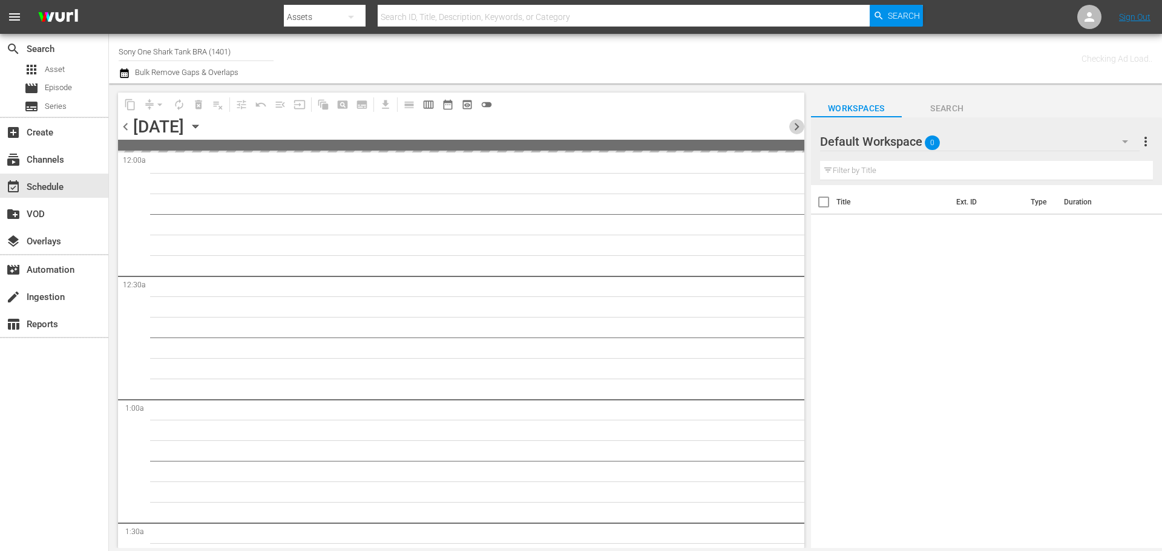
click at [795, 126] on span "chevron_right" at bounding box center [796, 126] width 15 height 15
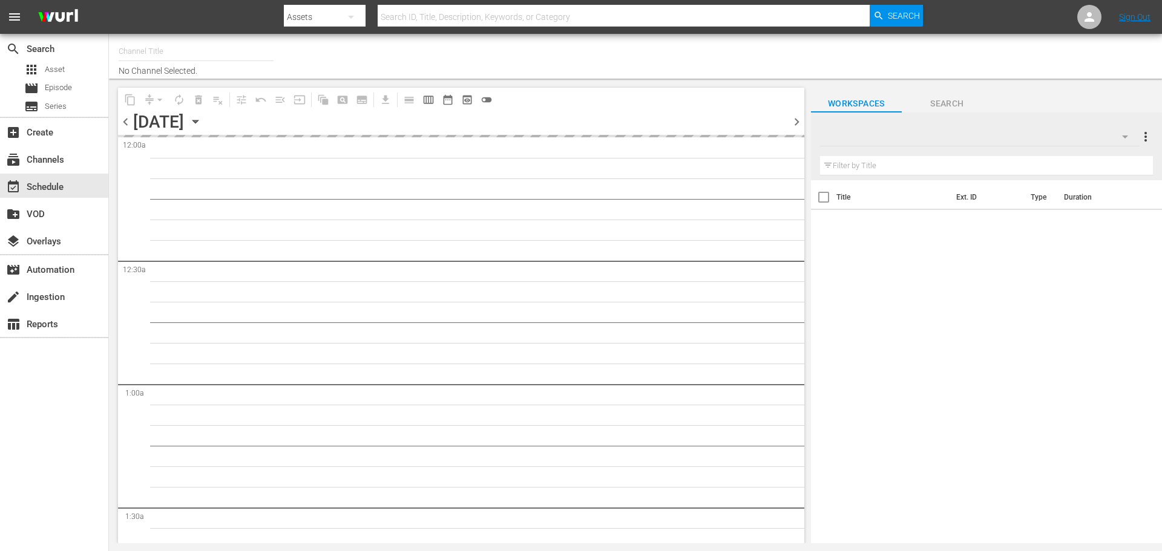
type input "Sony One Shark Tank BRA (1401)"
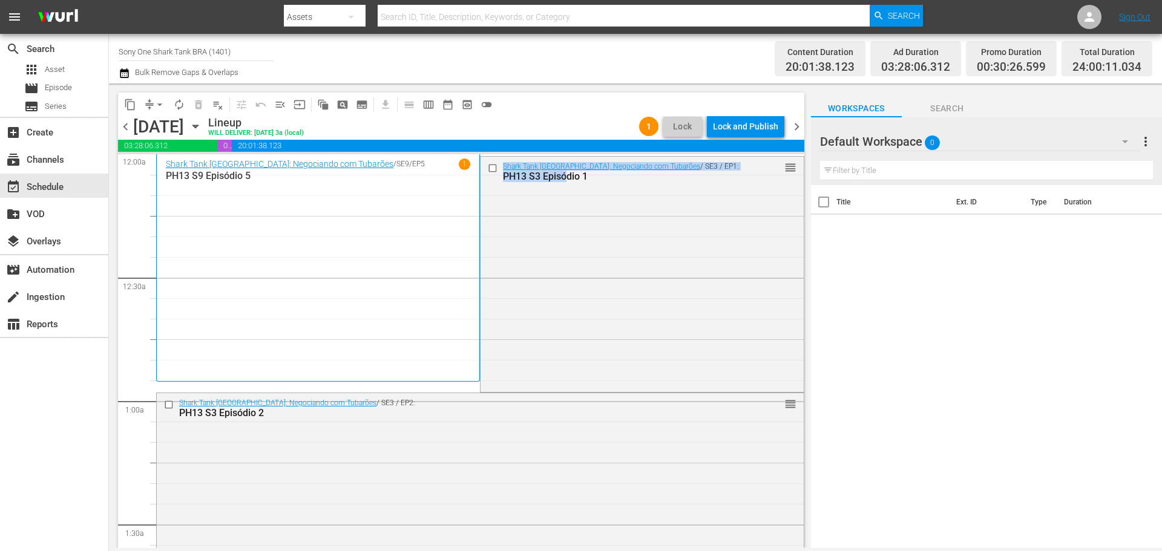
drag, startPoint x: 562, startPoint y: 235, endPoint x: 434, endPoint y: 385, distance: 197.9
click at [566, 105] on div "content_copy compress arrow_drop_down autorenew_outlined delete_forever_outline…" at bounding box center [461, 105] width 686 height 24
click at [755, 125] on div "Lock and Publish" at bounding box center [745, 127] width 65 height 22
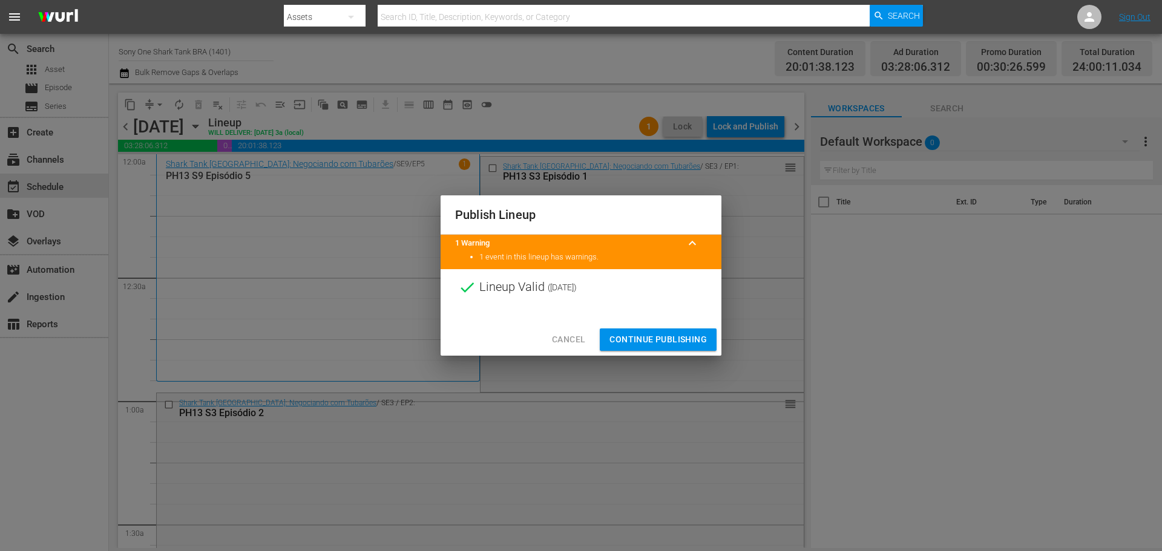
click at [656, 336] on span "Continue Publishing" at bounding box center [657, 339] width 97 height 15
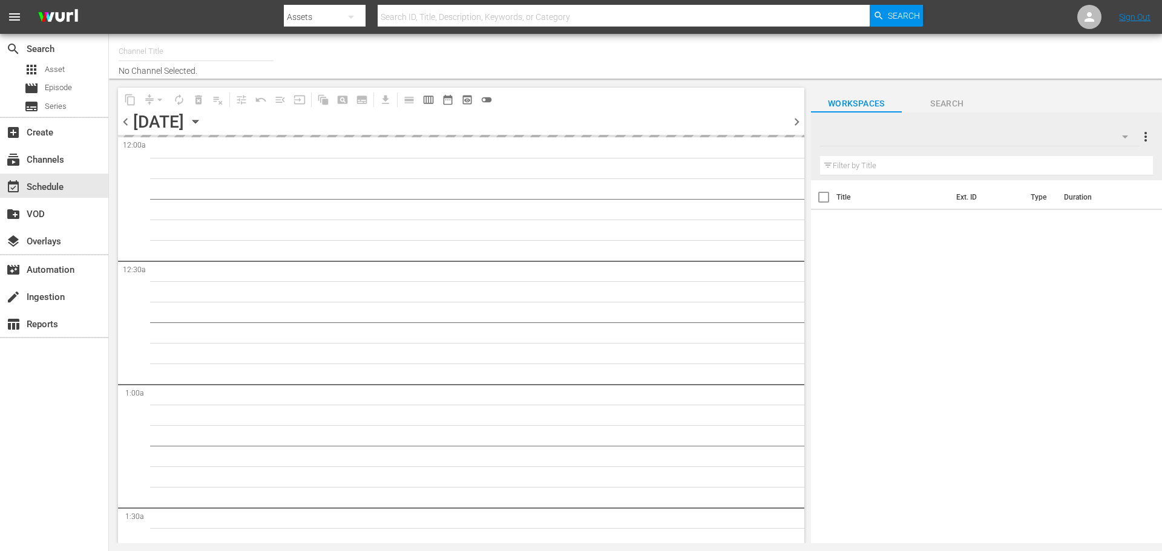
type input "Sony One Shark Tank BRA (1401)"
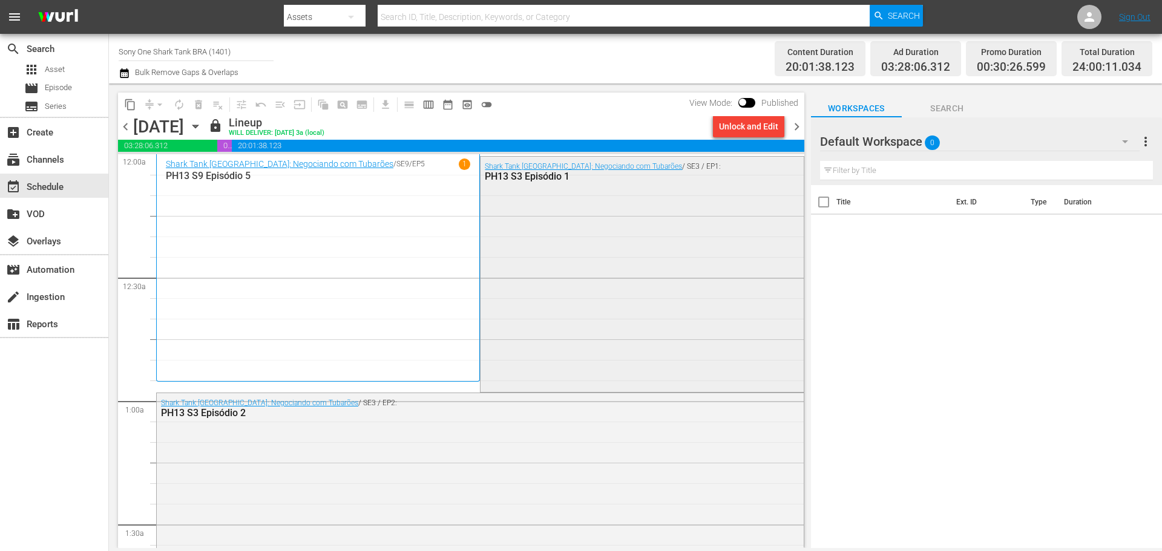
click at [597, 211] on div "Shark Tank [GEOGRAPHIC_DATA]: Negociando com Tubarões / SE3 / EP1: PH13 S3 Epis…" at bounding box center [641, 273] width 323 height 233
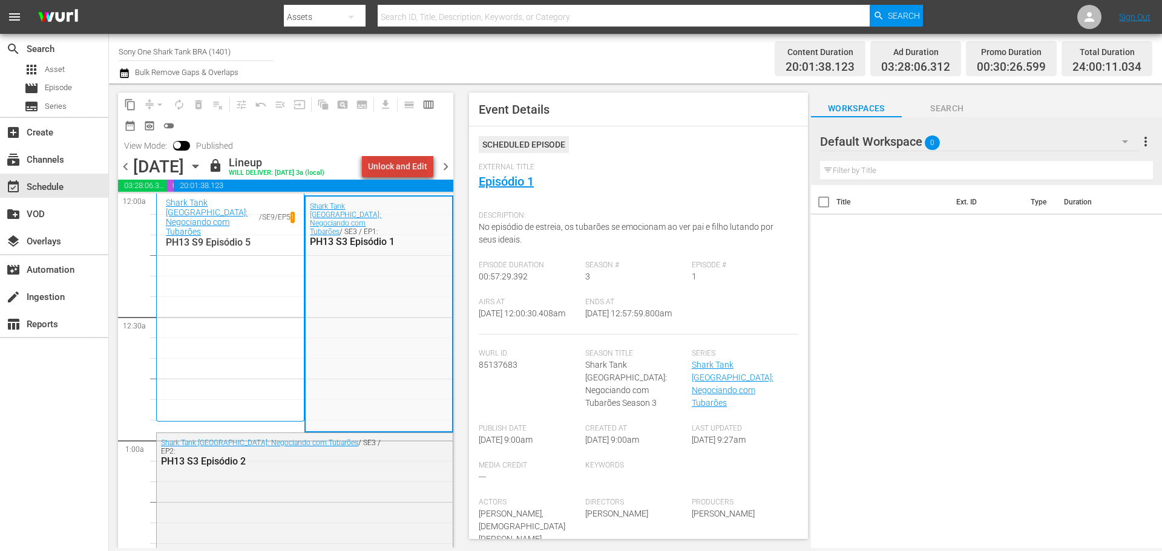
click at [416, 168] on div "Unlock and Edit" at bounding box center [397, 167] width 59 height 22
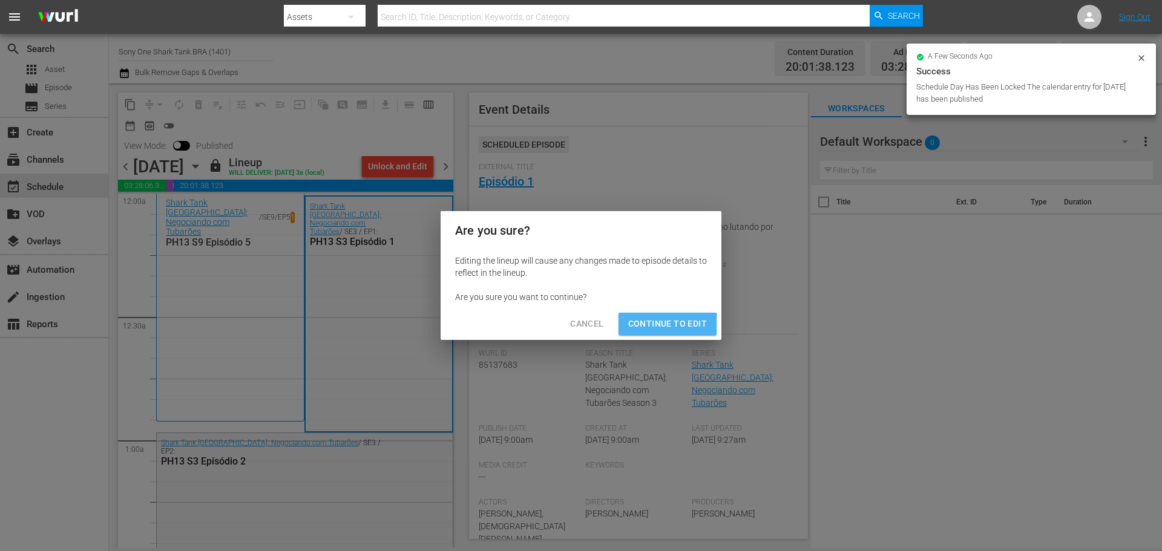
click at [652, 329] on span "Continue to Edit" at bounding box center [667, 323] width 79 height 15
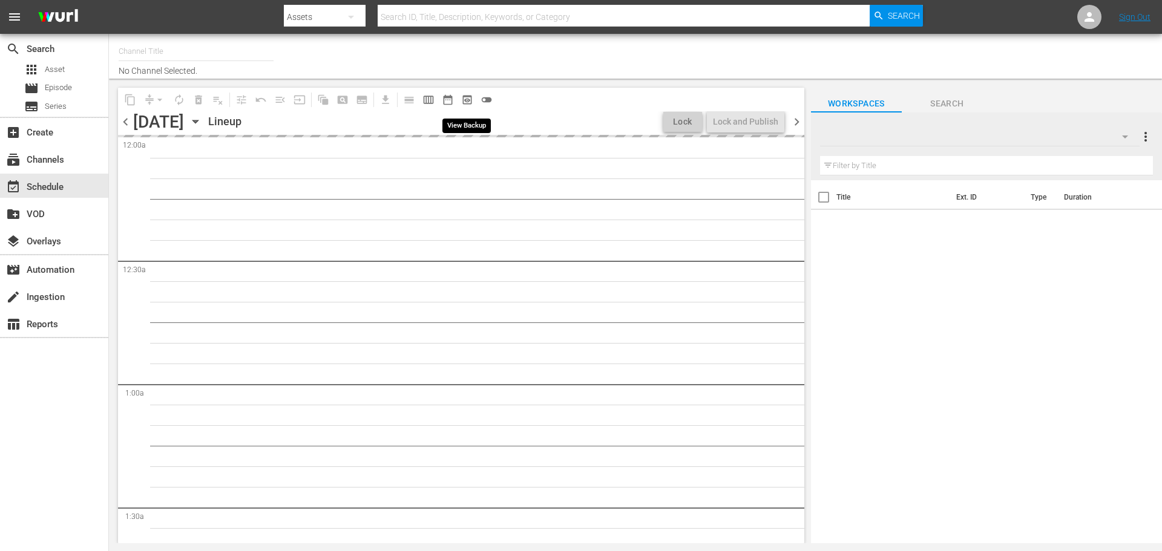
type input "Sony One Shark Tank BRA (1401)"
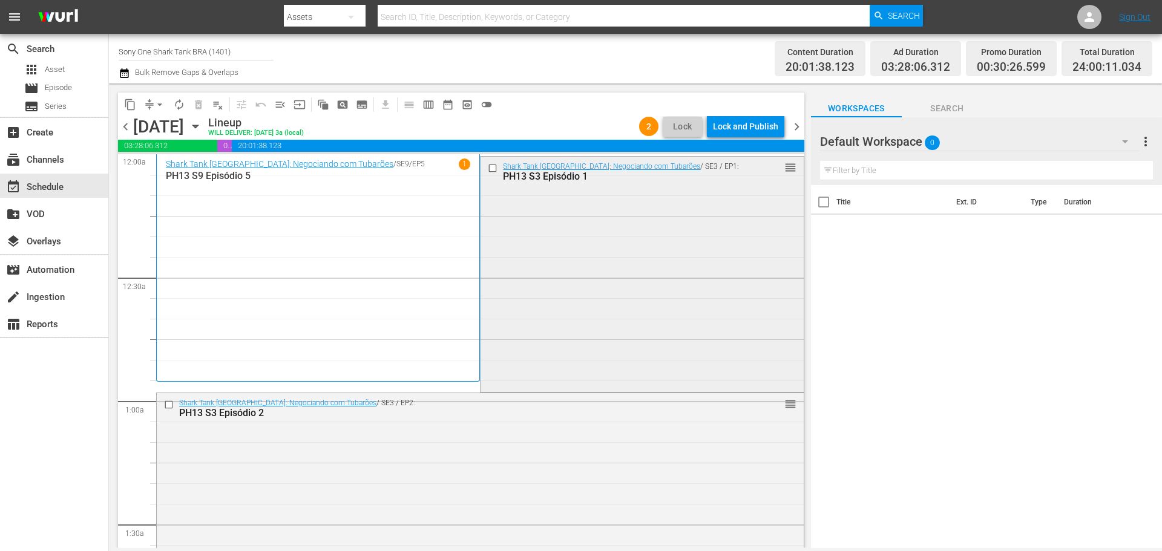
click at [567, 205] on div "Shark Tank [GEOGRAPHIC_DATA]: Negociando com Tubarões / SE3 / EP1: PH13 S3 Epis…" at bounding box center [641, 273] width 323 height 233
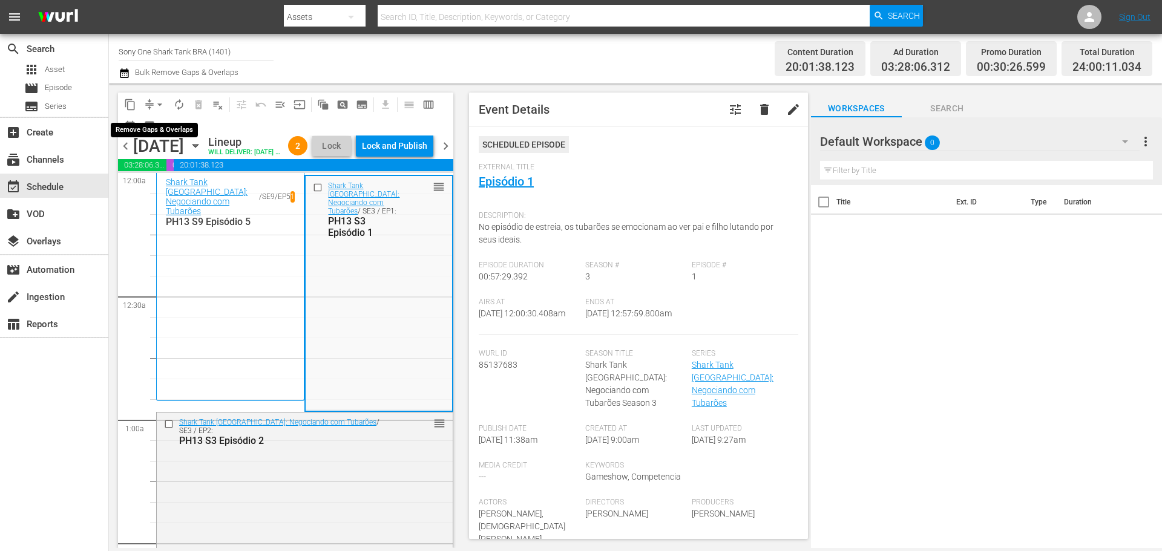
click at [162, 105] on span "arrow_drop_down" at bounding box center [160, 105] width 12 height 12
click at [169, 168] on li "Align to End of Previous Day" at bounding box center [160, 169] width 127 height 20
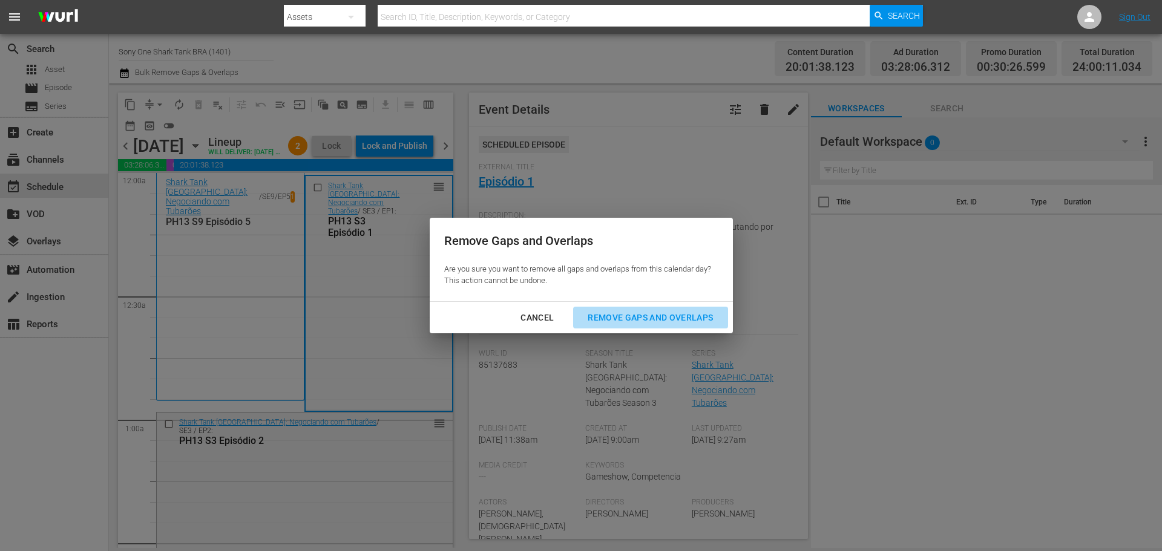
click at [626, 317] on div "Remove Gaps and Overlaps" at bounding box center [650, 317] width 145 height 15
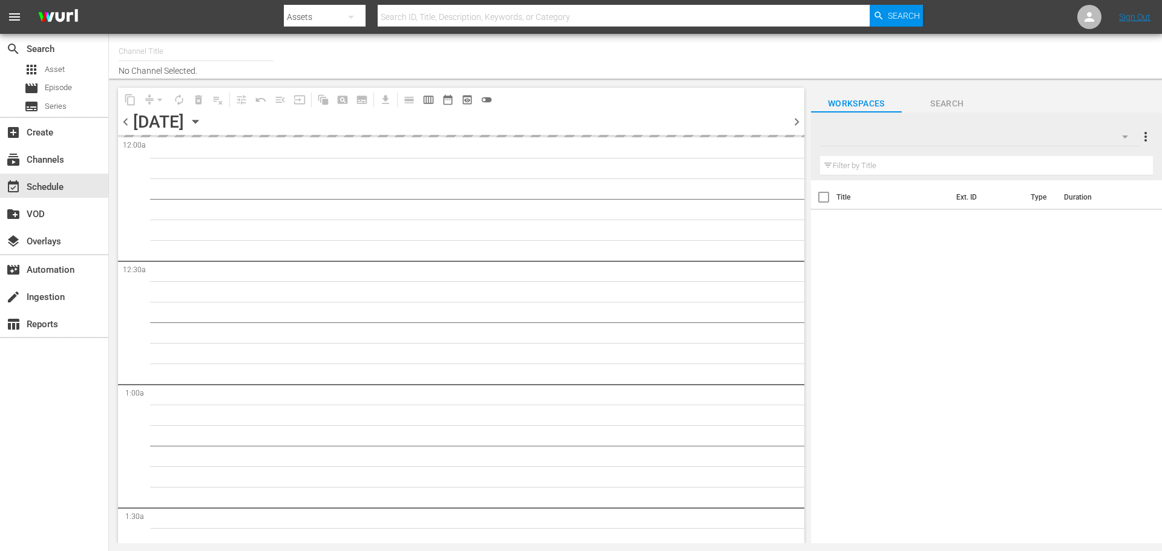
type input "Sony One Shark Tank BRA (1401)"
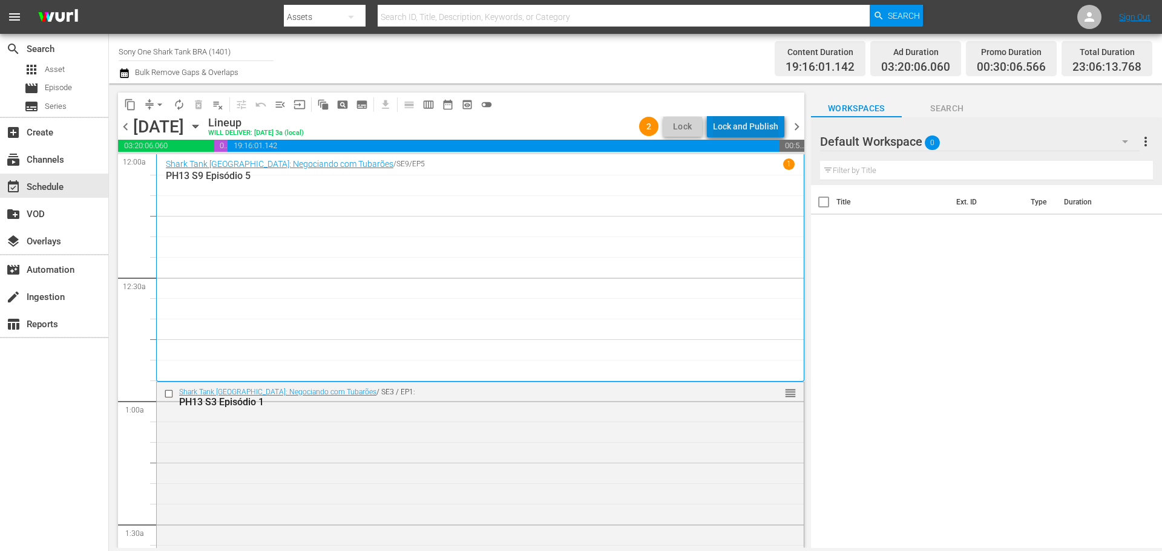
click at [766, 123] on div "Lock and Publish" at bounding box center [745, 127] width 65 height 22
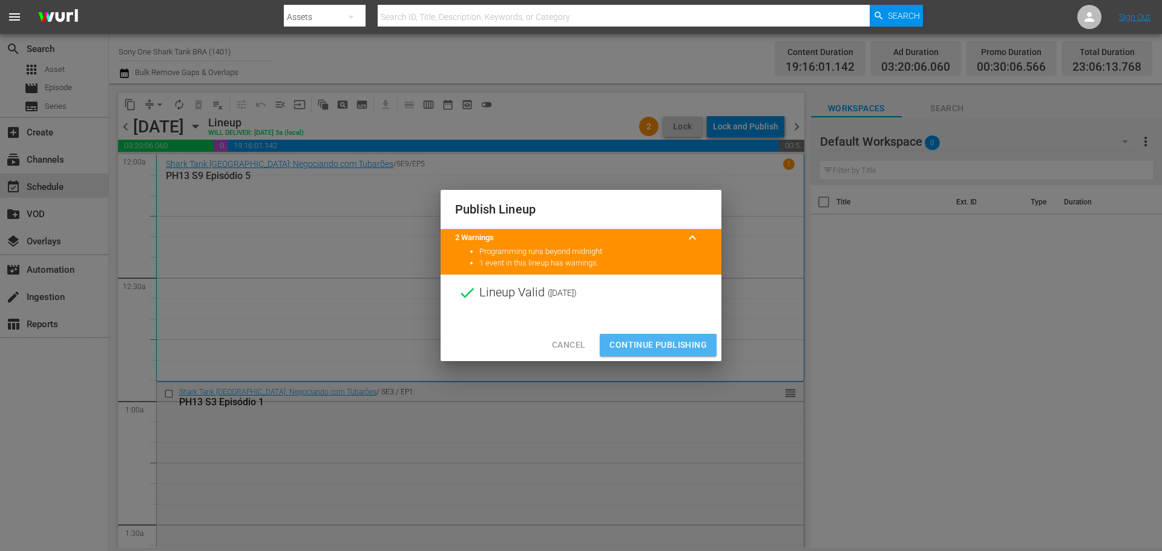
click at [669, 348] on span "Continue Publishing" at bounding box center [657, 345] width 97 height 15
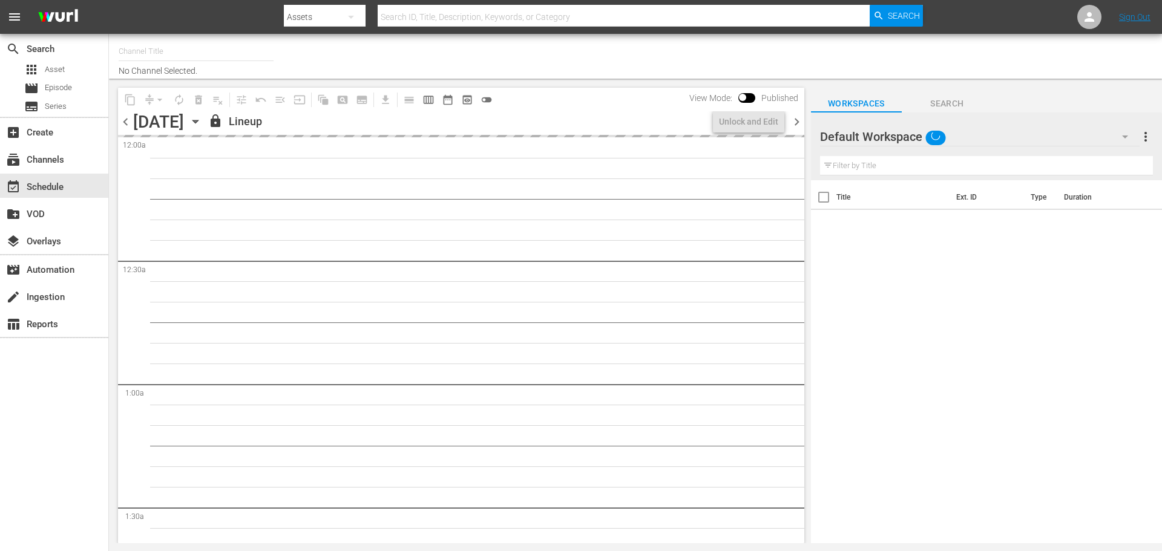
type input "Sony One Shark Tank BRA (1401)"
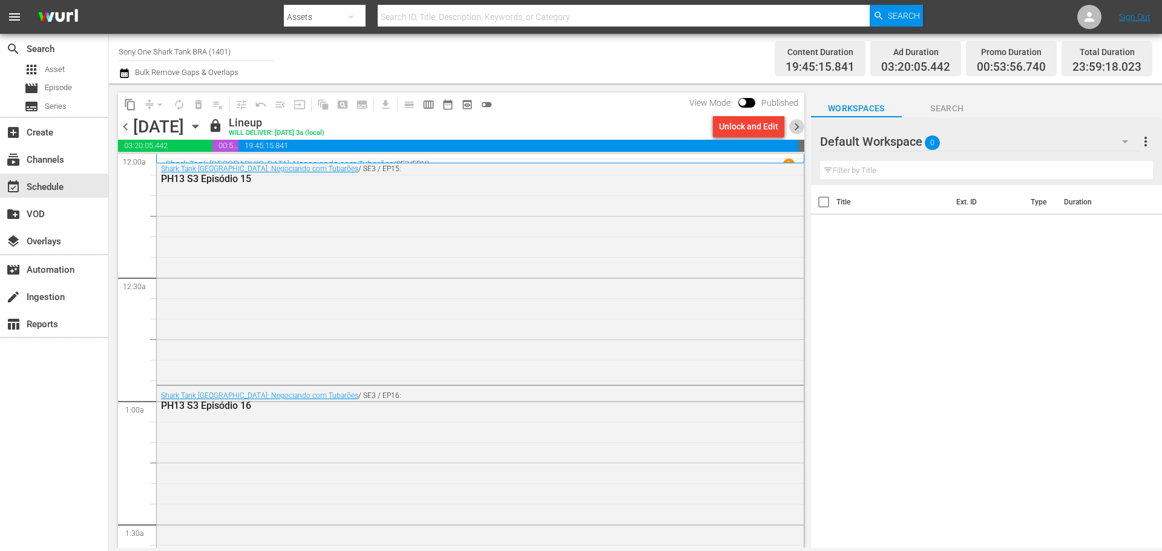
click at [802, 125] on span "chevron_right" at bounding box center [796, 126] width 15 height 15
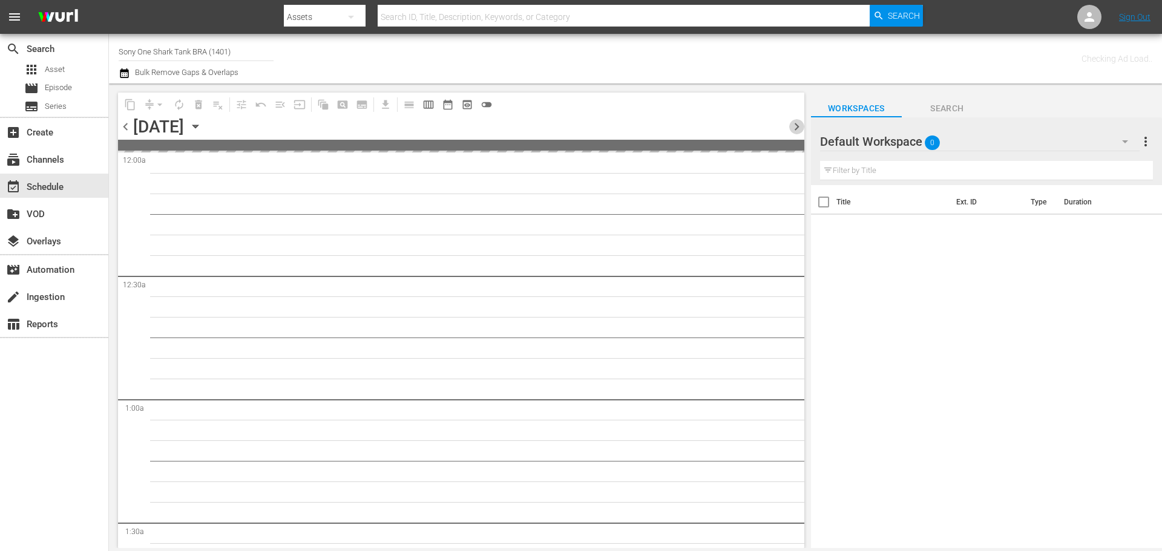
click at [802, 125] on span "chevron_right" at bounding box center [796, 126] width 15 height 15
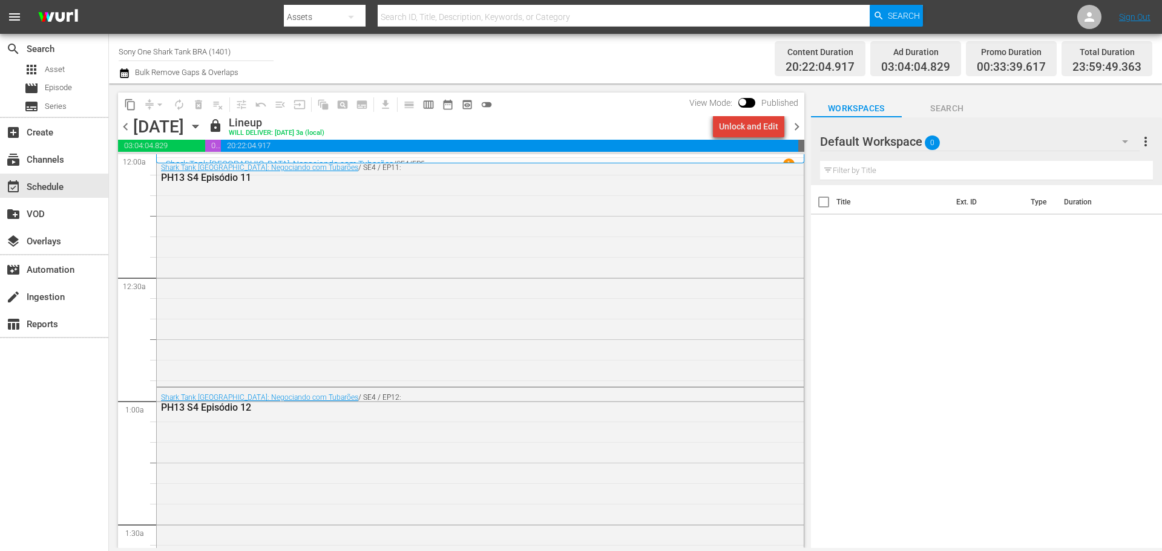
click at [759, 129] on div "Unlock and Edit" at bounding box center [748, 127] width 59 height 22
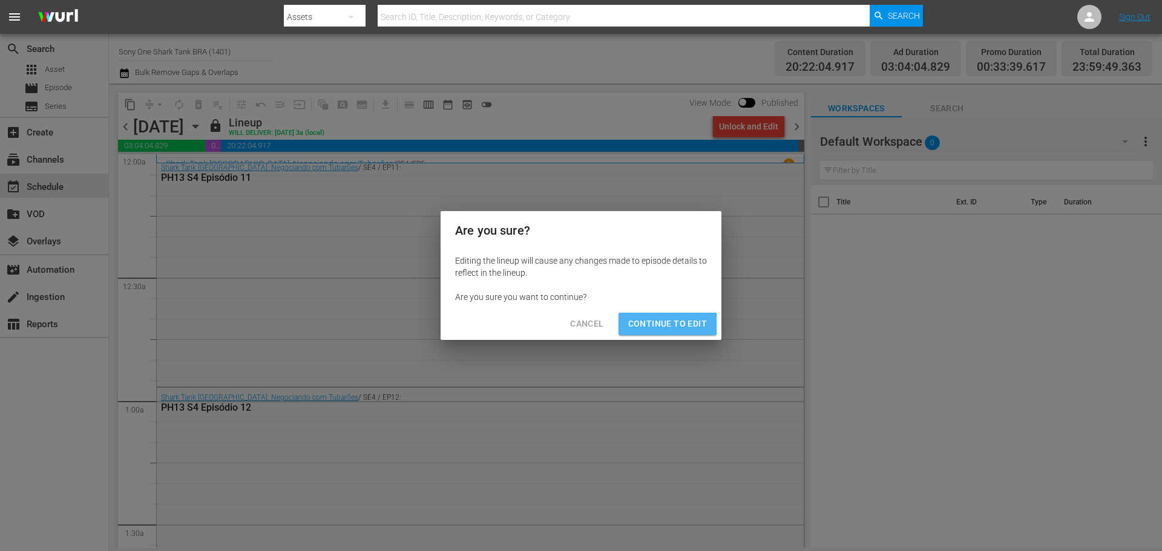
click at [661, 325] on span "Continue to Edit" at bounding box center [667, 323] width 79 height 15
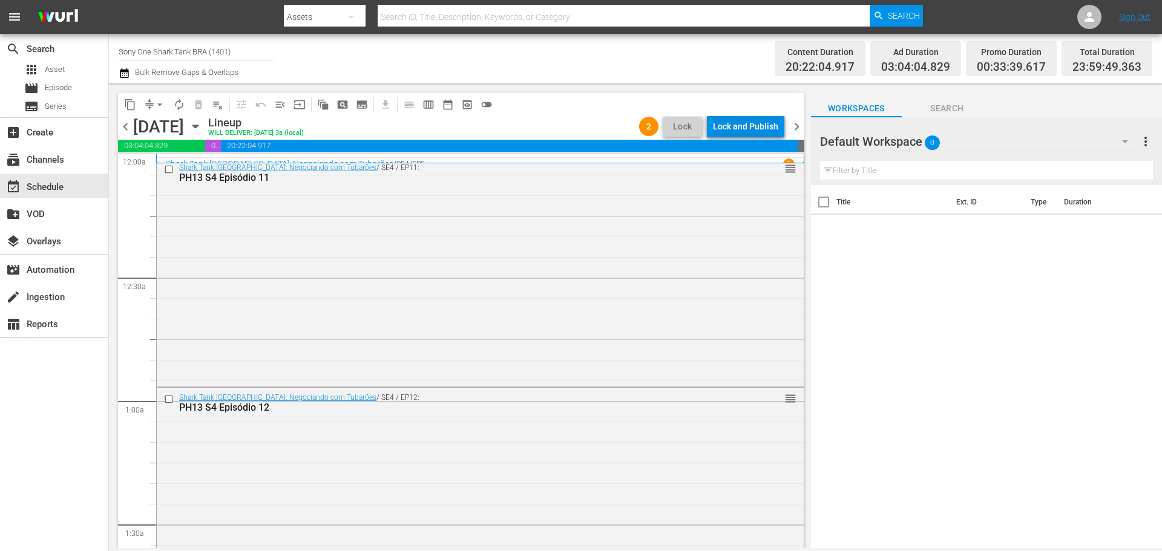
click at [755, 121] on div "Lock and Publish" at bounding box center [745, 127] width 65 height 22
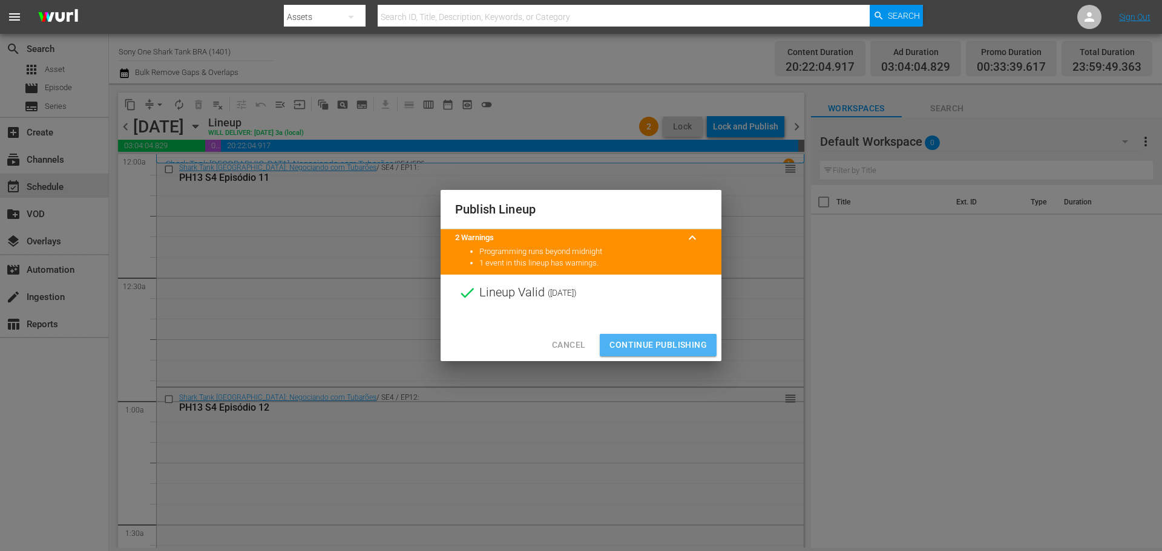
click at [667, 347] on span "Continue Publishing" at bounding box center [657, 345] width 97 height 15
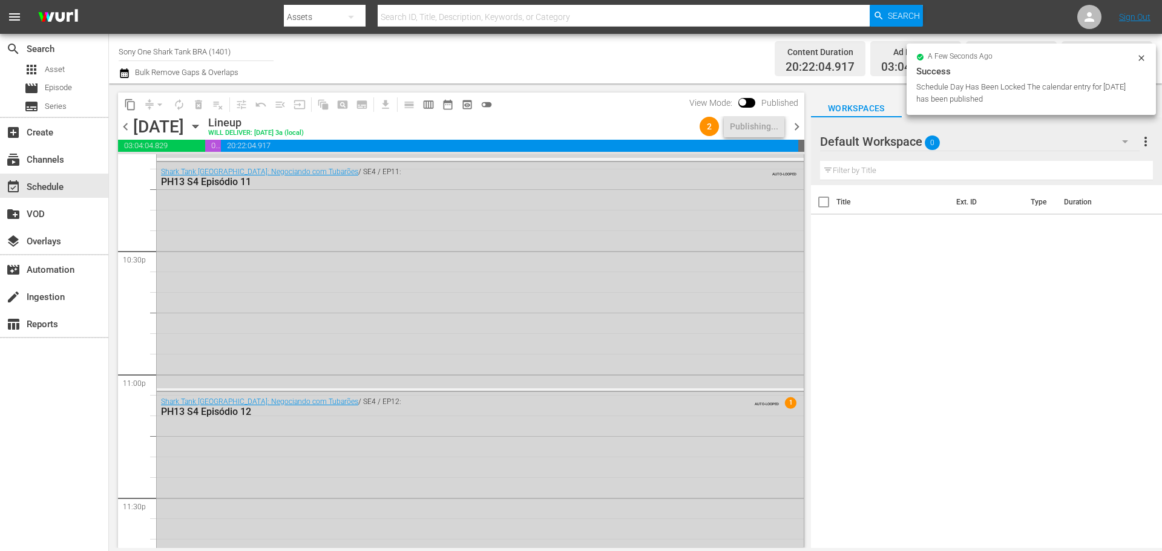
scroll to position [5533, 0]
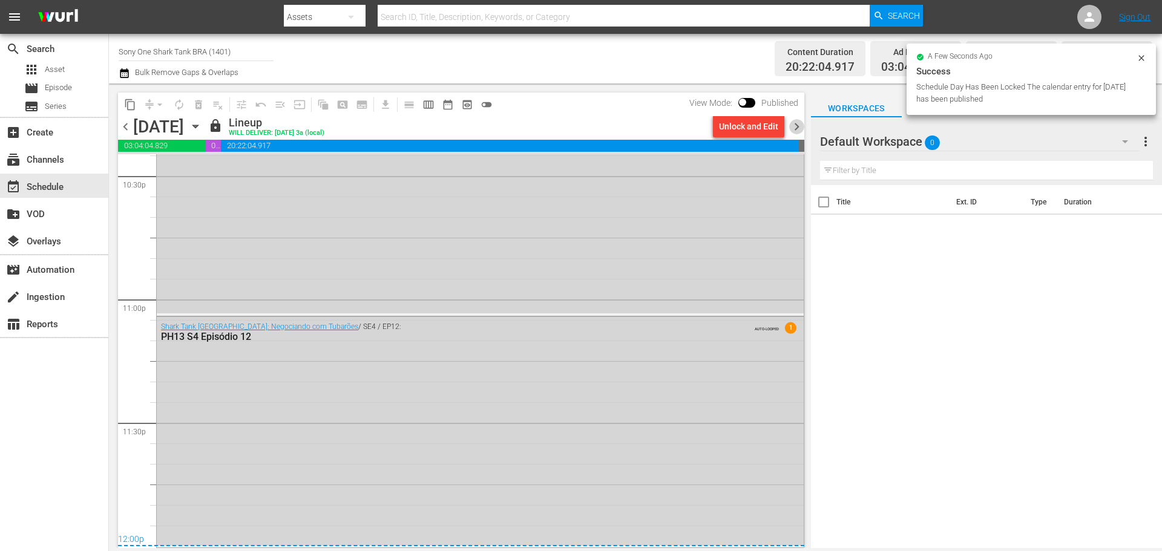
click at [795, 128] on span "chevron_right" at bounding box center [796, 126] width 15 height 15
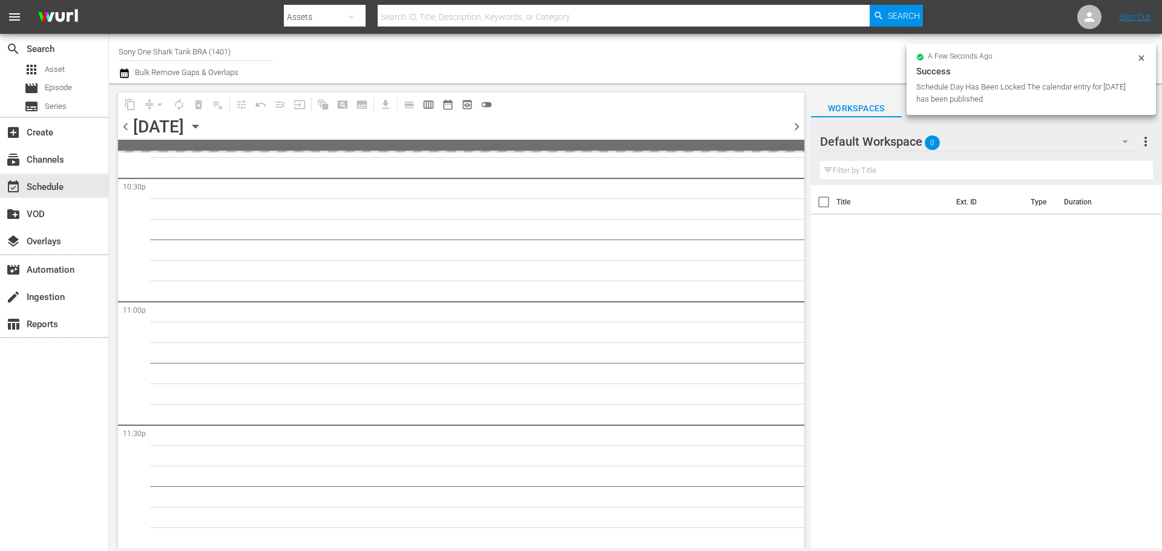
scroll to position [5529, 0]
click at [795, 128] on span "chevron_right" at bounding box center [796, 126] width 15 height 15
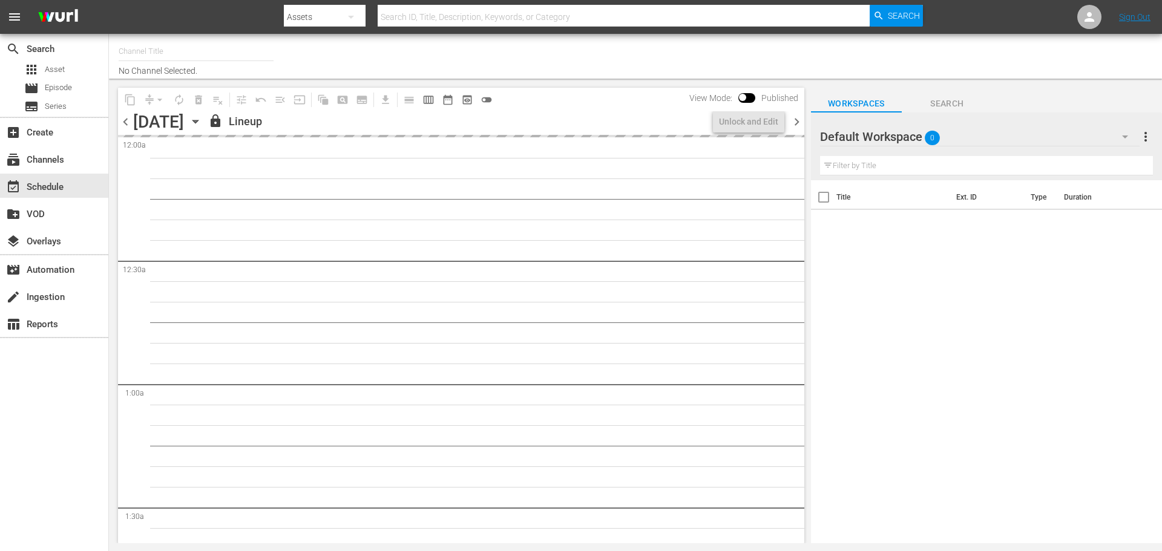
type input "Sony One Shark Tank BRA (1401)"
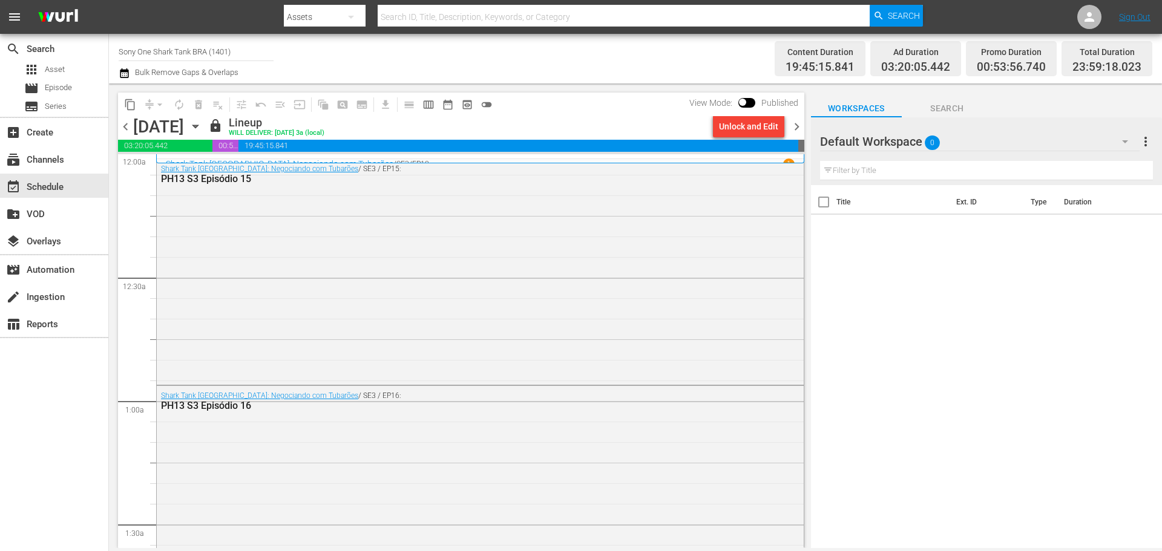
click at [798, 126] on span "chevron_right" at bounding box center [796, 126] width 15 height 15
click at [753, 133] on div "Unlock and Edit" at bounding box center [748, 127] width 59 height 22
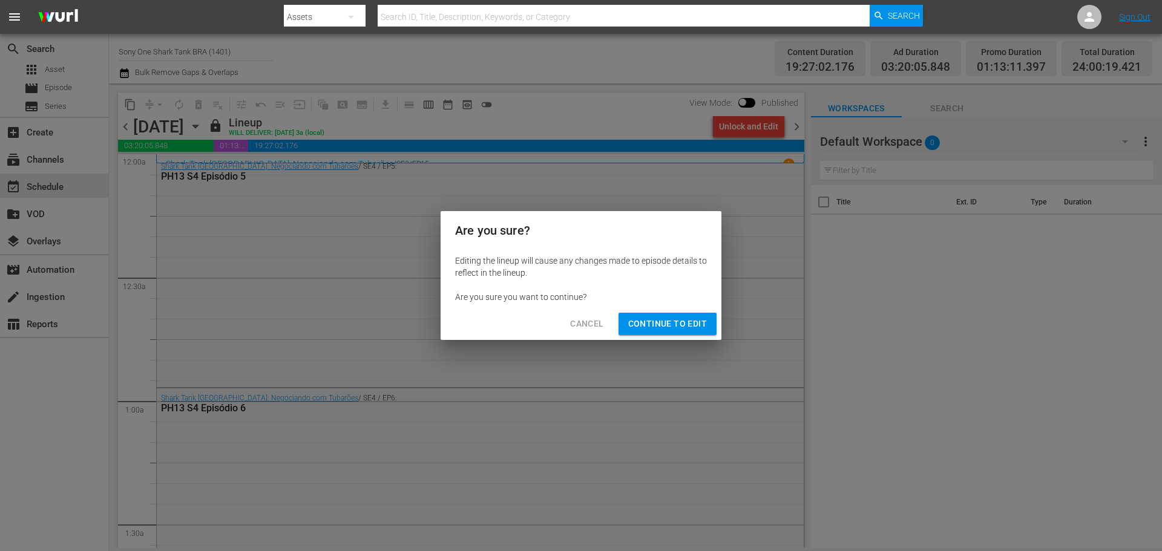
click at [666, 331] on span "Continue to Edit" at bounding box center [667, 323] width 79 height 15
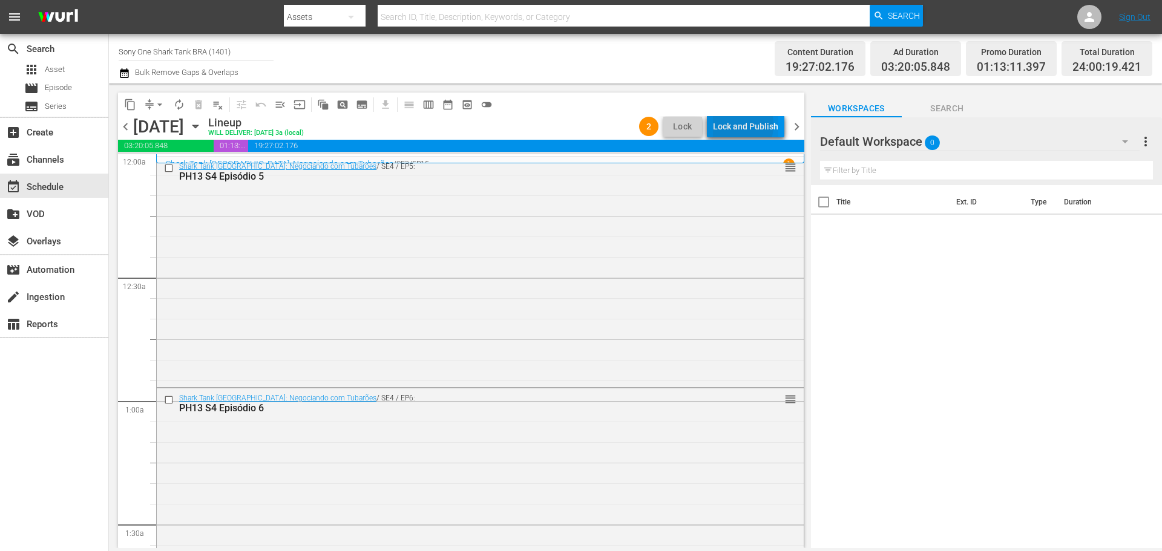
click at [732, 125] on div "Lock and Publish" at bounding box center [745, 127] width 65 height 22
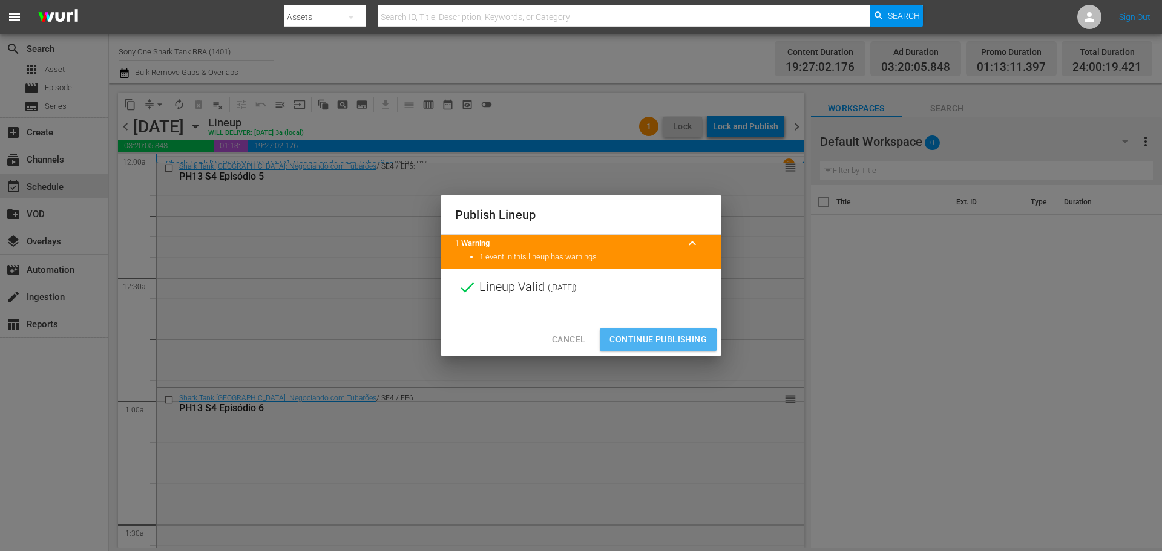
click at [647, 341] on span "Continue Publishing" at bounding box center [657, 339] width 97 height 15
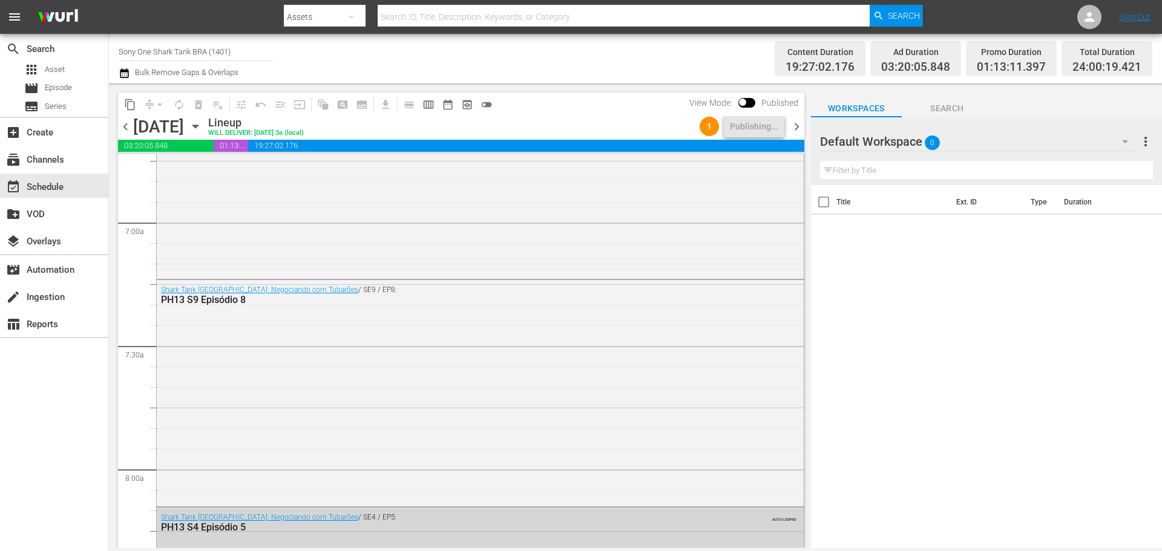
scroll to position [1815, 0]
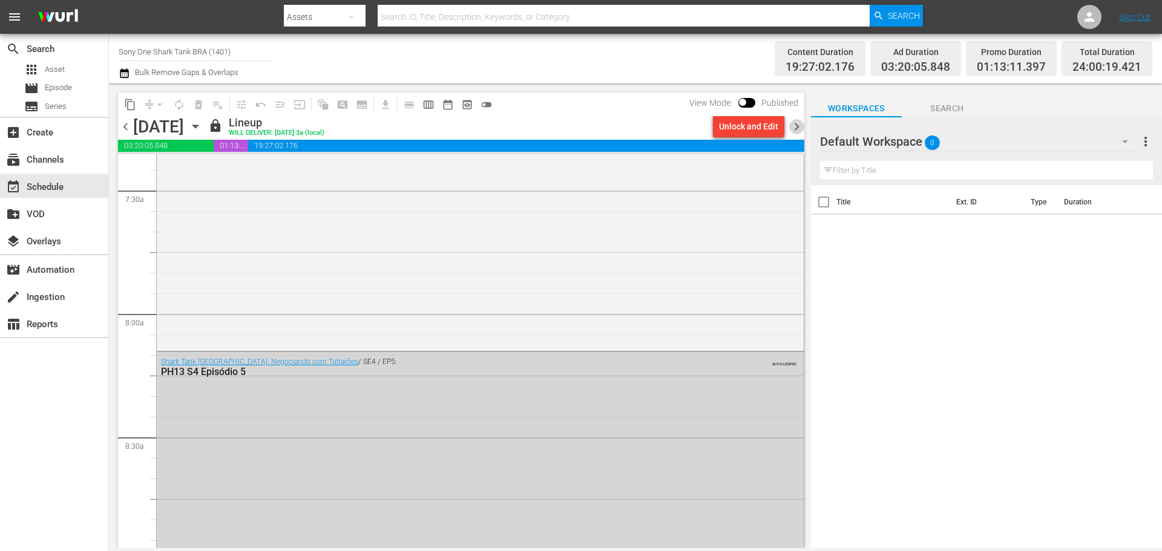
click at [798, 125] on span "chevron_right" at bounding box center [796, 126] width 15 height 15
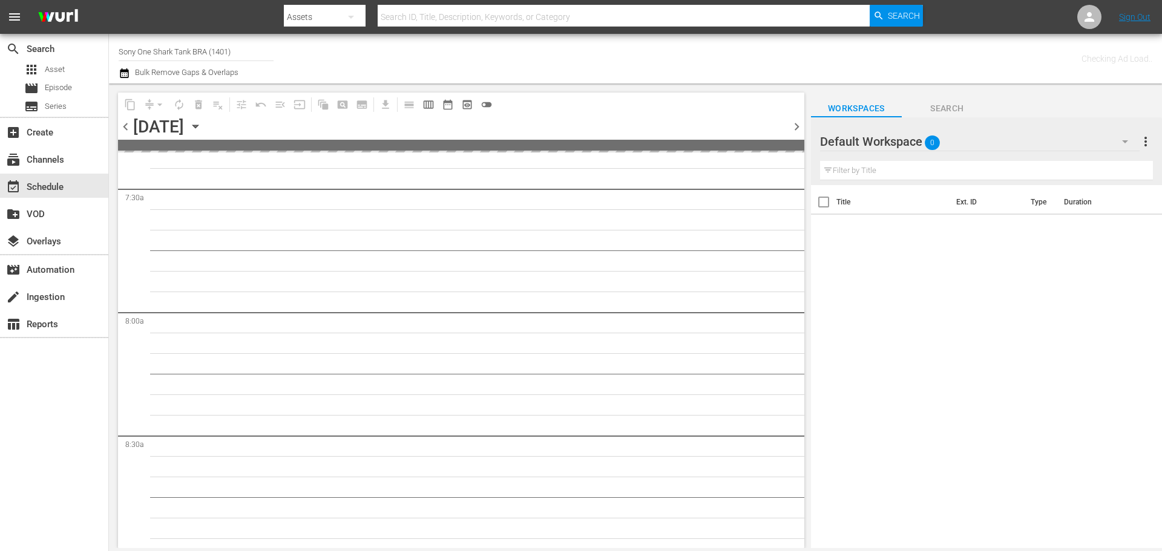
scroll to position [1980, 0]
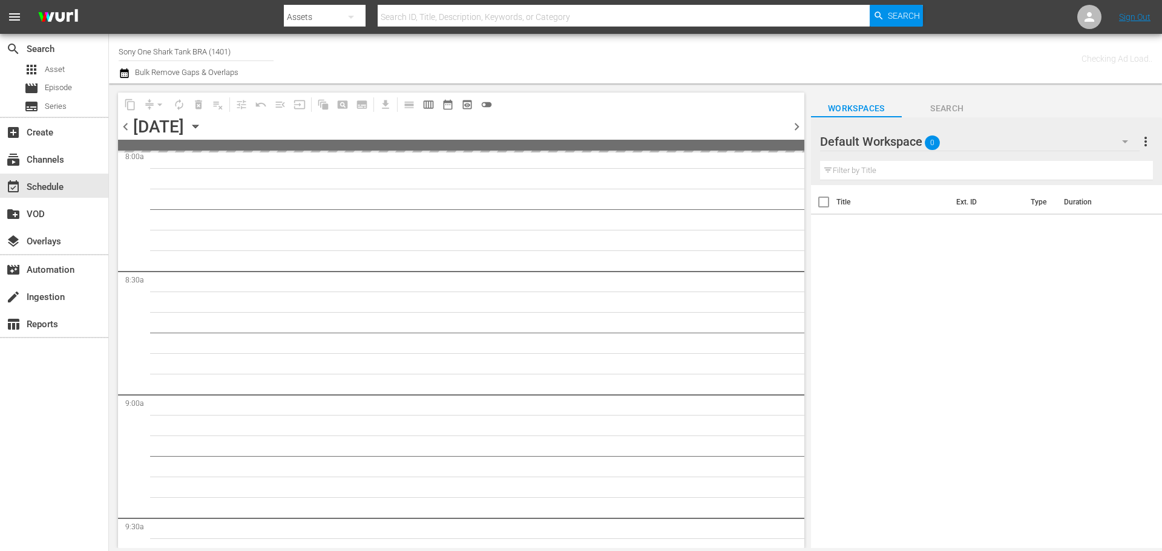
click at [798, 125] on span "chevron_right" at bounding box center [796, 126] width 15 height 15
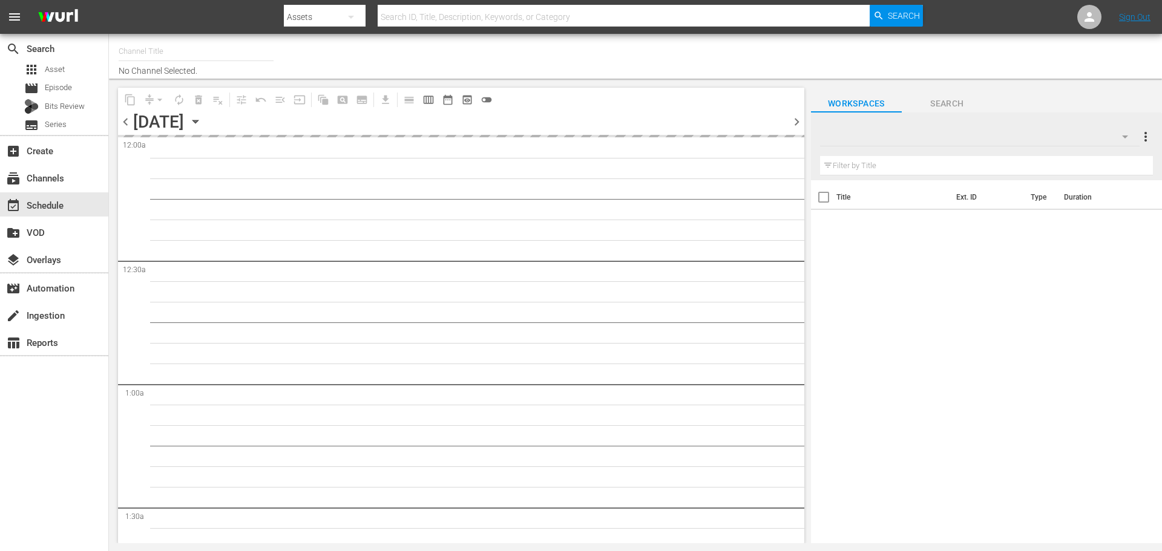
type input "Sony One Shark Tank BRA (1401)"
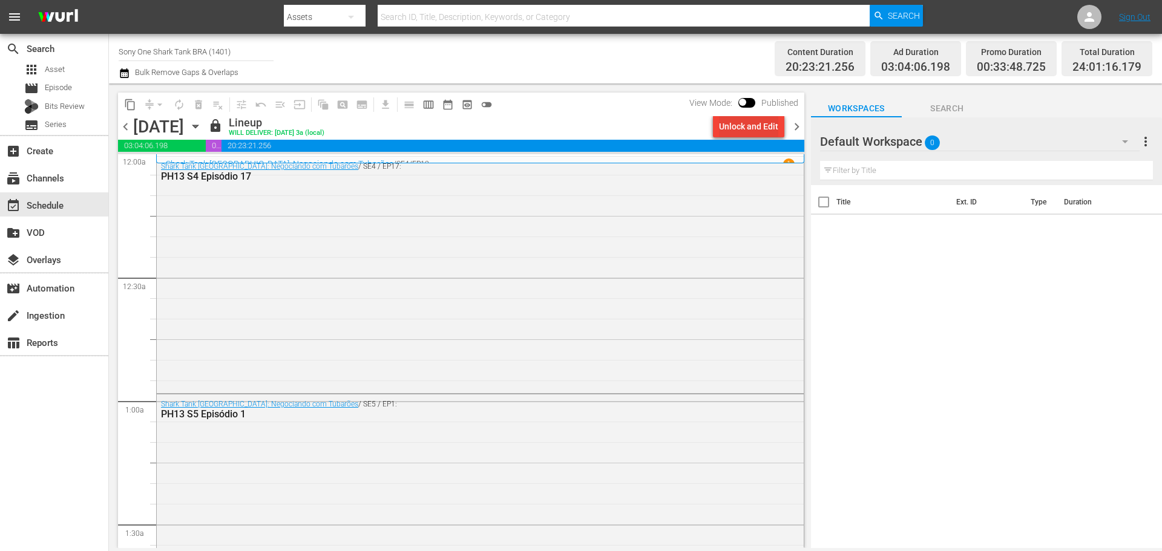
click at [732, 125] on div "Unlock and Edit" at bounding box center [748, 127] width 59 height 22
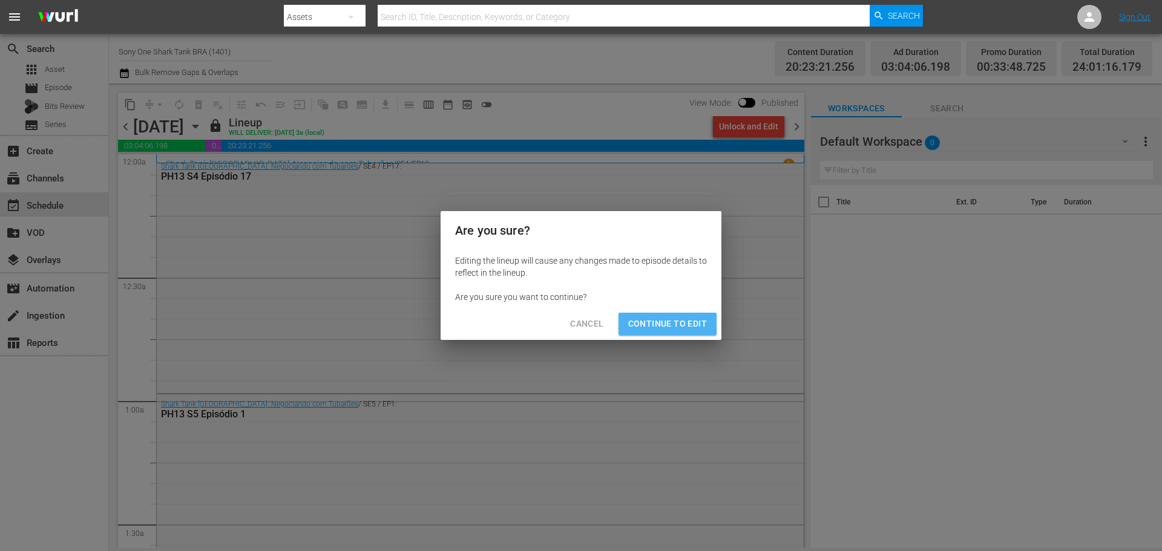
click at [670, 327] on span "Continue to Edit" at bounding box center [667, 323] width 79 height 15
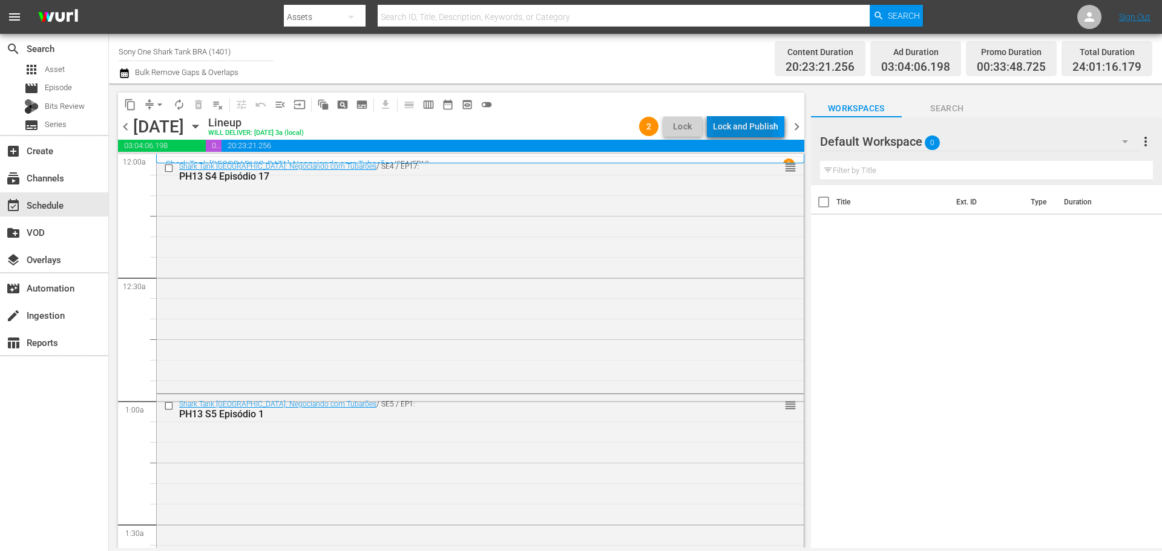
click at [722, 126] on div "Lock and Publish" at bounding box center [745, 127] width 65 height 22
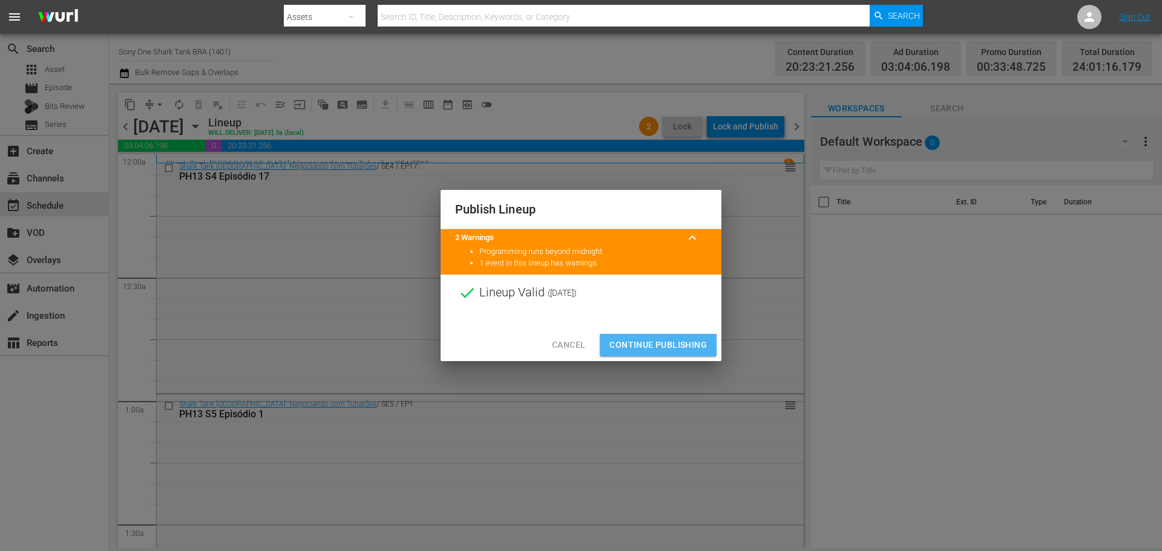
click at [676, 342] on span "Continue Publishing" at bounding box center [657, 345] width 97 height 15
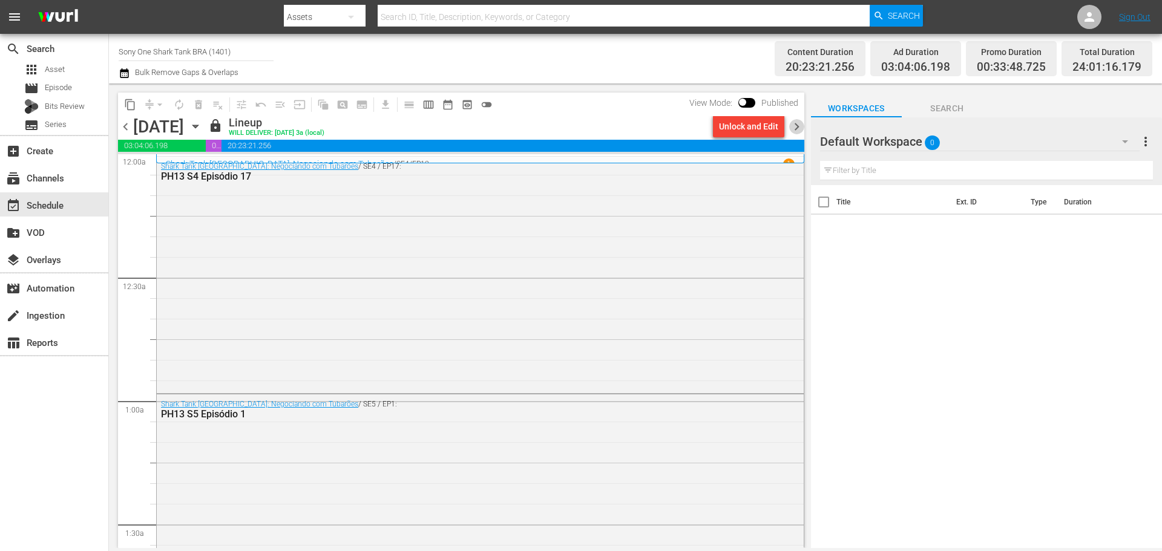
click at [796, 125] on span "chevron_right" at bounding box center [796, 126] width 15 height 15
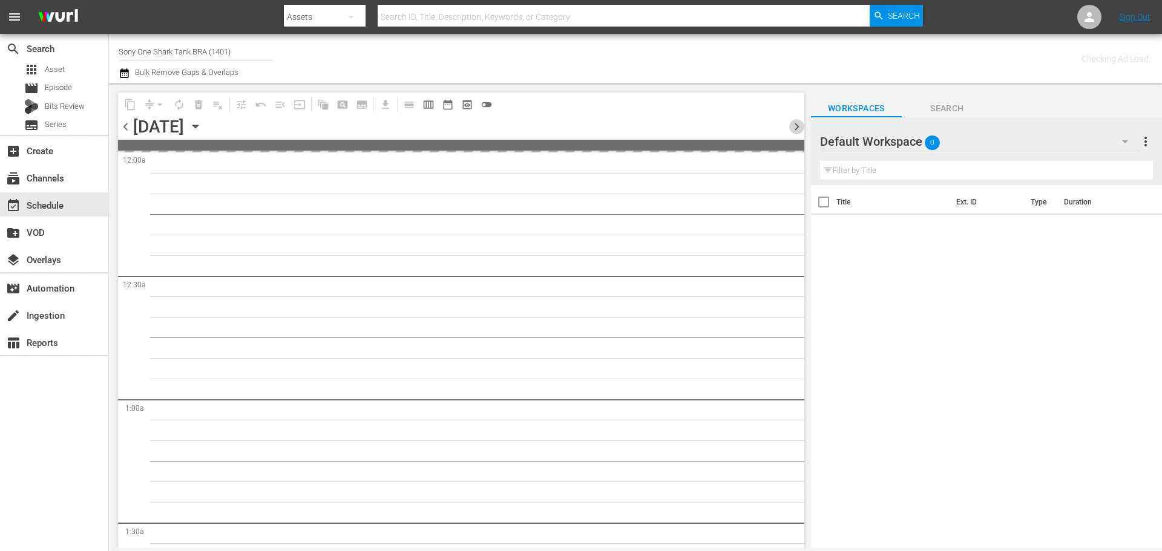
click at [796, 125] on span "chevron_right" at bounding box center [796, 126] width 15 height 15
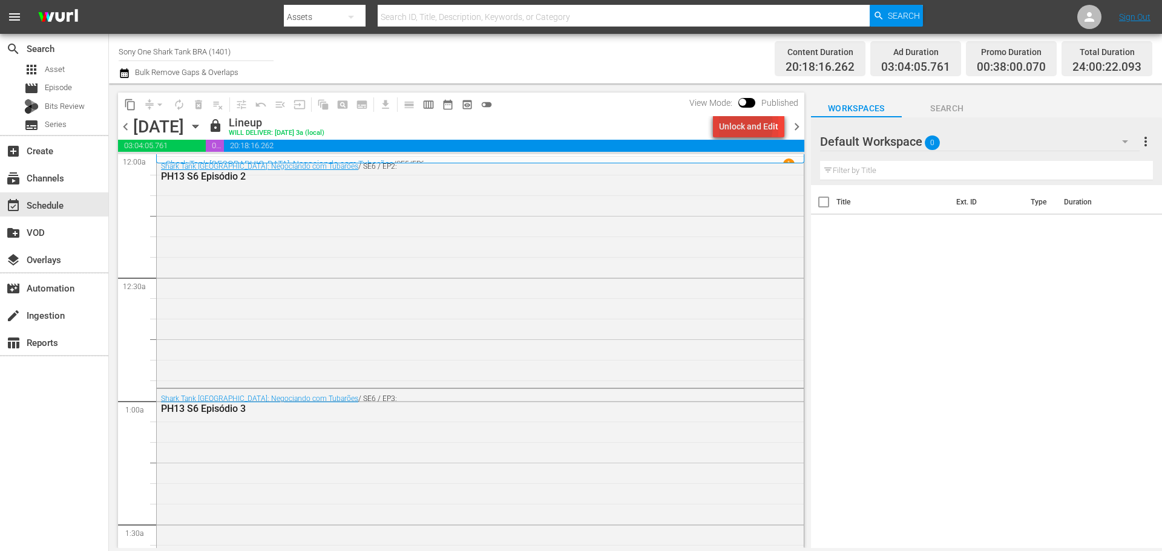
click at [729, 125] on div "Unlock and Edit" at bounding box center [748, 127] width 59 height 22
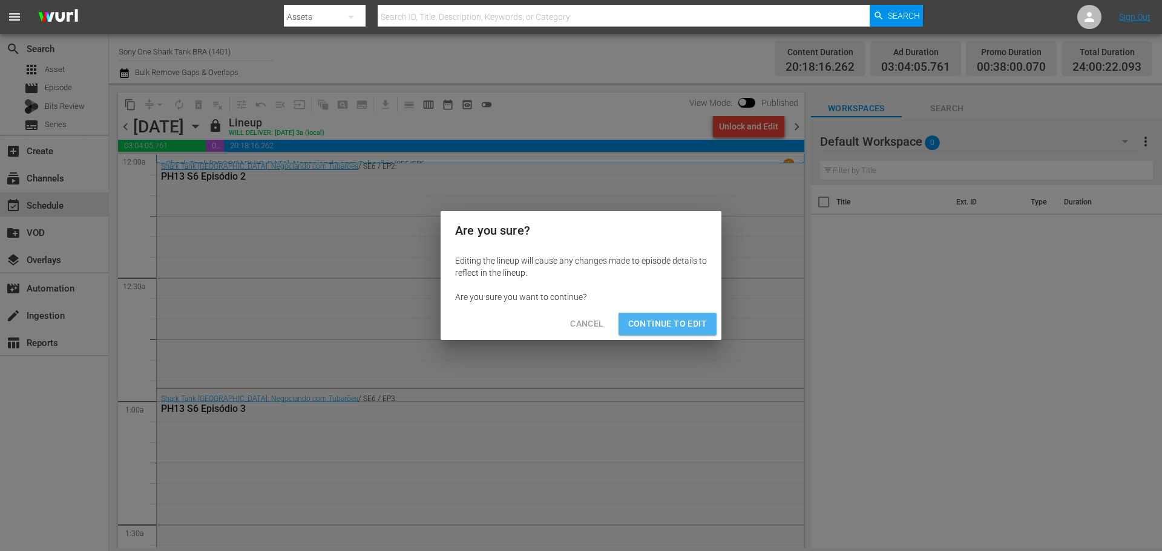
click at [668, 320] on span "Continue to Edit" at bounding box center [667, 323] width 79 height 15
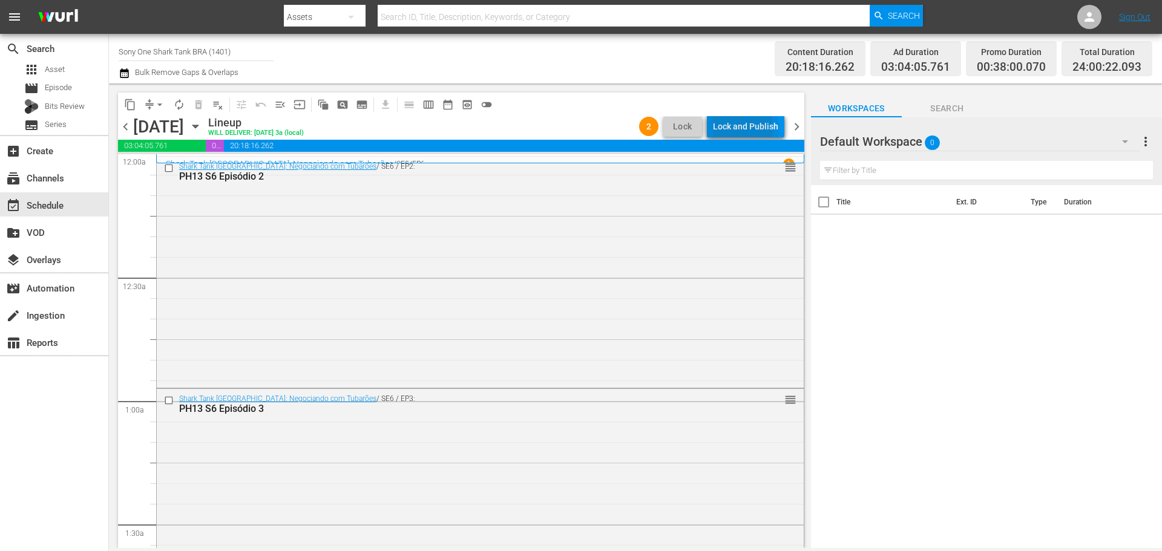
click at [730, 127] on div "Lock and Publish" at bounding box center [745, 127] width 65 height 22
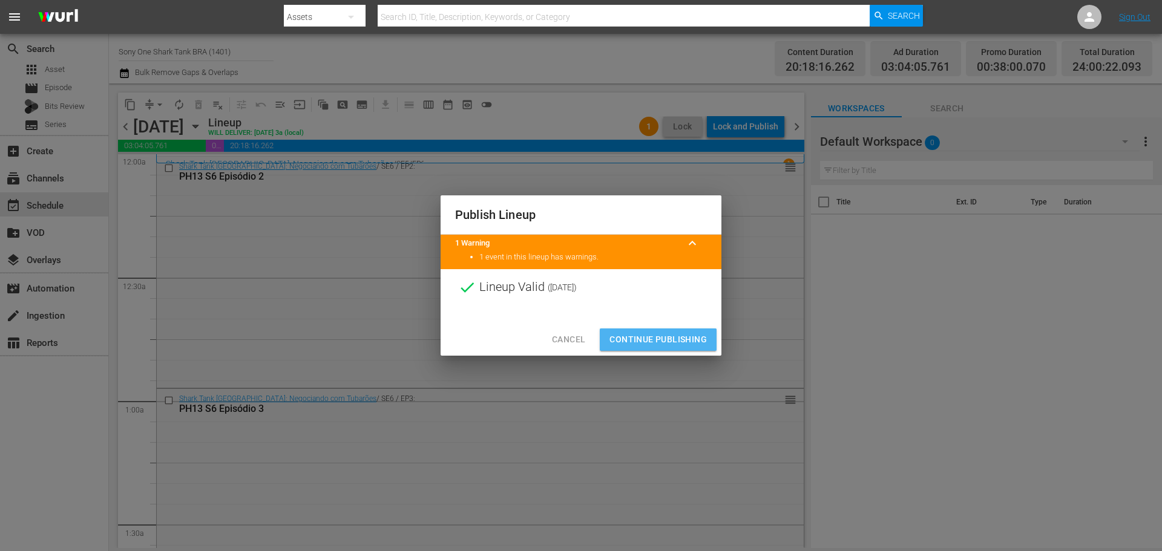
click at [632, 340] on span "Continue Publishing" at bounding box center [657, 339] width 97 height 15
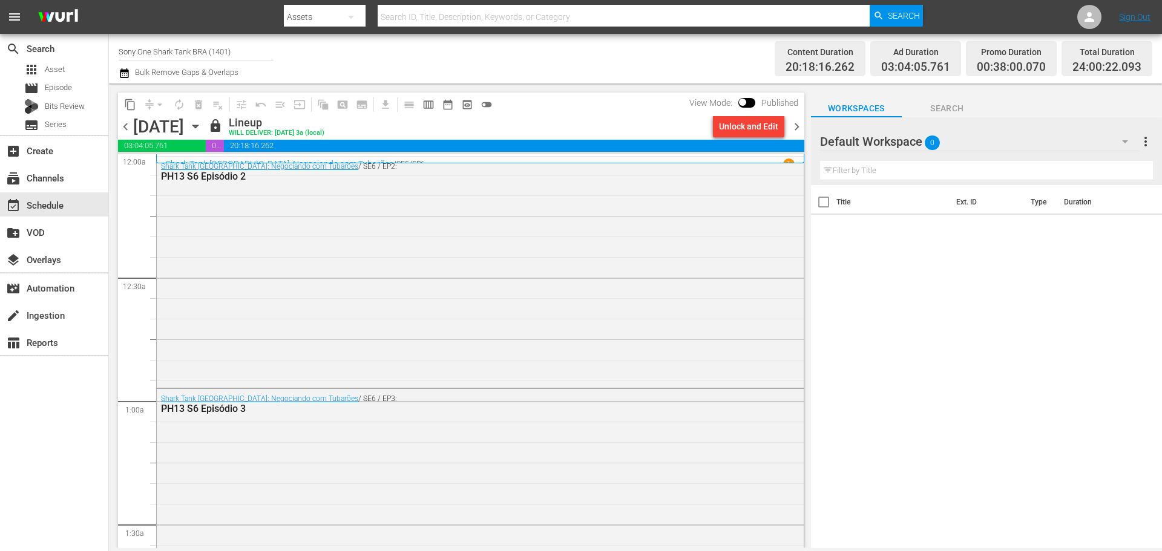
click at [798, 128] on span "chevron_right" at bounding box center [796, 126] width 15 height 15
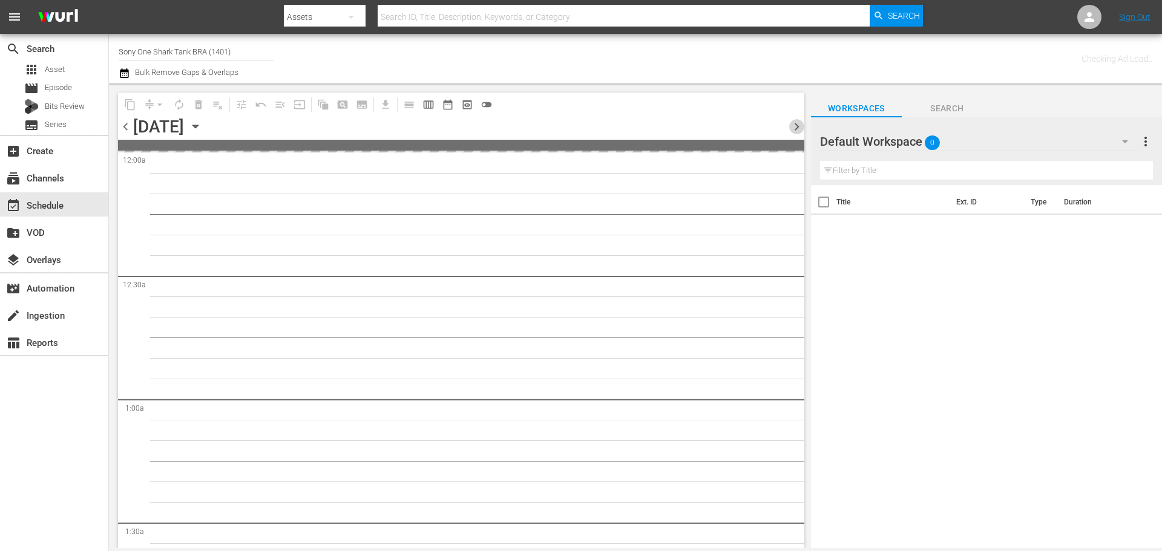
click at [798, 128] on span "chevron_right" at bounding box center [796, 126] width 15 height 15
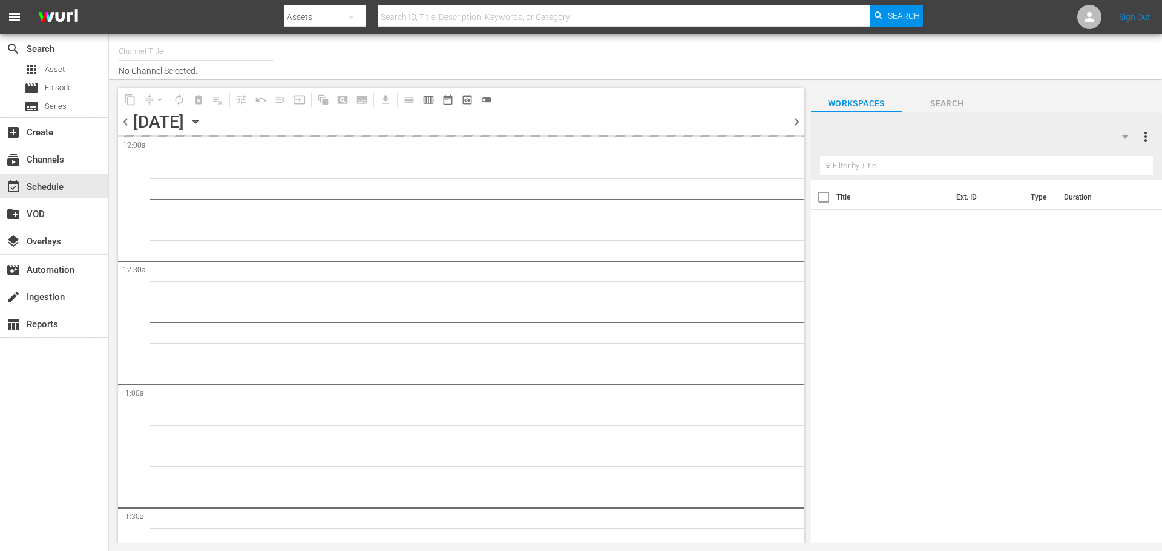
type input "Sony One Shark Tank BRA (1401)"
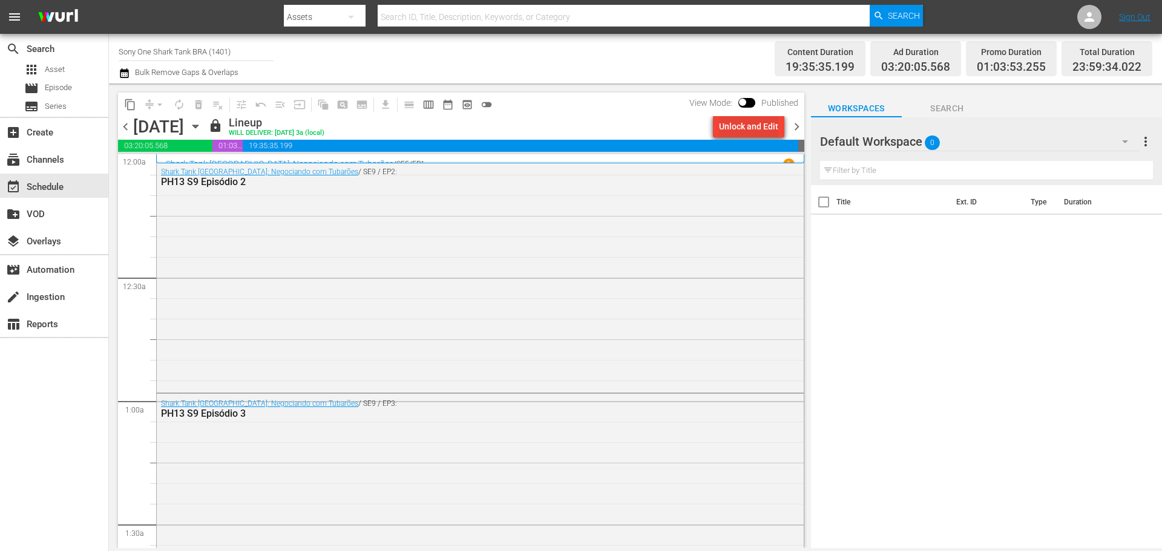
click at [743, 125] on div "Unlock and Edit" at bounding box center [748, 127] width 59 height 22
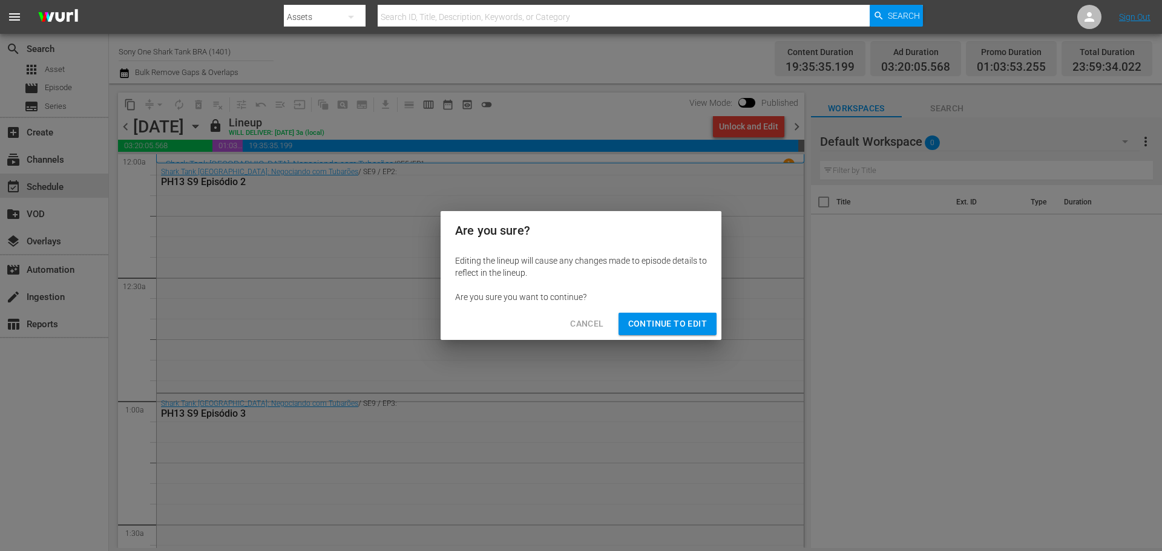
click at [675, 327] on span "Continue to Edit" at bounding box center [667, 323] width 79 height 15
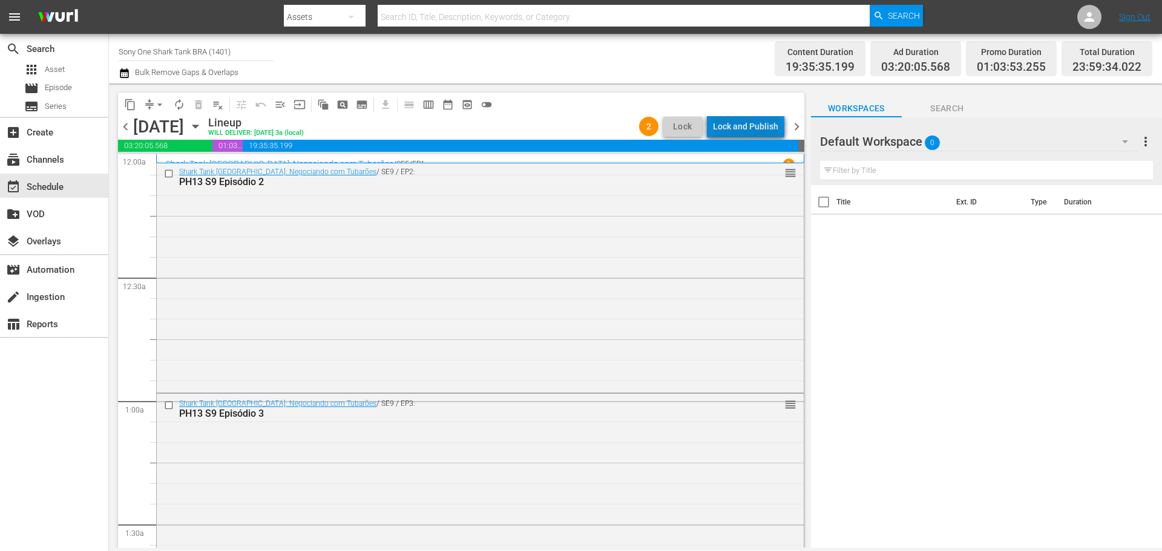
click at [750, 134] on div "Lock and Publish" at bounding box center [745, 127] width 65 height 22
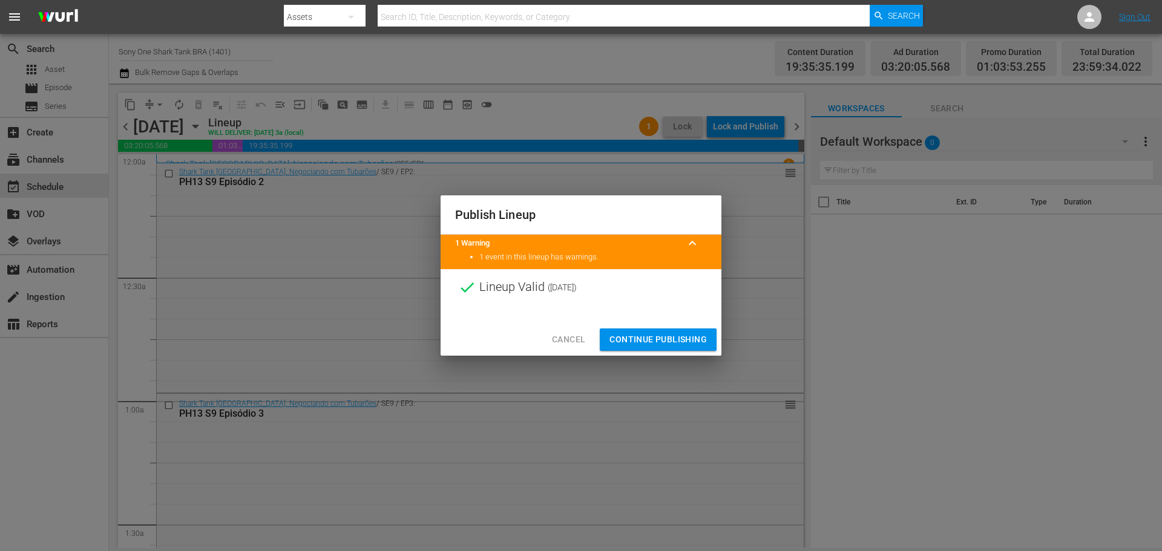
click at [642, 344] on span "Continue Publishing" at bounding box center [657, 339] width 97 height 15
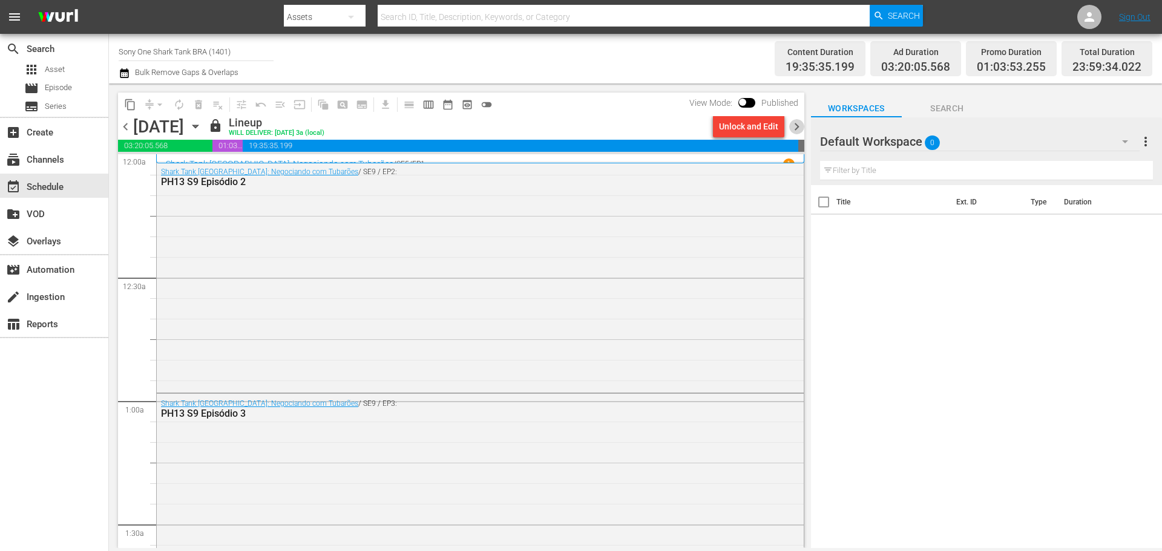
click at [800, 123] on span "chevron_right" at bounding box center [796, 126] width 15 height 15
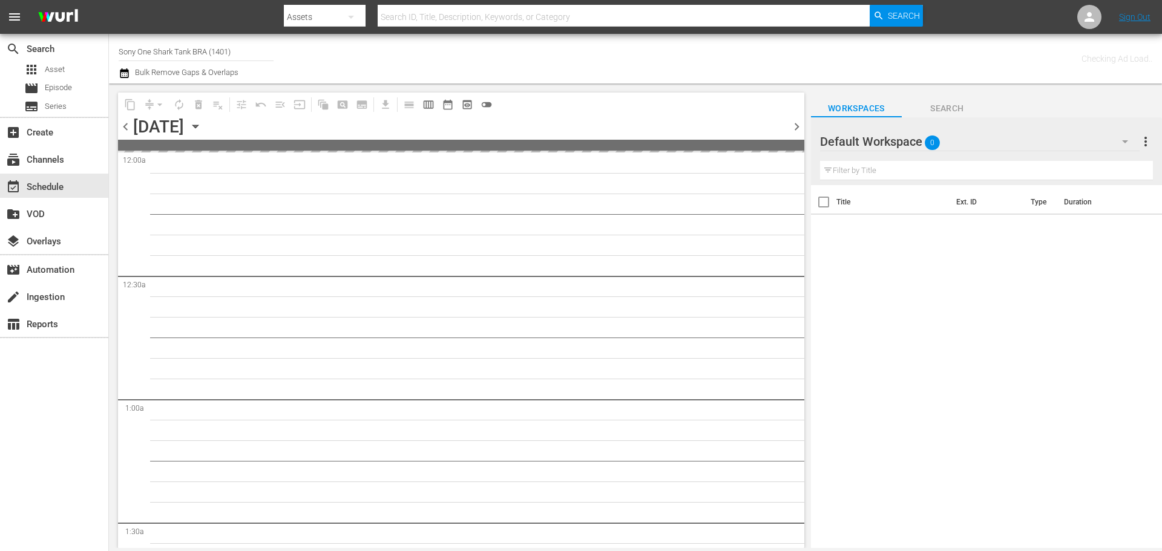
click at [800, 123] on span "chevron_right" at bounding box center [796, 126] width 15 height 15
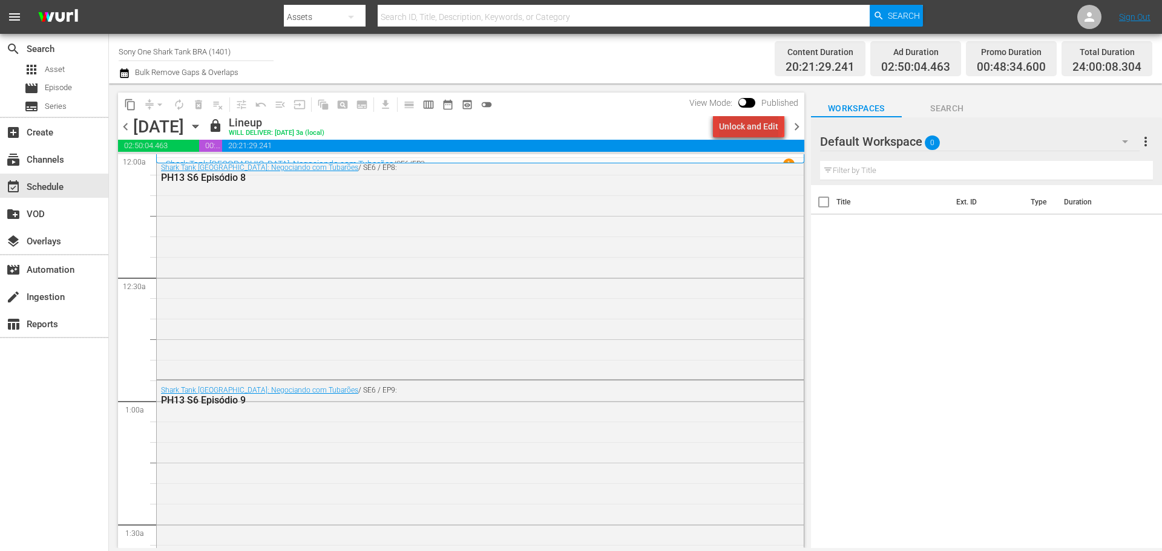
click at [753, 124] on div "Unlock and Edit" at bounding box center [748, 127] width 59 height 22
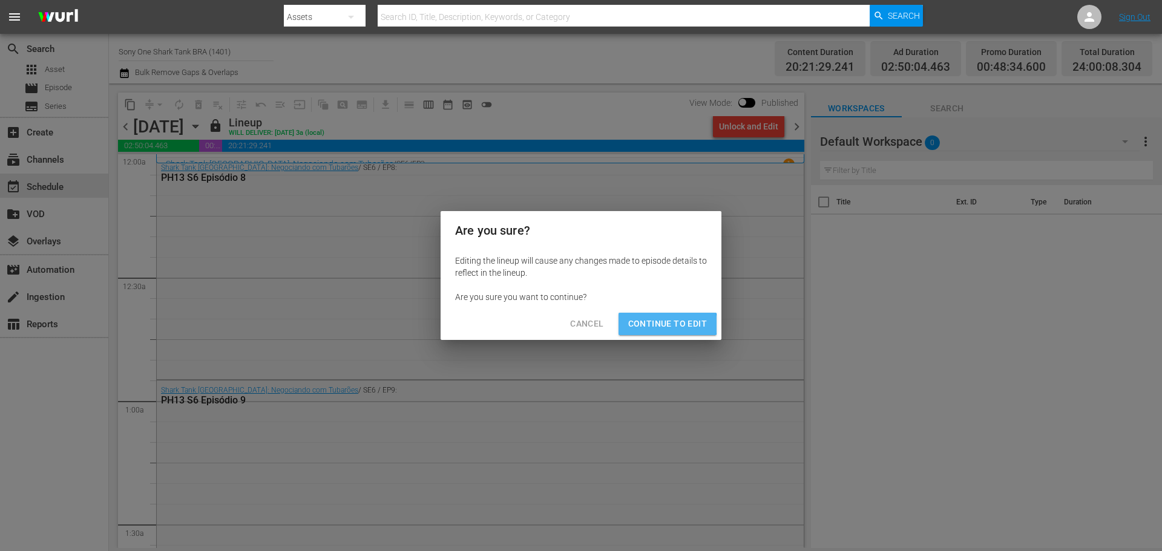
click at [667, 324] on span "Continue to Edit" at bounding box center [667, 323] width 79 height 15
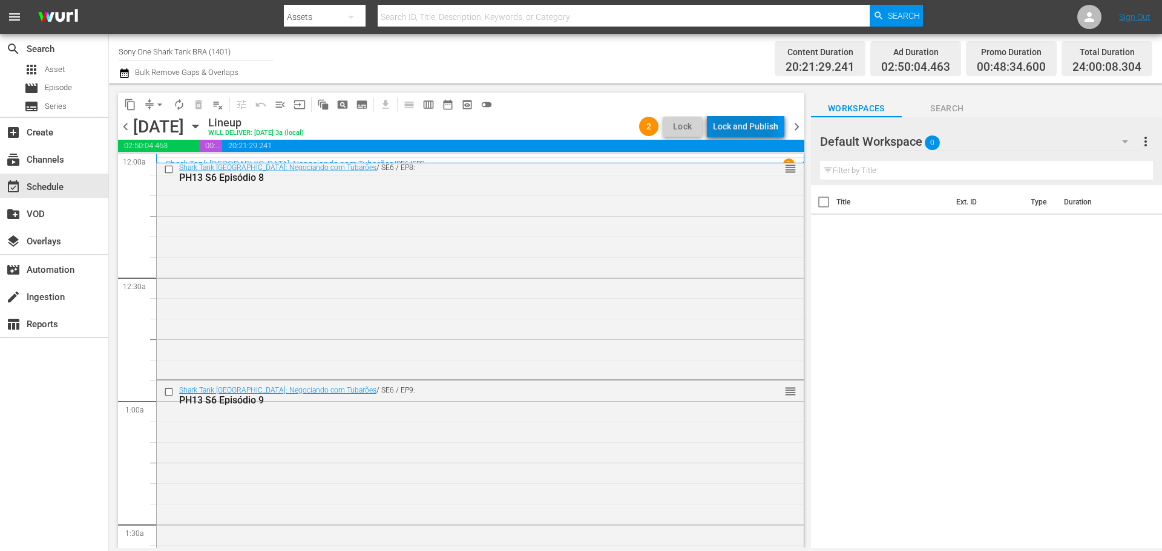
click at [730, 128] on div "Lock and Publish" at bounding box center [745, 127] width 65 height 22
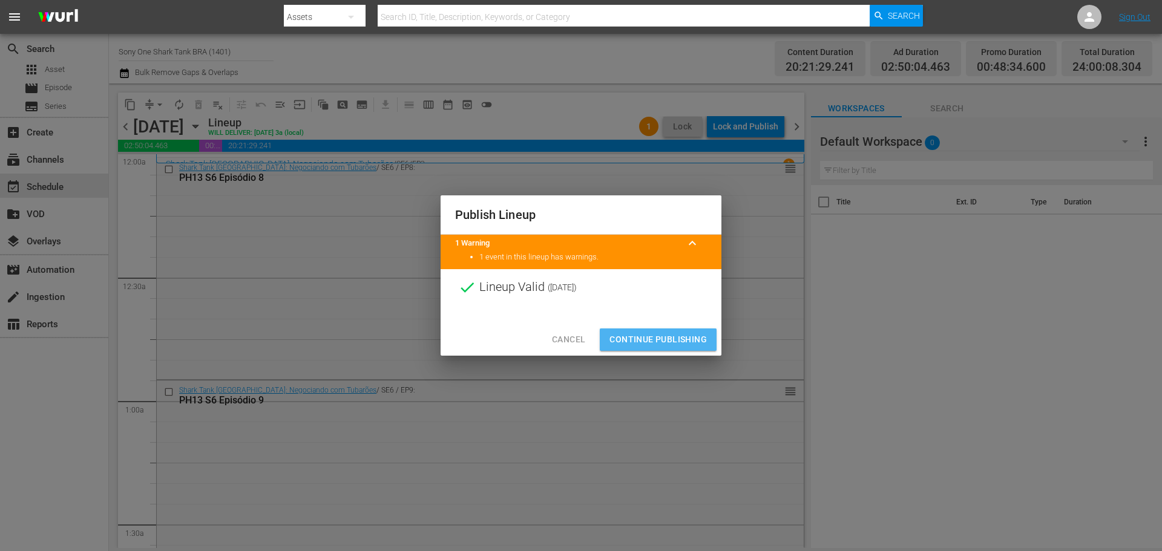
click at [680, 339] on span "Continue Publishing" at bounding box center [657, 339] width 97 height 15
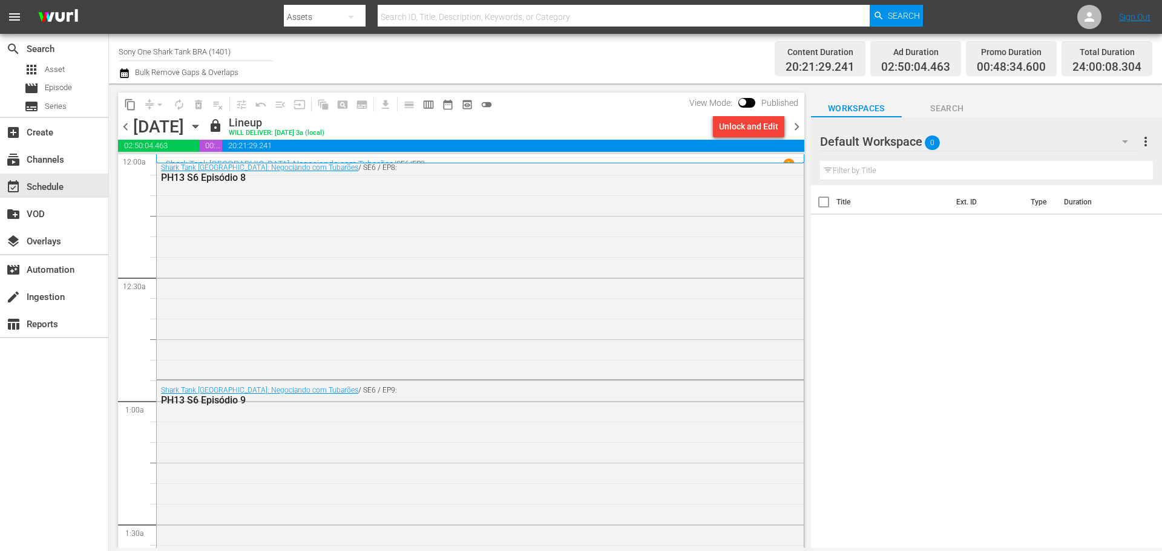
click at [799, 125] on span "chevron_right" at bounding box center [796, 126] width 15 height 15
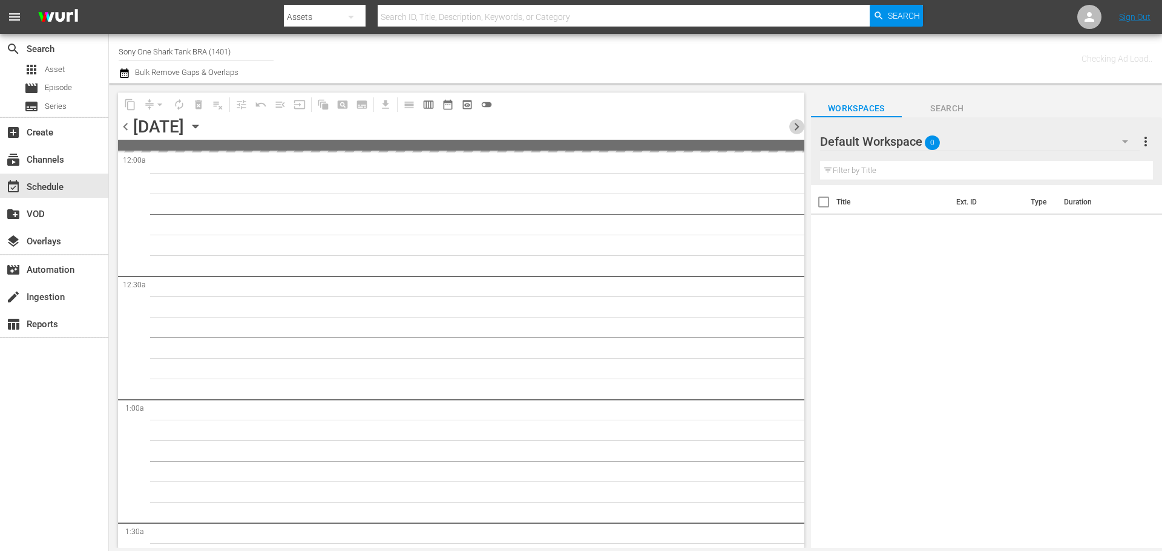
click at [799, 125] on span "chevron_right" at bounding box center [796, 126] width 15 height 15
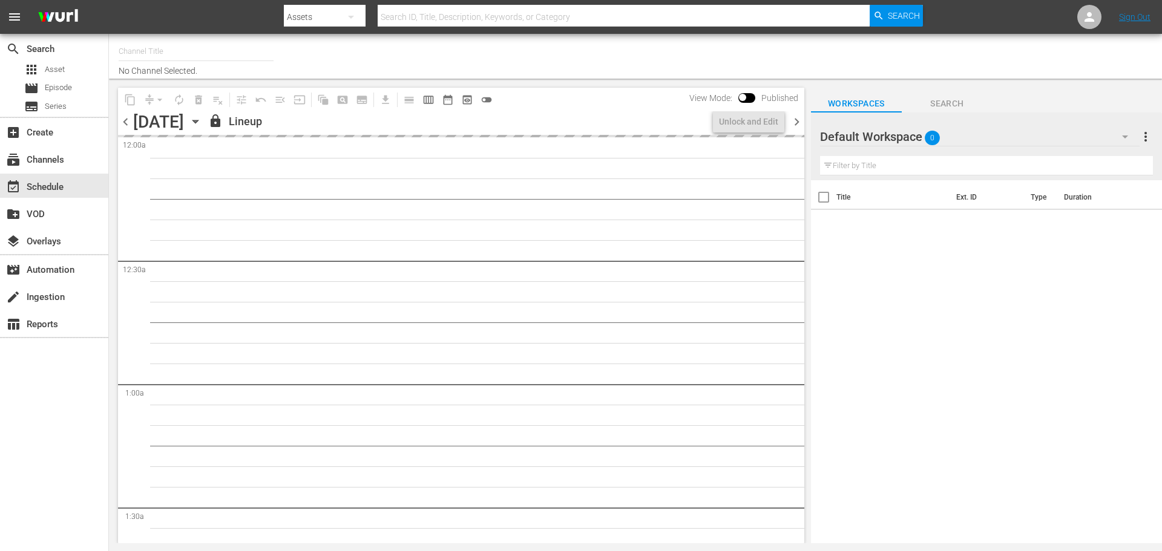
type input "Sony One Shark Tank BRA (1401)"
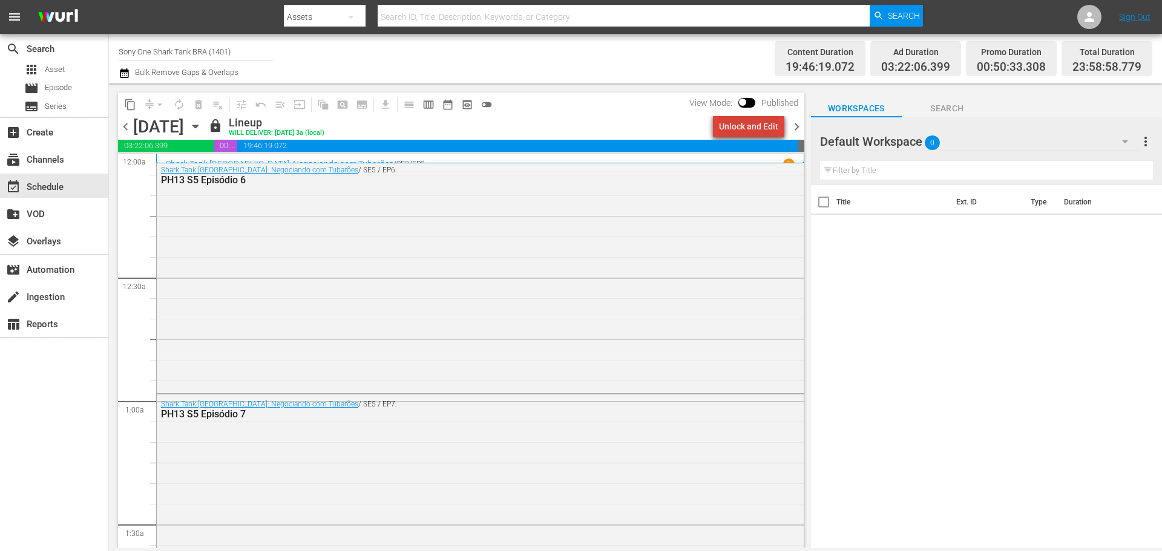
click at [761, 128] on div "Unlock and Edit" at bounding box center [748, 127] width 59 height 22
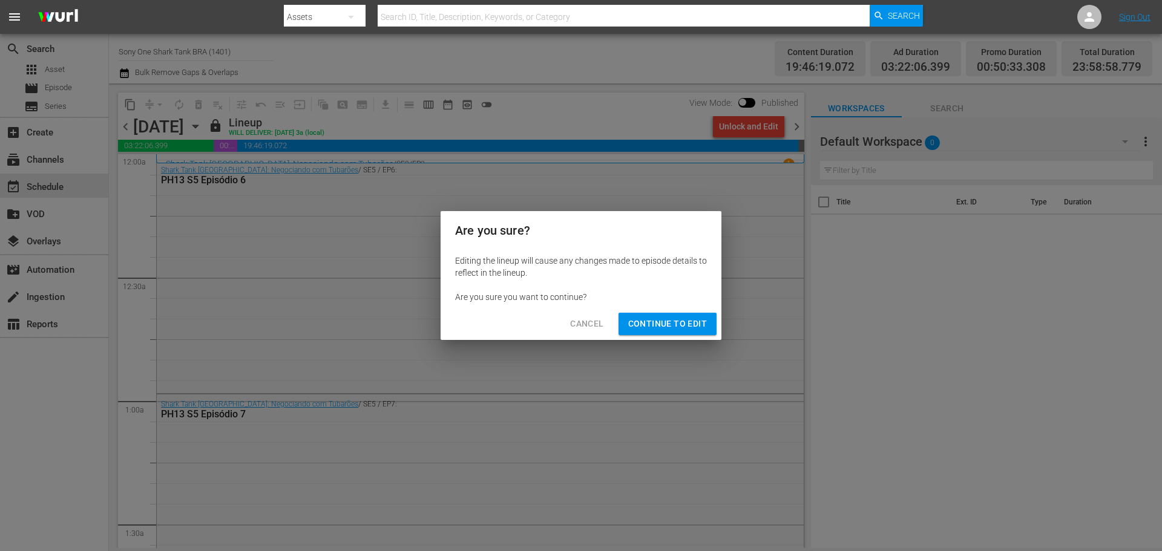
click at [660, 326] on span "Continue to Edit" at bounding box center [667, 323] width 79 height 15
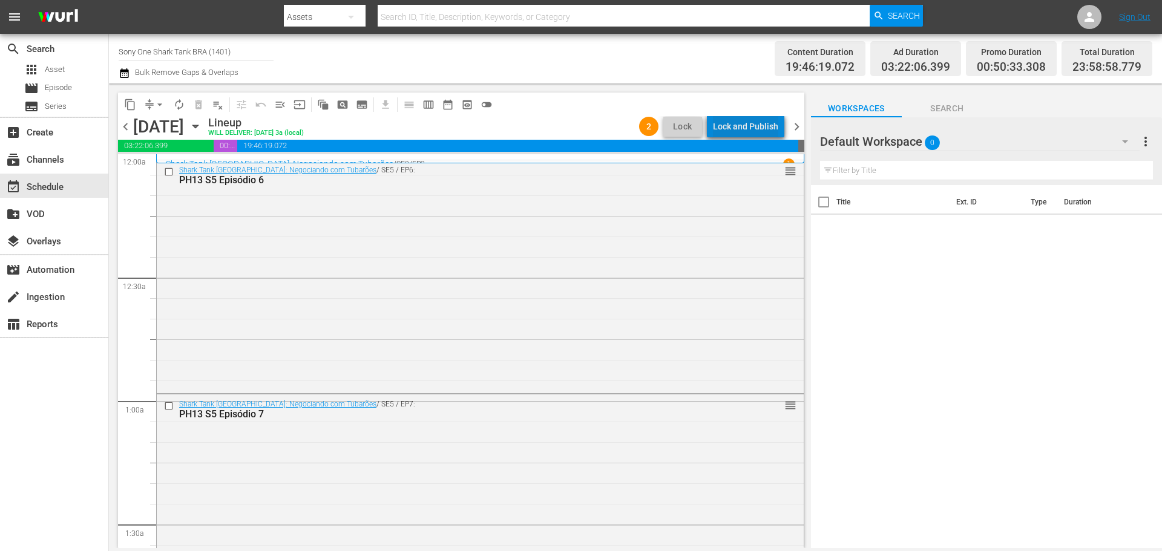
click at [756, 127] on div "Lock and Publish" at bounding box center [745, 127] width 65 height 22
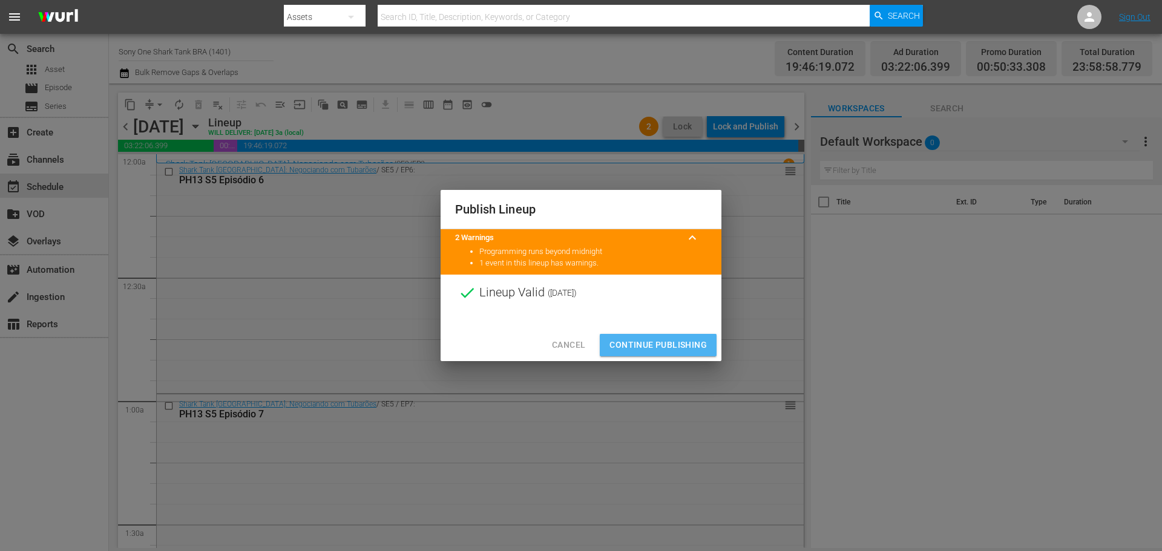
click at [669, 346] on span "Continue Publishing" at bounding box center [657, 345] width 97 height 15
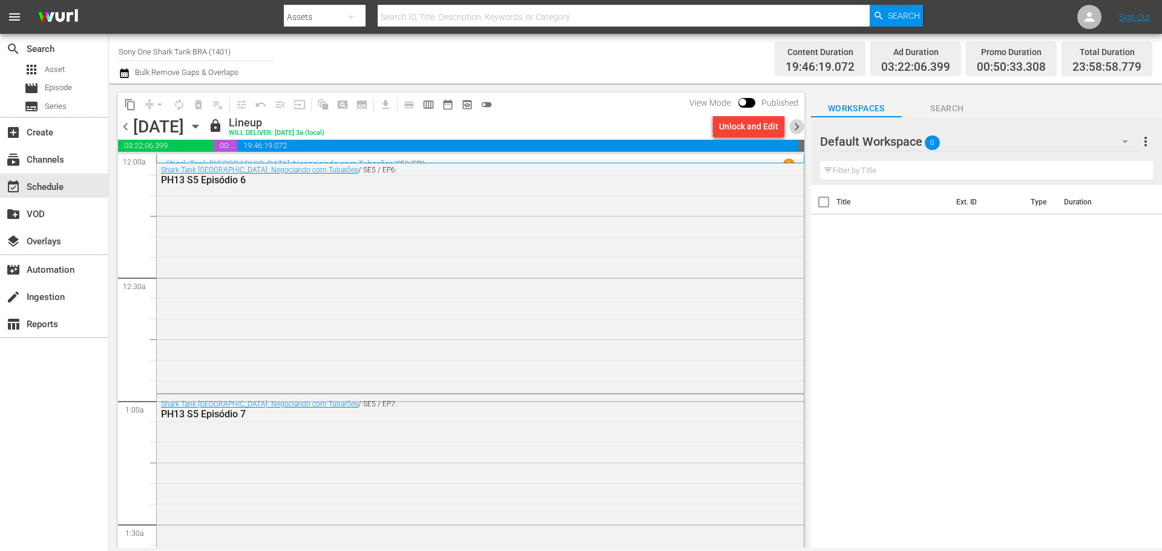
click at [798, 129] on span "chevron_right" at bounding box center [796, 126] width 15 height 15
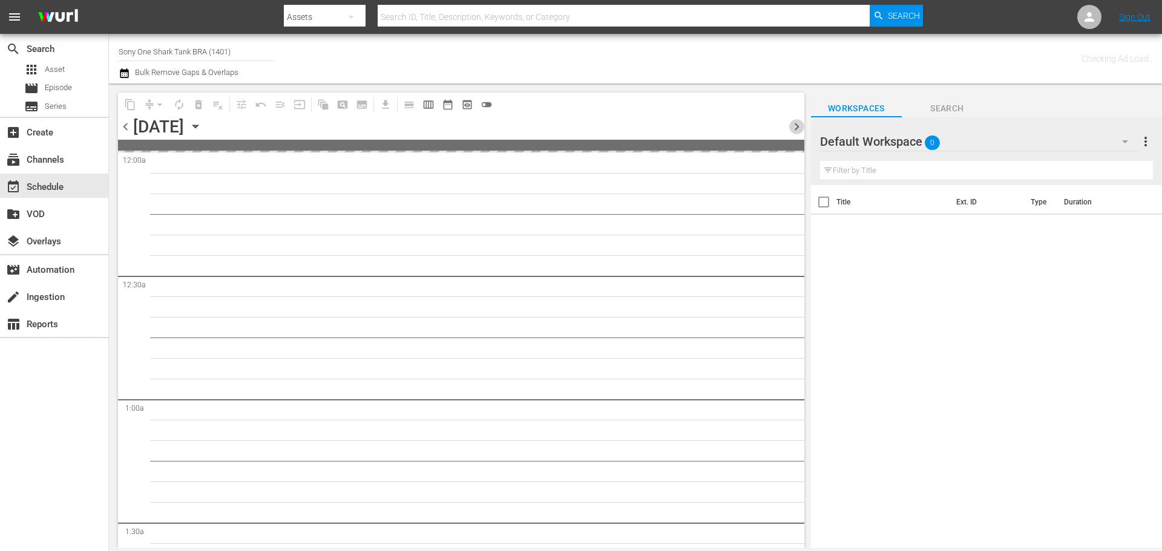
click at [798, 129] on span "chevron_right" at bounding box center [796, 126] width 15 height 15
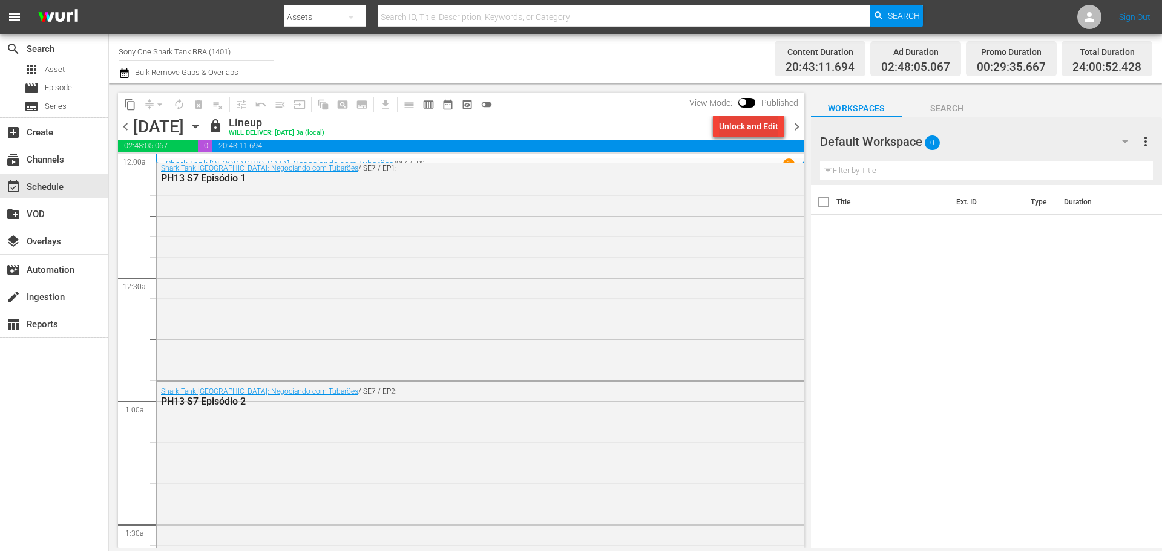
click at [756, 127] on div "Unlock and Edit" at bounding box center [748, 127] width 59 height 22
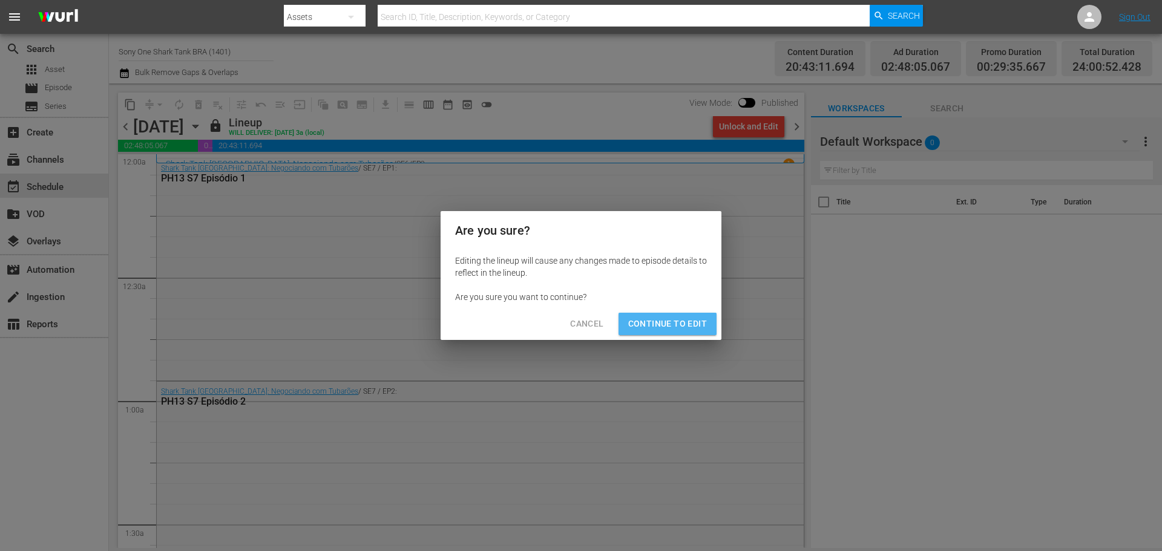
click at [695, 320] on span "Continue to Edit" at bounding box center [667, 323] width 79 height 15
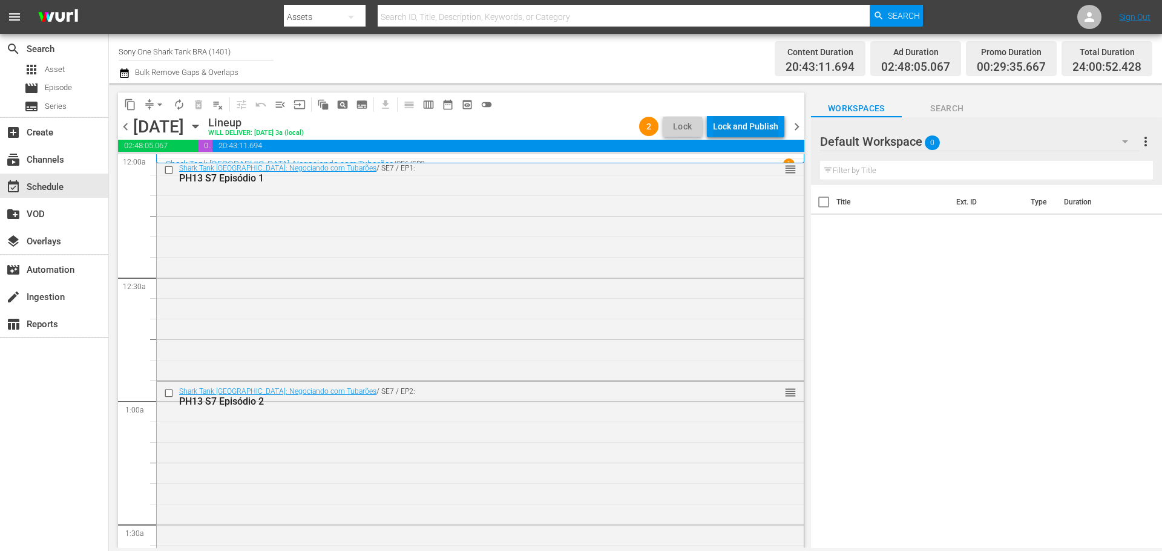
click at [765, 124] on div "Lock and Publish" at bounding box center [745, 127] width 65 height 22
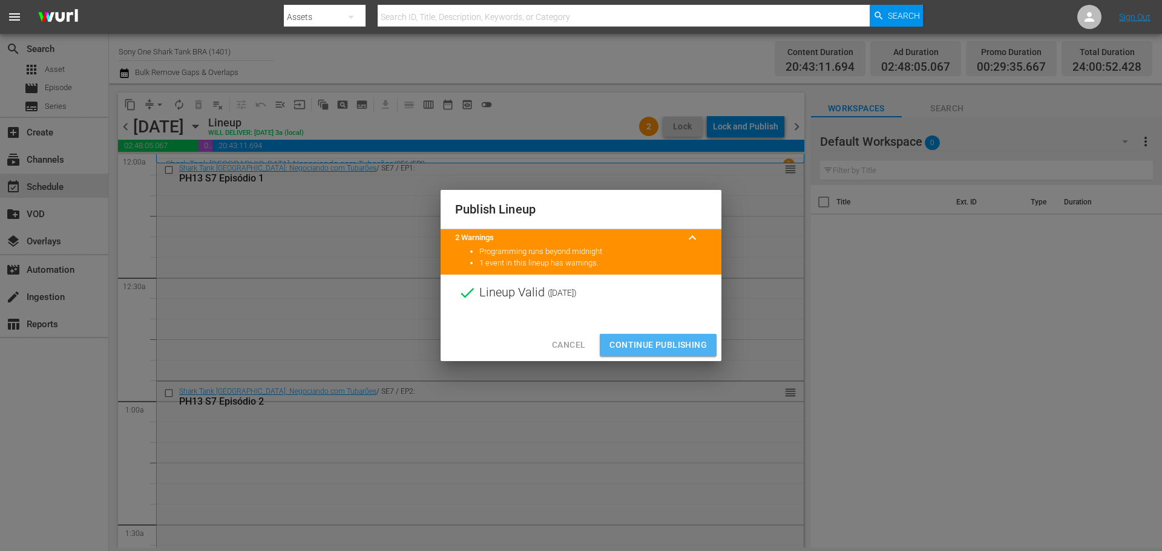
click at [683, 344] on span "Continue Publishing" at bounding box center [657, 345] width 97 height 15
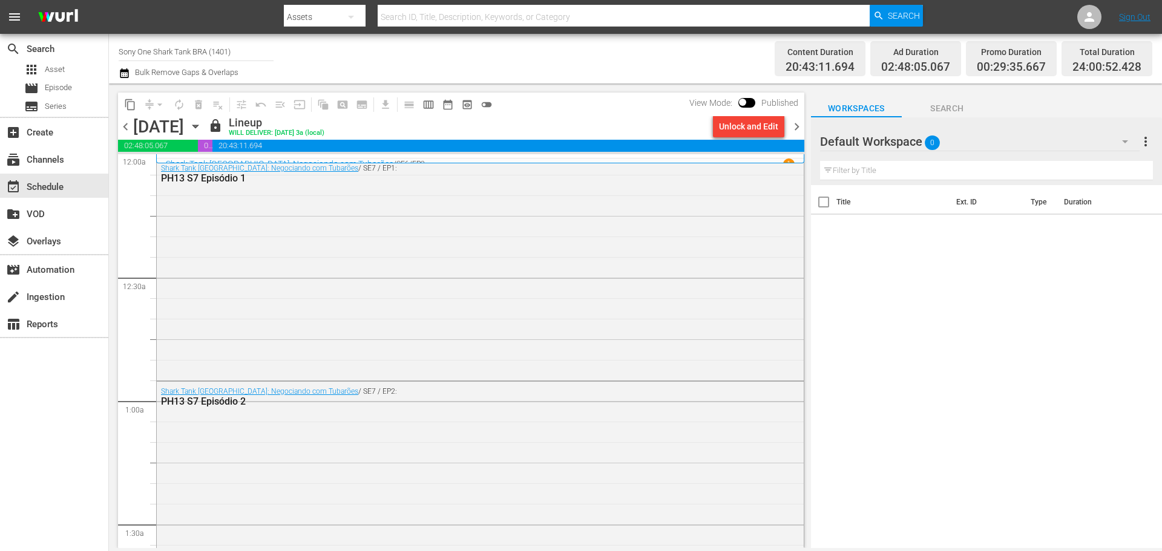
click at [798, 125] on span "chevron_right" at bounding box center [796, 126] width 15 height 15
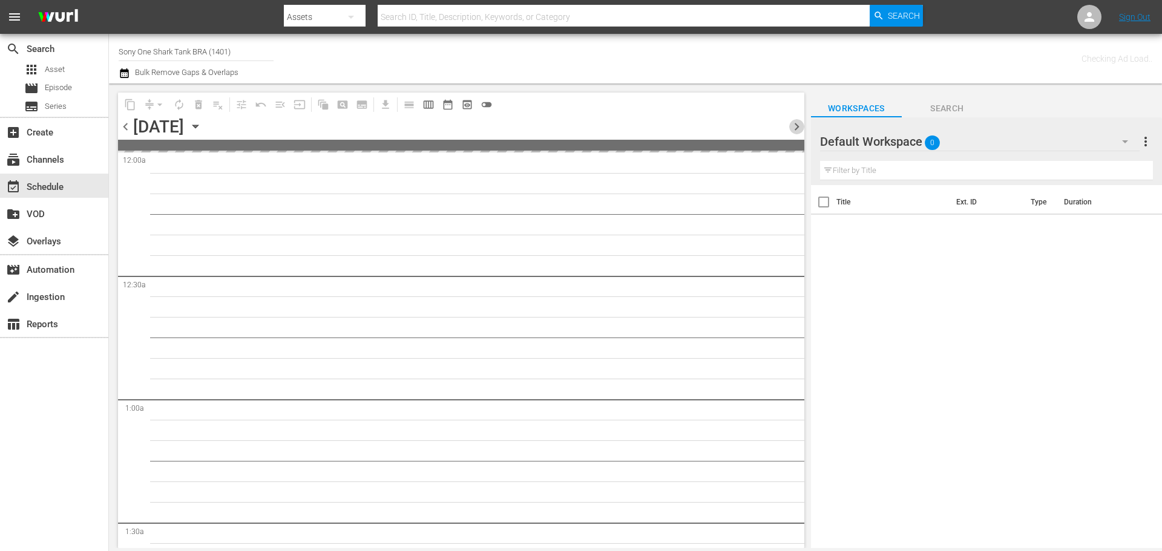
click at [798, 125] on span "chevron_right" at bounding box center [796, 126] width 15 height 15
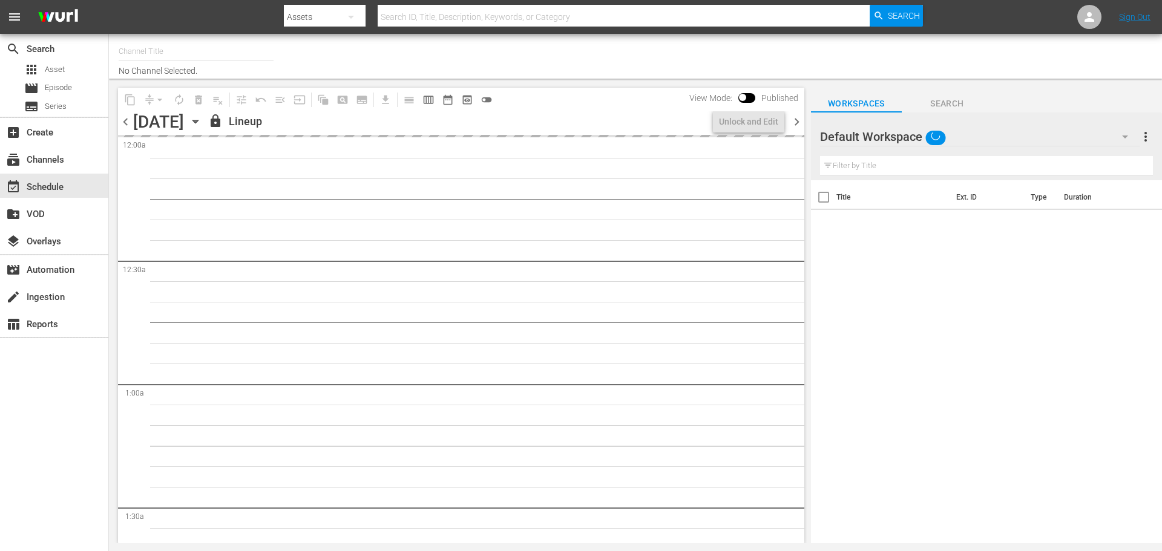
type input "Sony One Shark Tank BRA (1401)"
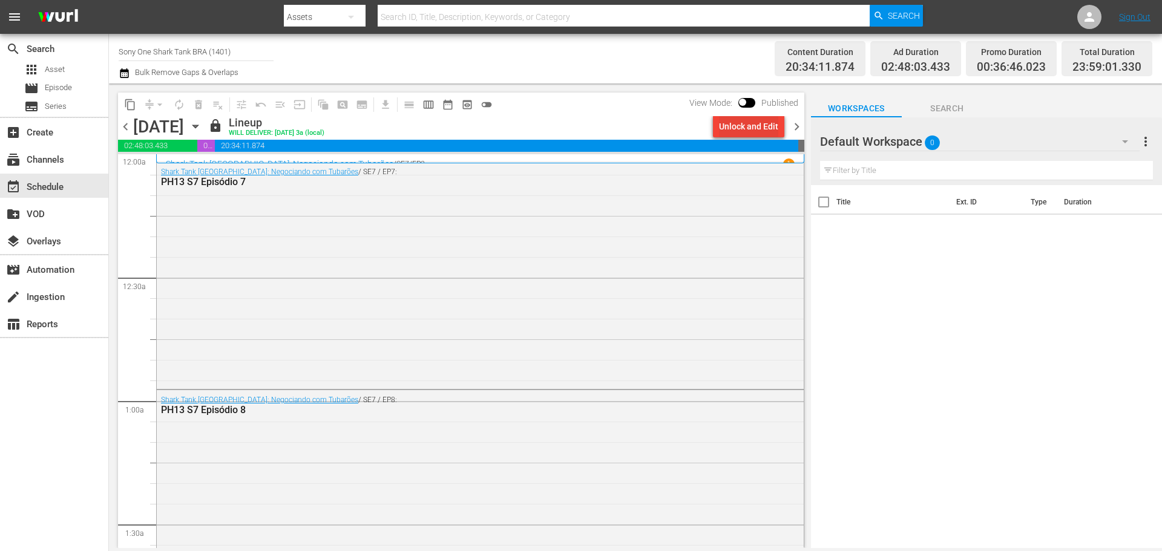
click at [746, 131] on div "Unlock and Edit" at bounding box center [748, 127] width 59 height 22
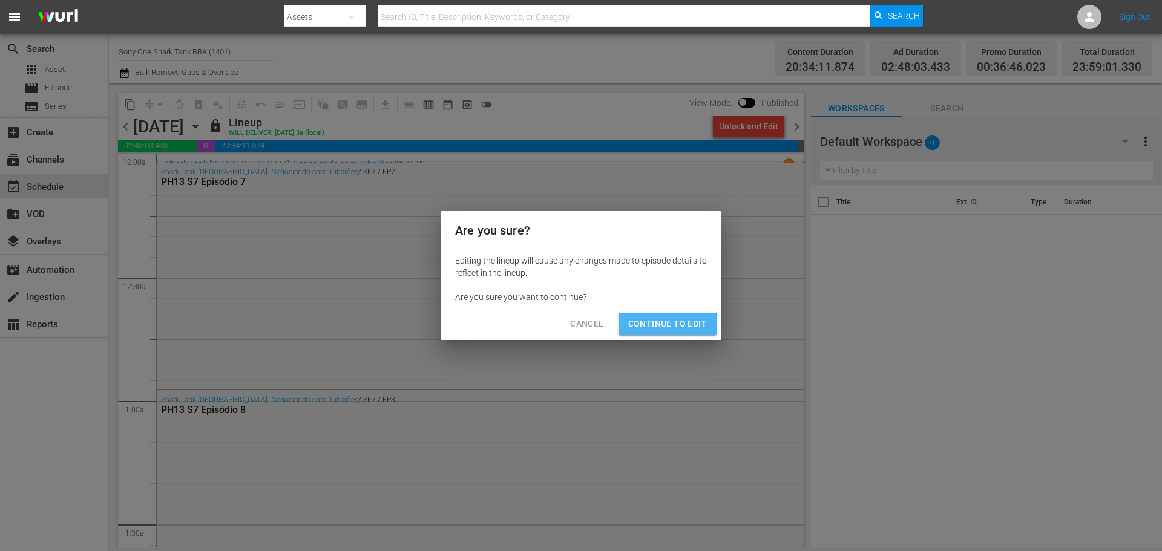
click at [645, 327] on span "Continue to Edit" at bounding box center [667, 323] width 79 height 15
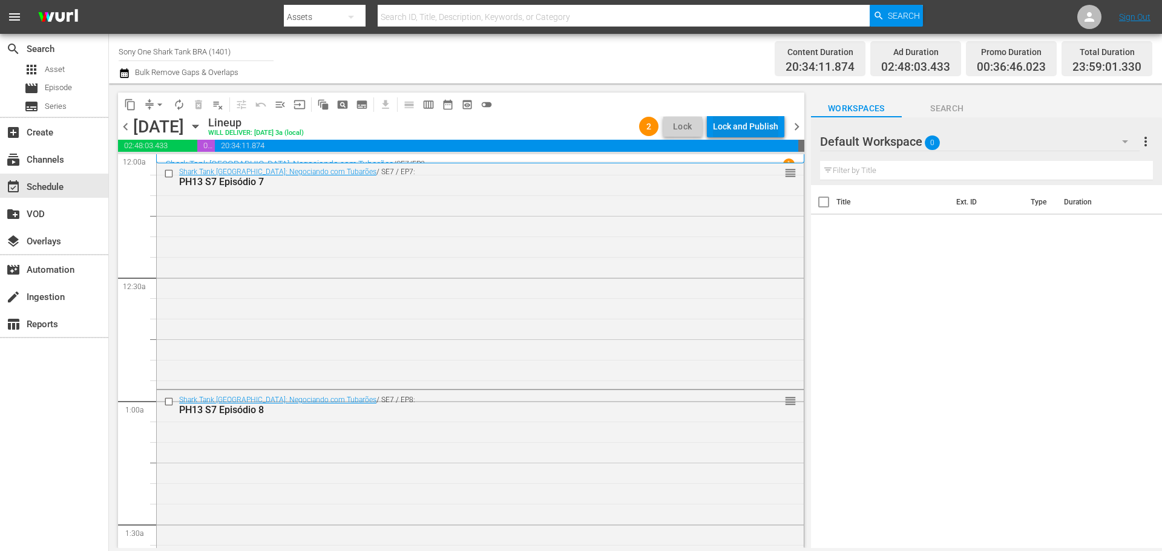
click at [749, 126] on div "Lock and Publish" at bounding box center [745, 127] width 65 height 22
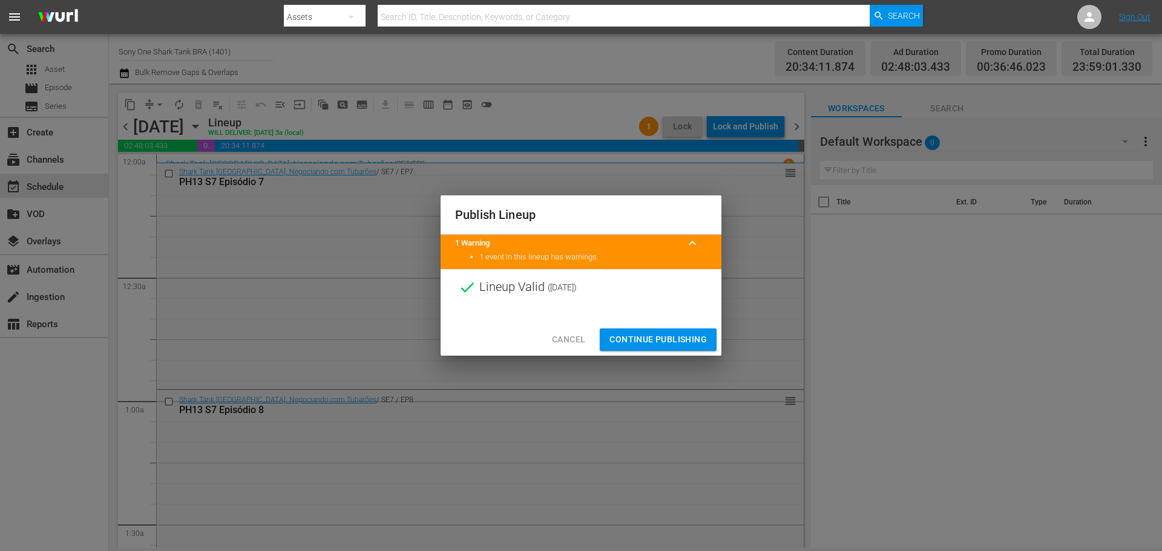
click at [639, 340] on span "Continue Publishing" at bounding box center [657, 339] width 97 height 15
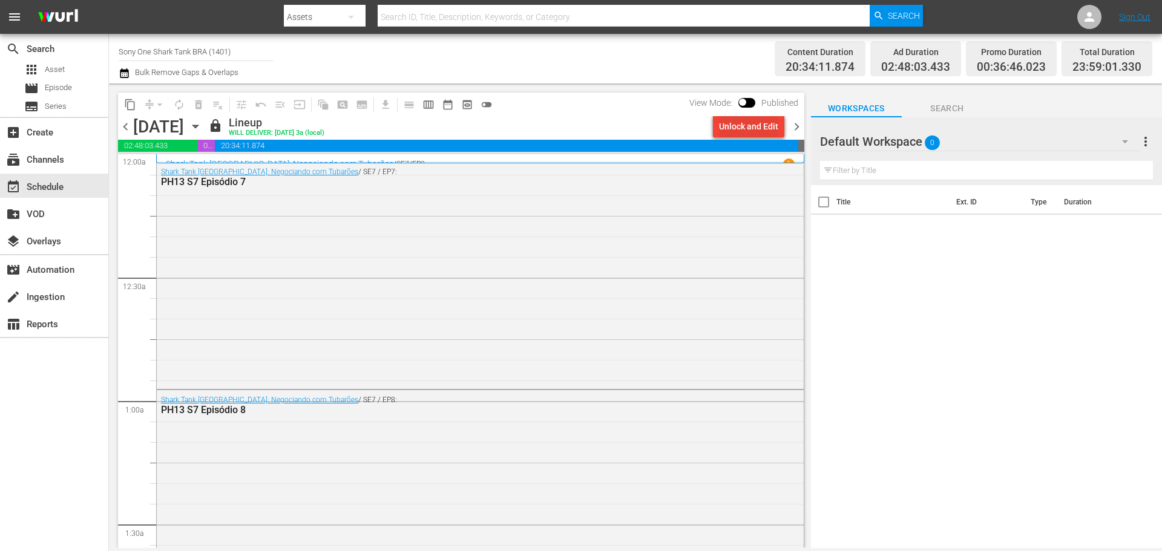
click at [732, 123] on div "Unlock and Edit" at bounding box center [748, 127] width 59 height 22
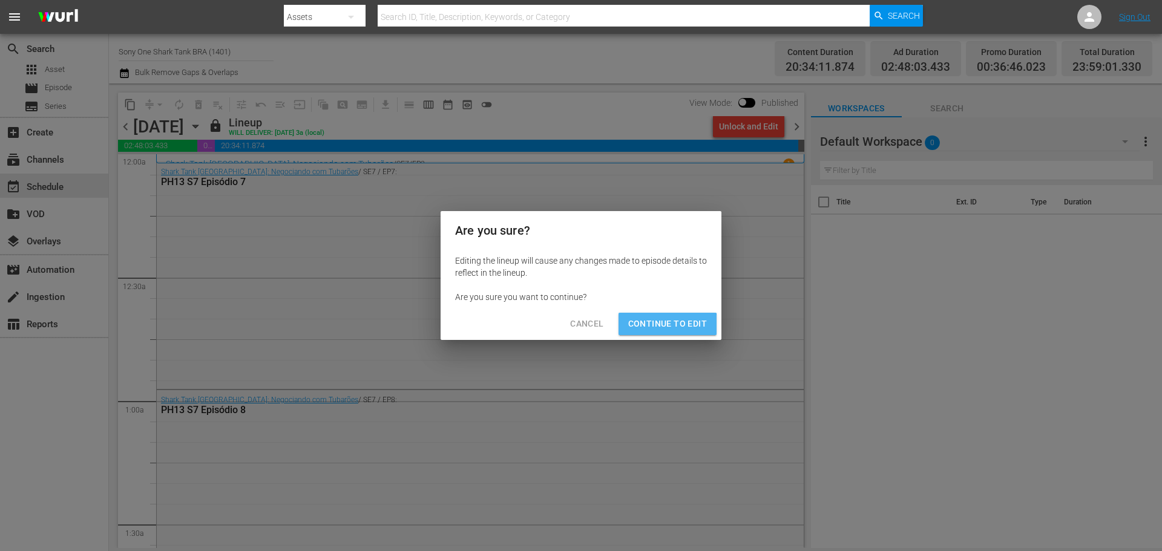
click at [646, 329] on span "Continue to Edit" at bounding box center [667, 323] width 79 height 15
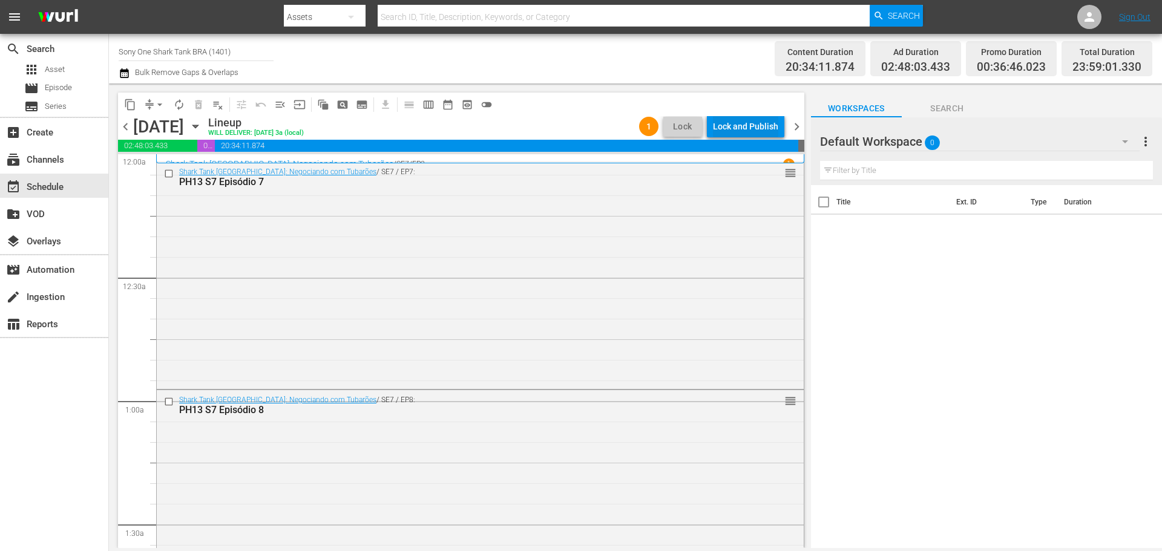
click at [742, 122] on div "Lock and Publish" at bounding box center [745, 127] width 65 height 22
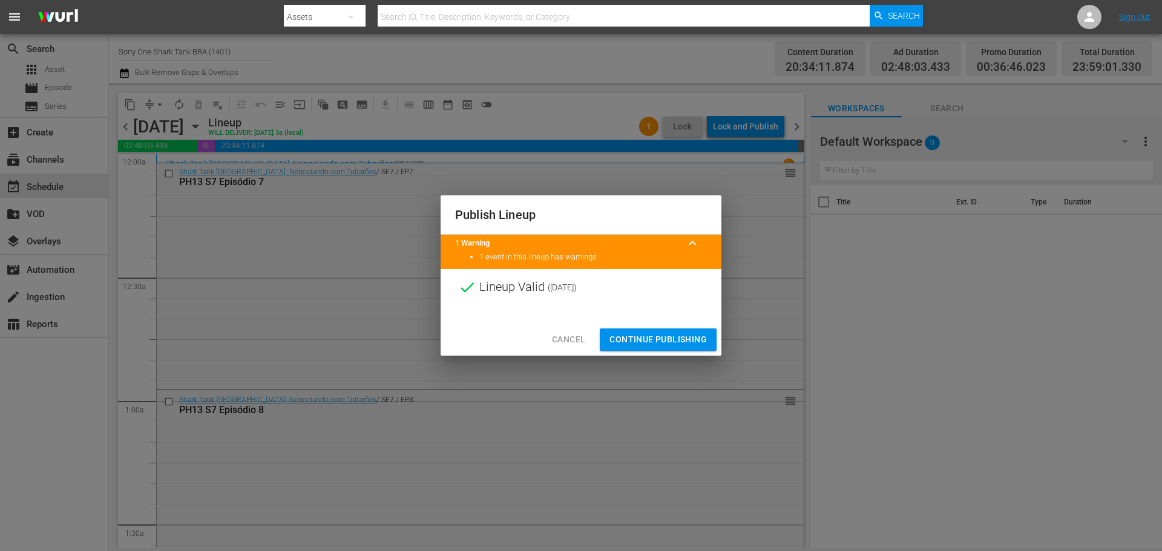
click at [632, 342] on span "Continue Publishing" at bounding box center [657, 339] width 97 height 15
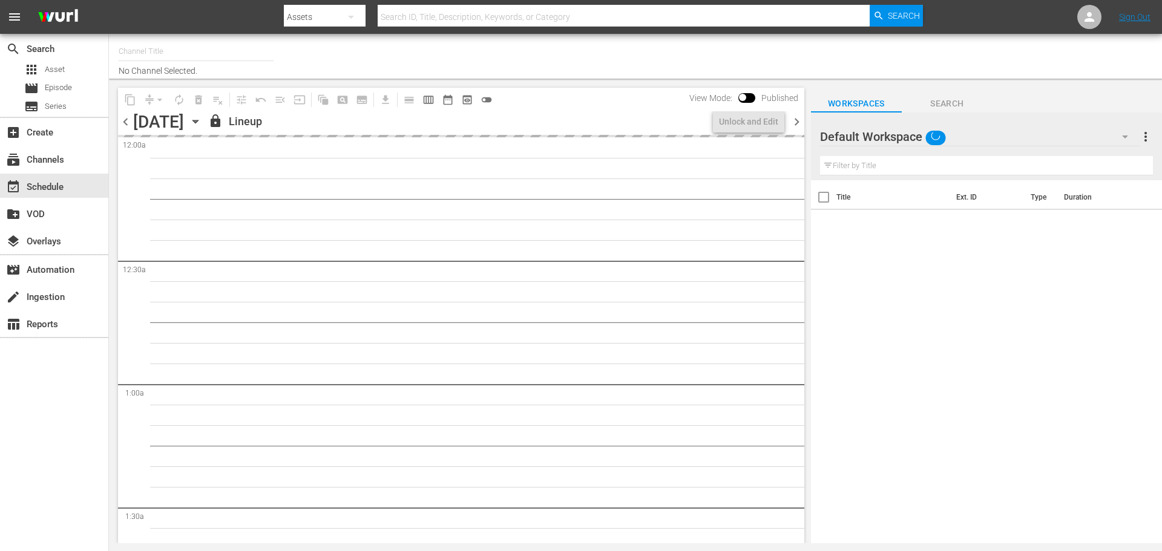
type input "Sony One Shark Tank BRA (1401)"
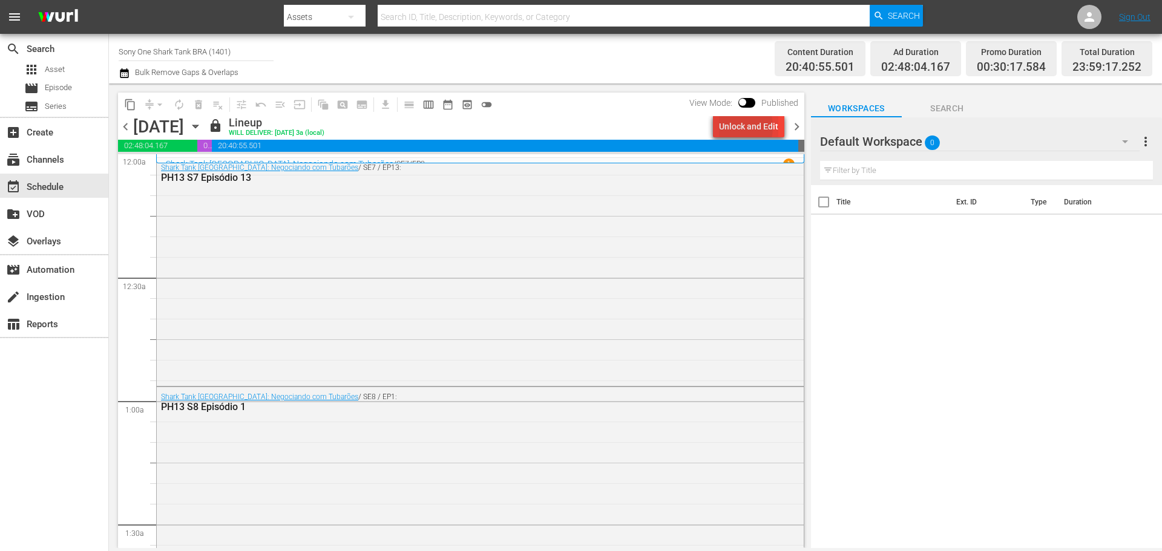
click at [731, 126] on div "Unlock and Edit" at bounding box center [748, 127] width 59 height 22
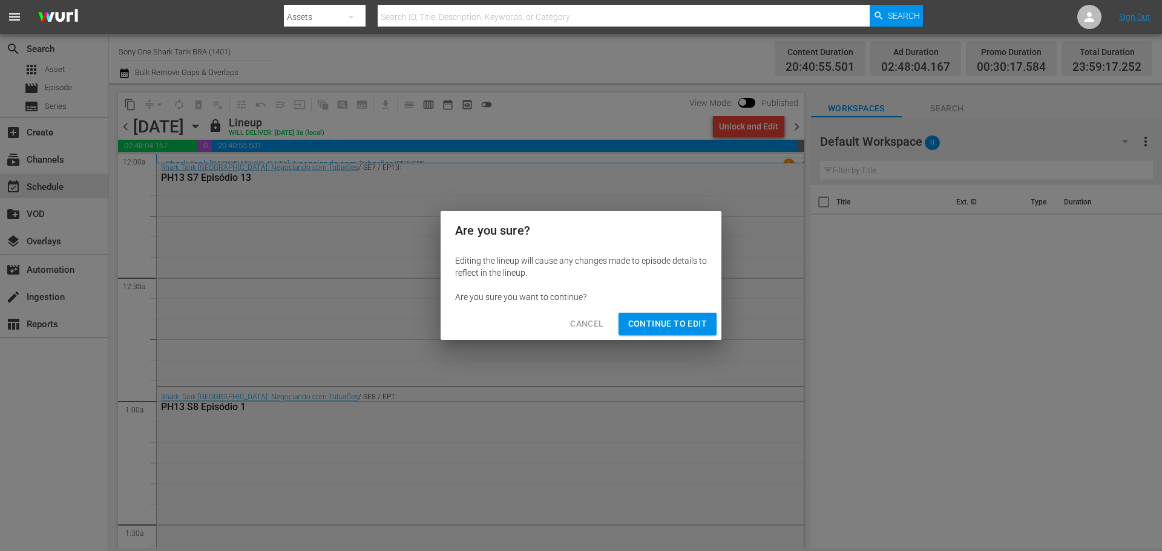
click at [655, 323] on span "Continue to Edit" at bounding box center [667, 323] width 79 height 15
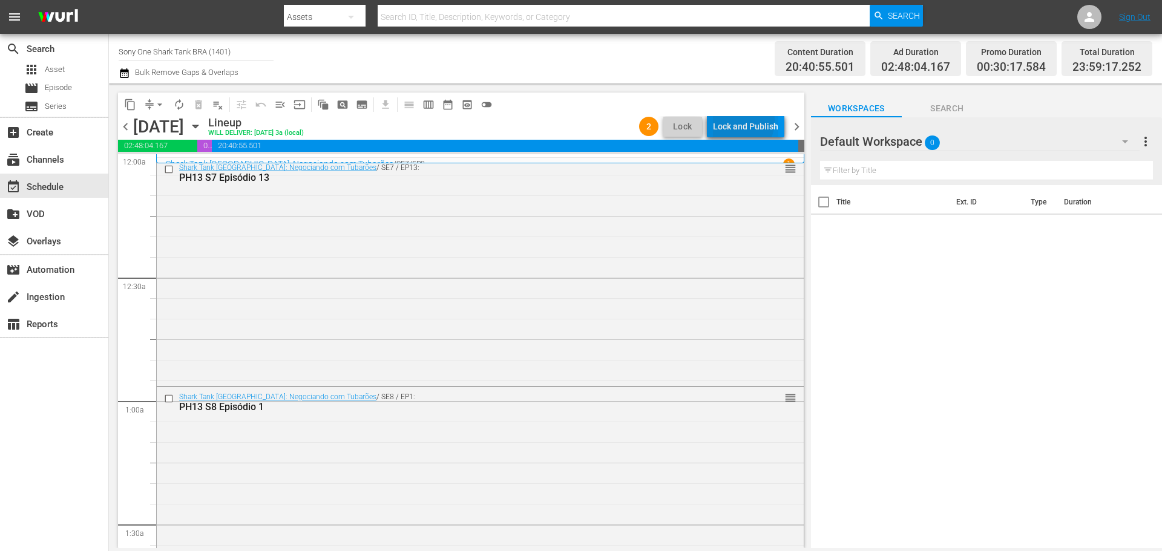
click at [735, 120] on div "Lock and Publish" at bounding box center [745, 127] width 65 height 22
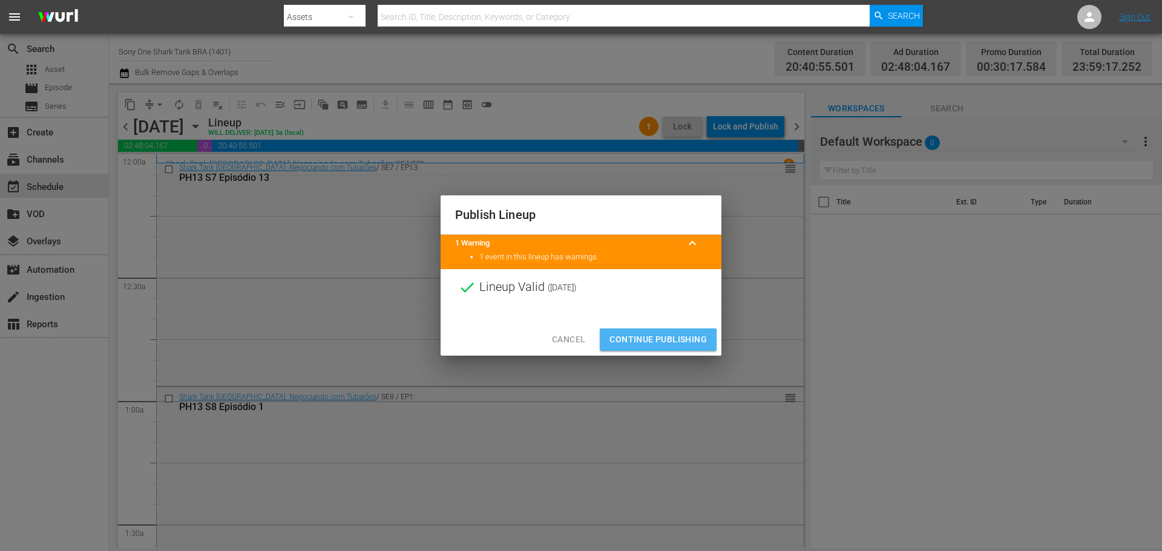
click at [671, 340] on span "Continue Publishing" at bounding box center [657, 339] width 97 height 15
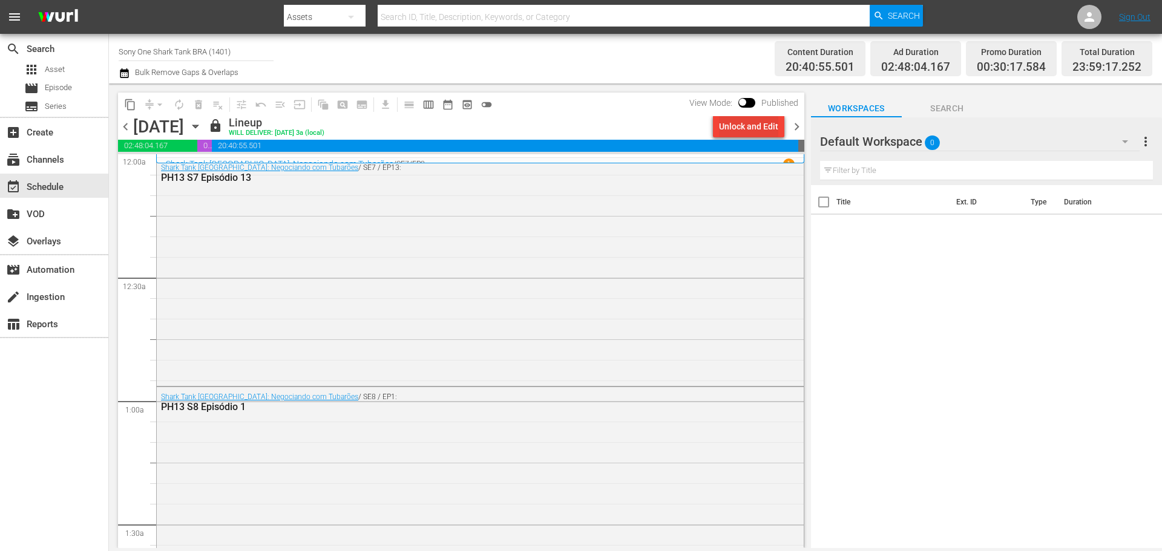
click at [764, 127] on div "Unlock and Edit" at bounding box center [748, 127] width 59 height 22
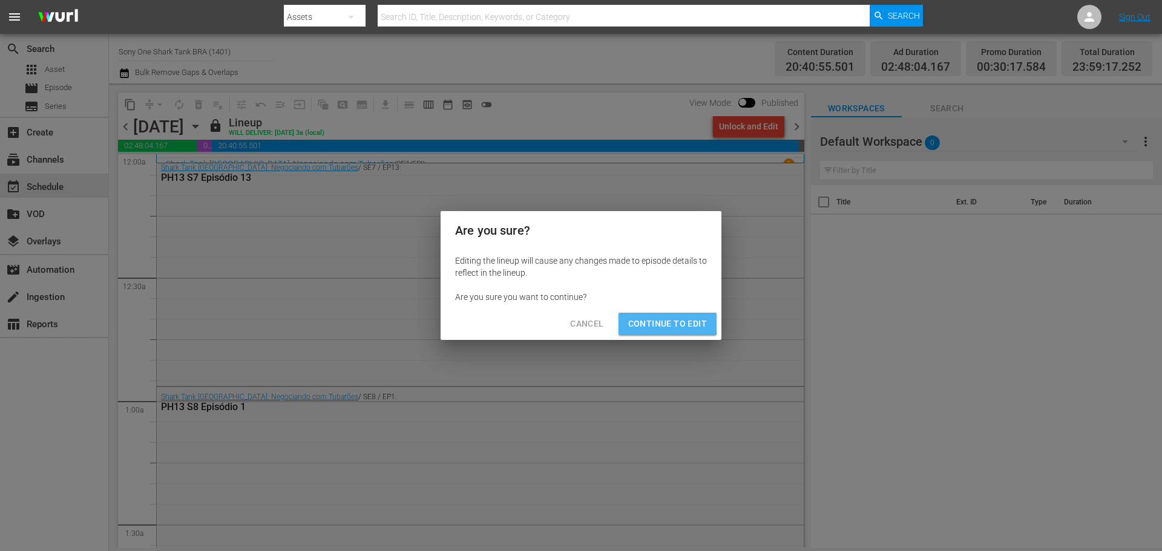
click at [658, 323] on span "Continue to Edit" at bounding box center [667, 323] width 79 height 15
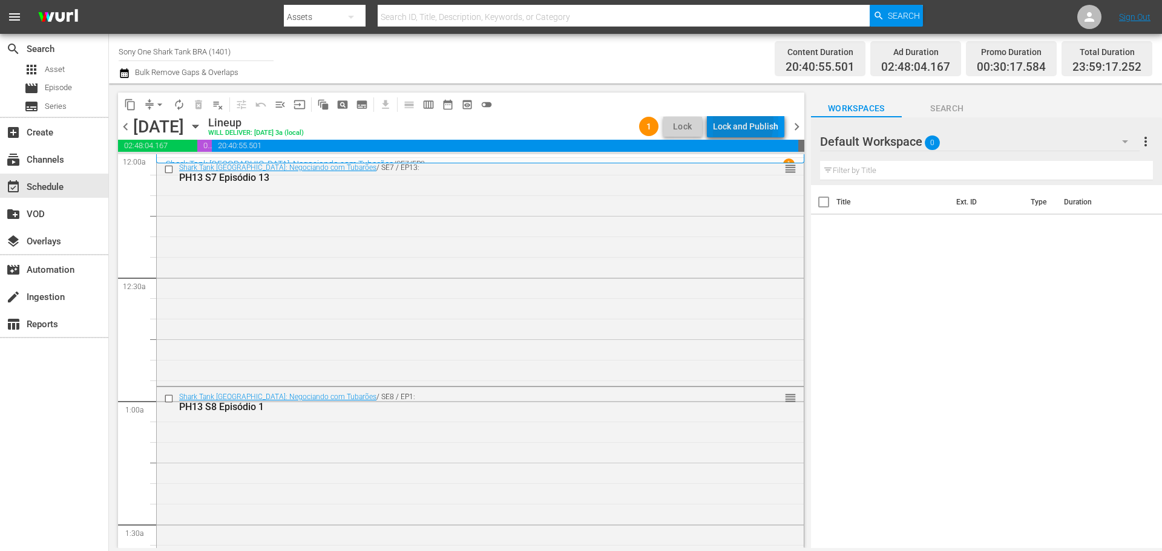
click at [722, 122] on div "Lock and Publish" at bounding box center [745, 127] width 65 height 22
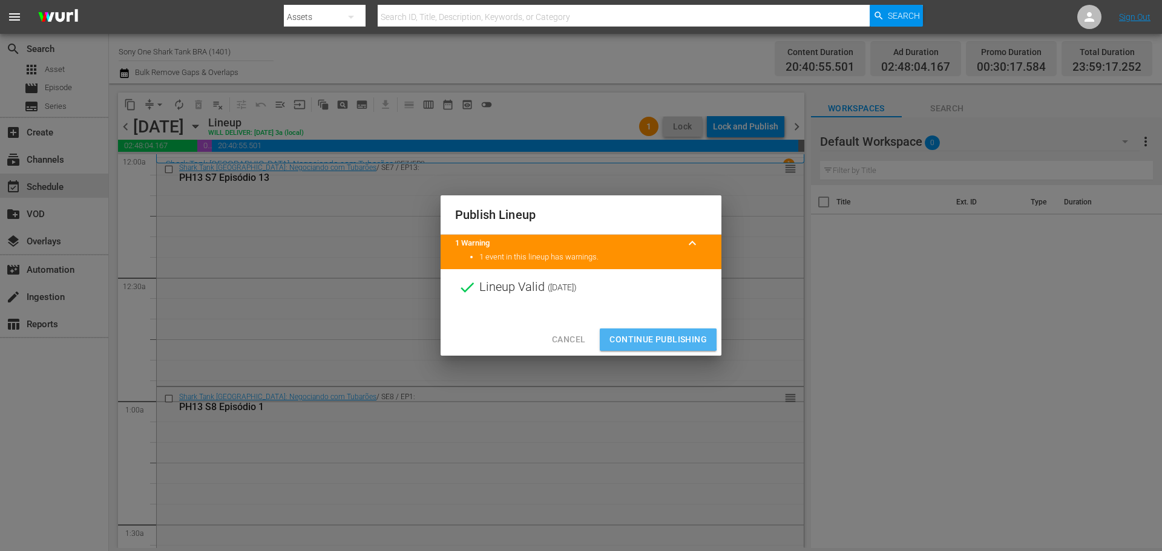
click at [655, 339] on span "Continue Publishing" at bounding box center [657, 339] width 97 height 15
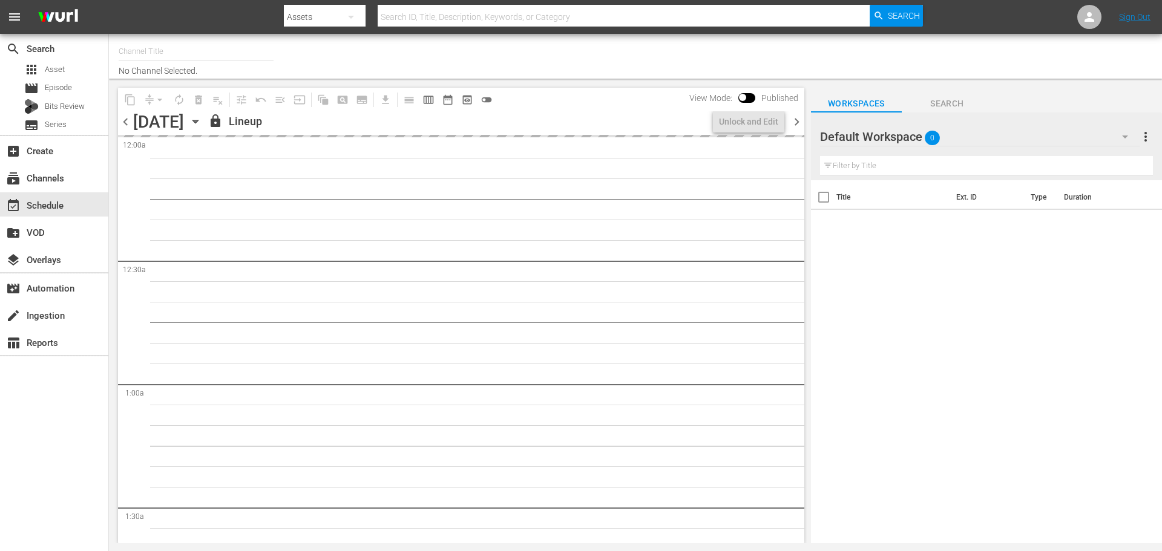
type input "Sony One Shark Tank BRA (1401)"
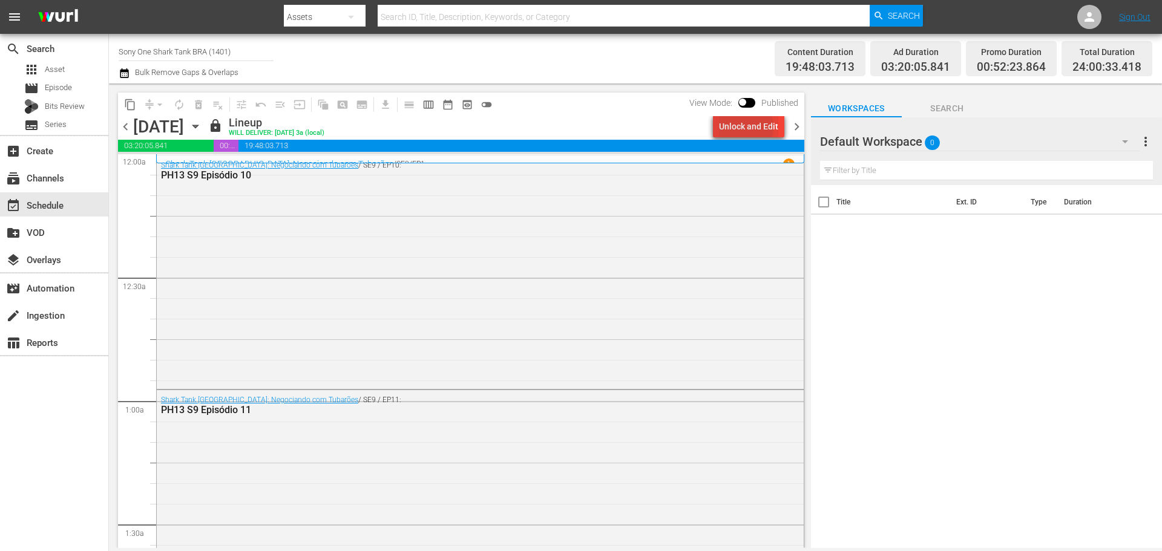
click at [742, 127] on div "Unlock and Edit" at bounding box center [748, 127] width 59 height 22
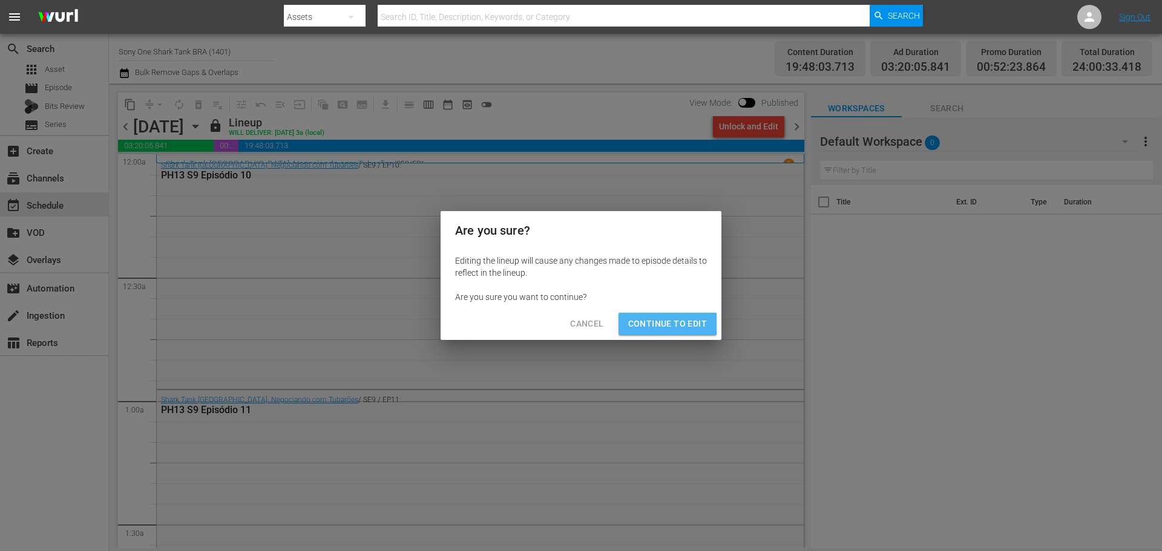
click at [665, 323] on span "Continue to Edit" at bounding box center [667, 323] width 79 height 15
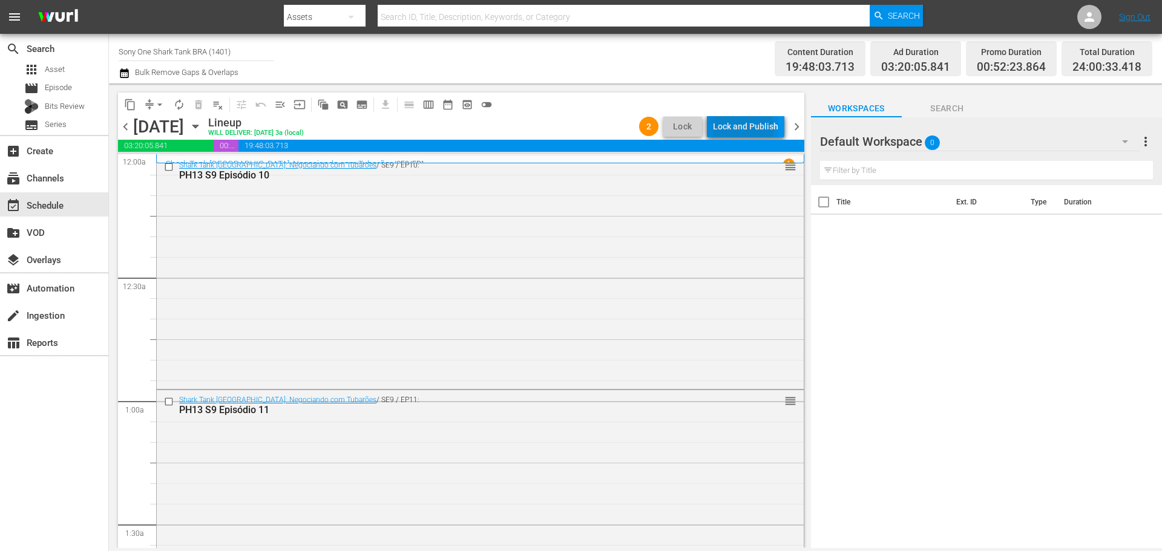
click at [733, 128] on div "Lock and Publish" at bounding box center [745, 127] width 65 height 22
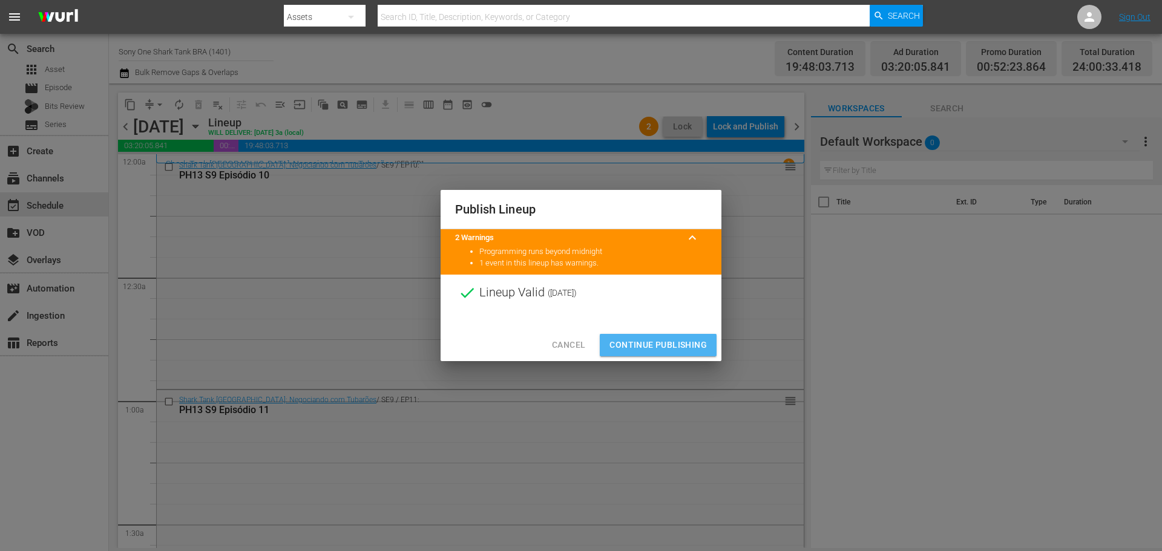
click at [676, 343] on span "Continue Publishing" at bounding box center [657, 345] width 97 height 15
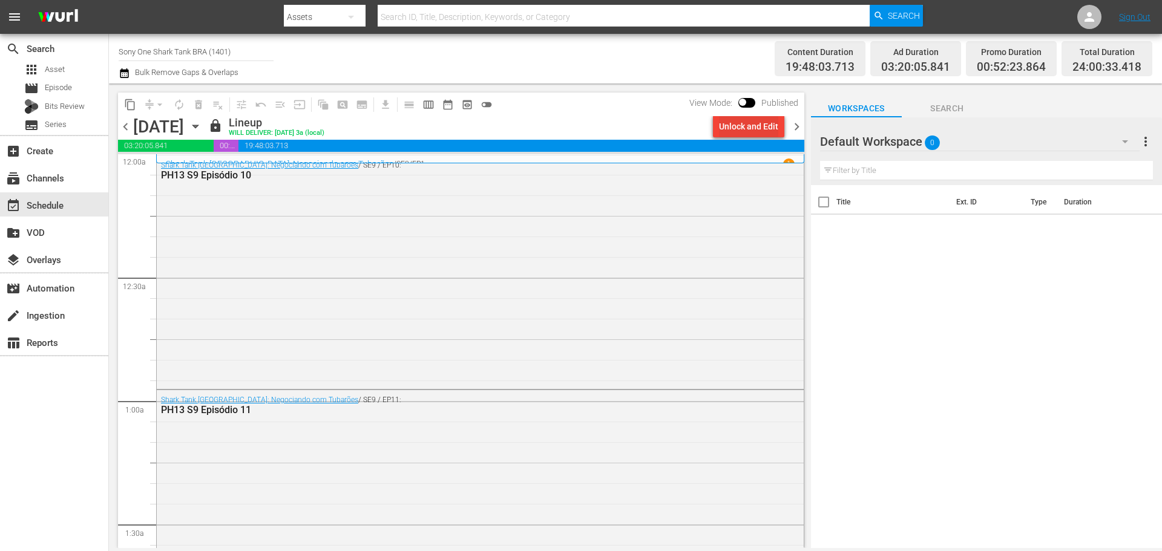
click at [750, 125] on div "Unlock and Edit" at bounding box center [748, 127] width 59 height 22
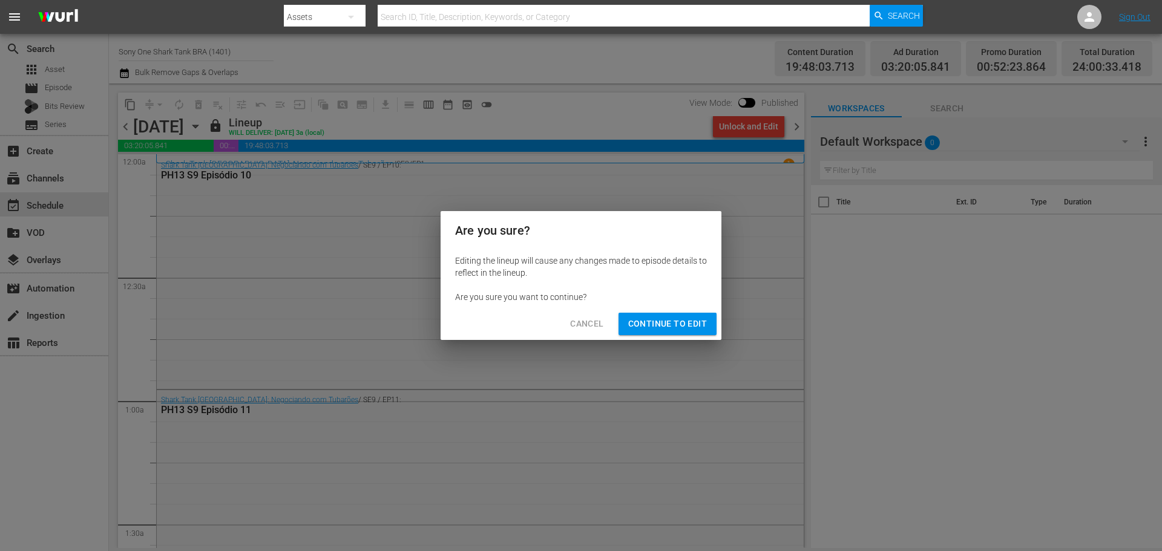
click at [669, 323] on span "Continue to Edit" at bounding box center [667, 323] width 79 height 15
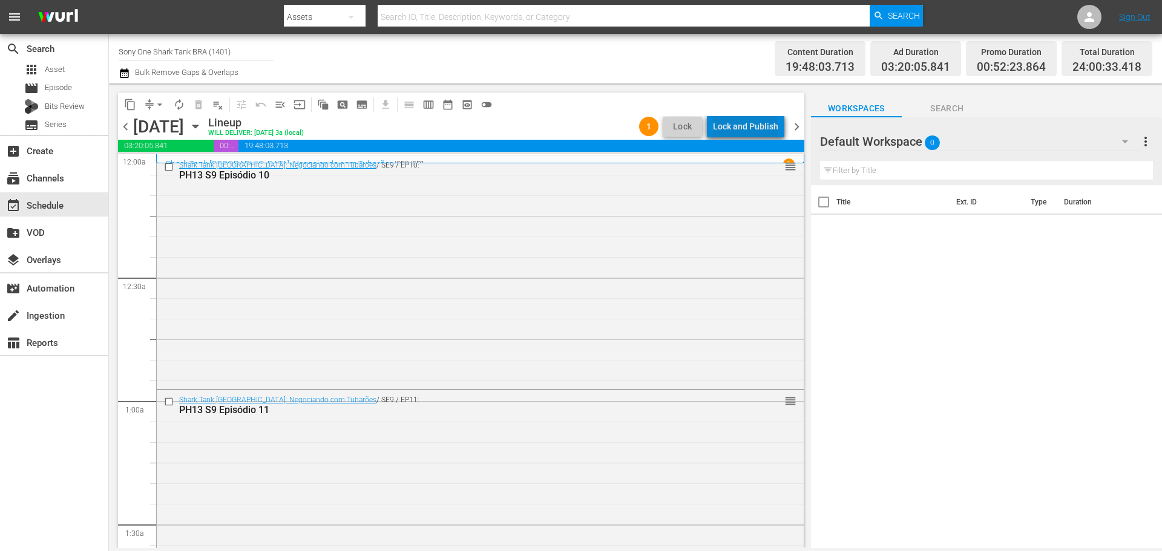
click at [752, 128] on div "Lock and Publish" at bounding box center [745, 127] width 65 height 22
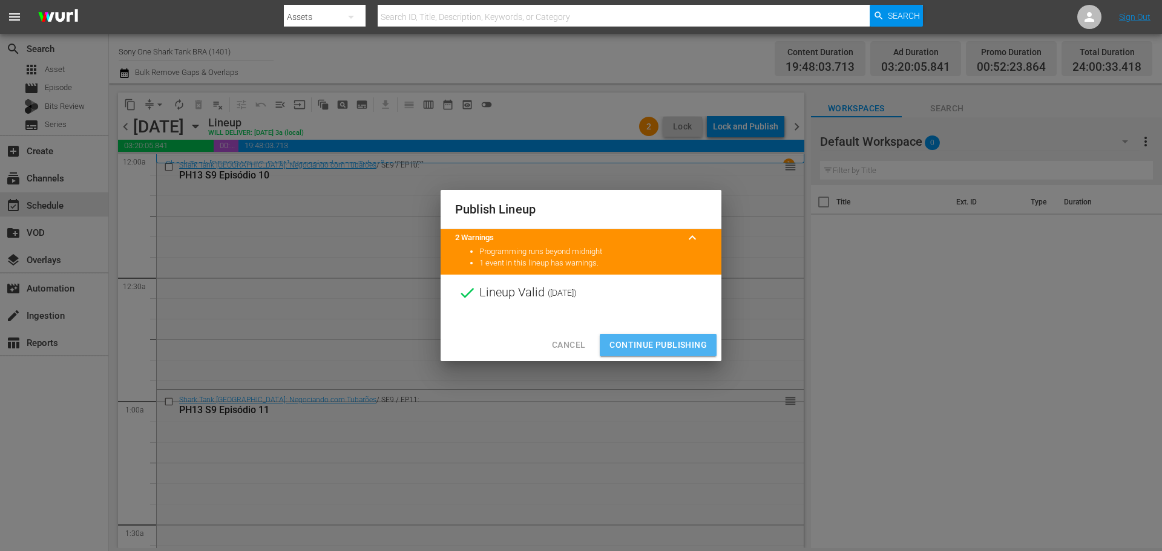
click at [643, 342] on span "Continue Publishing" at bounding box center [657, 345] width 97 height 15
